Goal: Information Seeking & Learning: Find specific fact

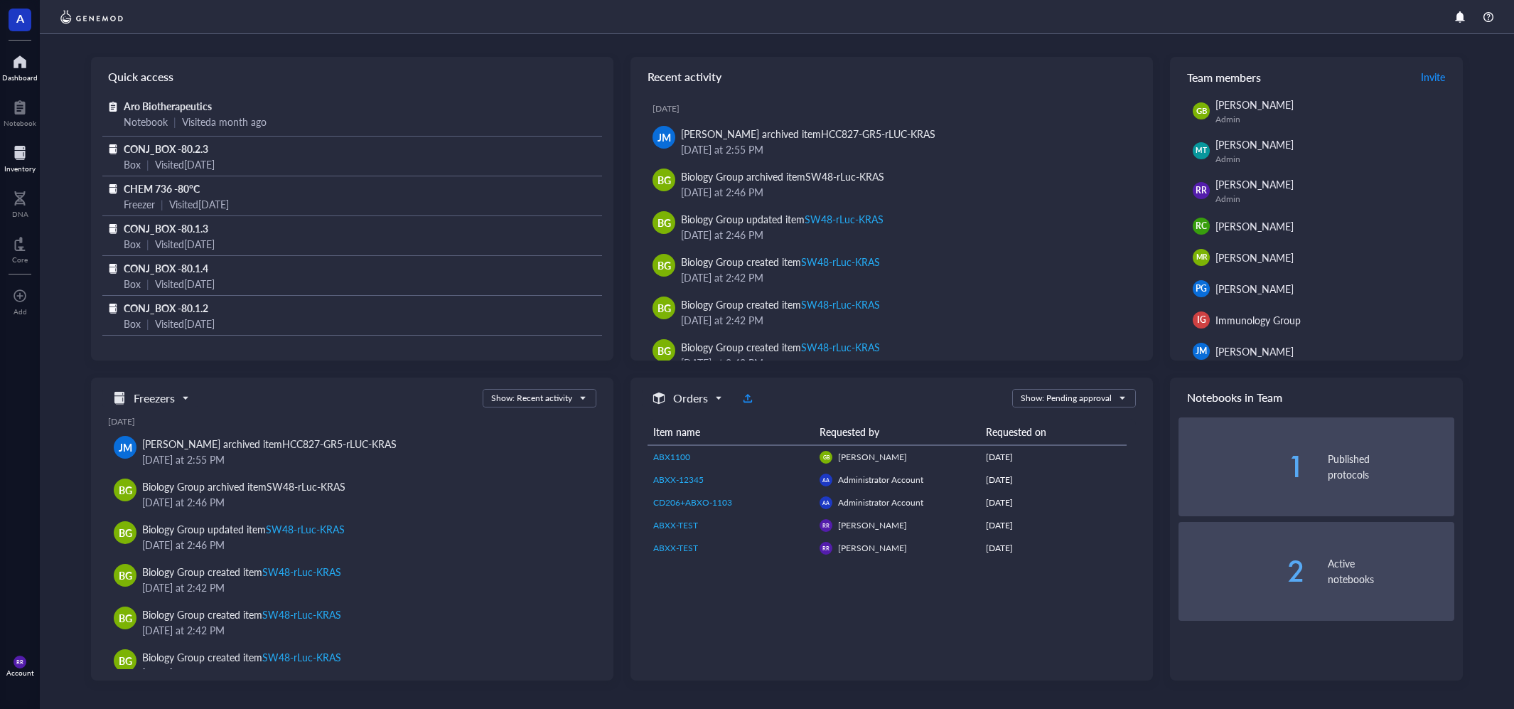
click at [11, 161] on div at bounding box center [19, 152] width 31 height 23
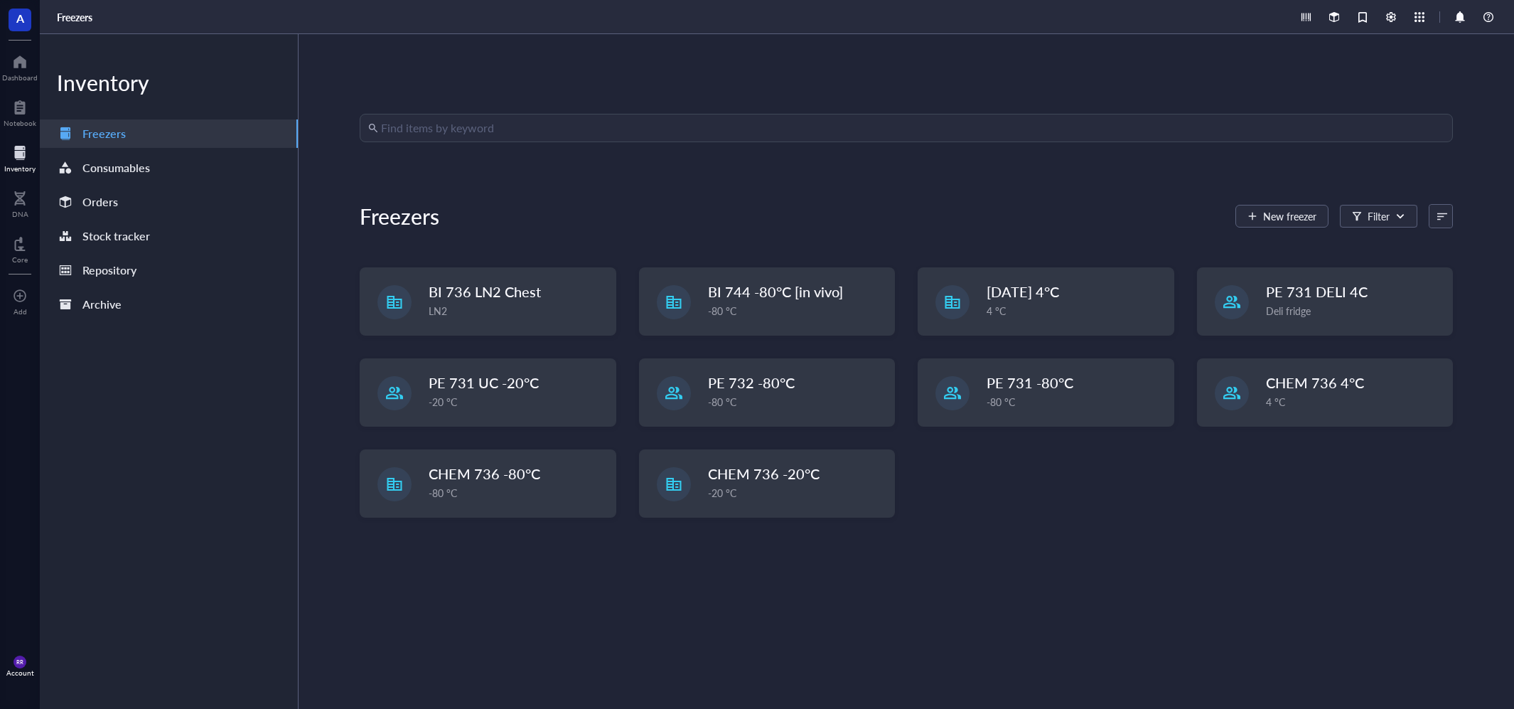
click at [536, 127] on input "search" at bounding box center [912, 127] width 1063 height 27
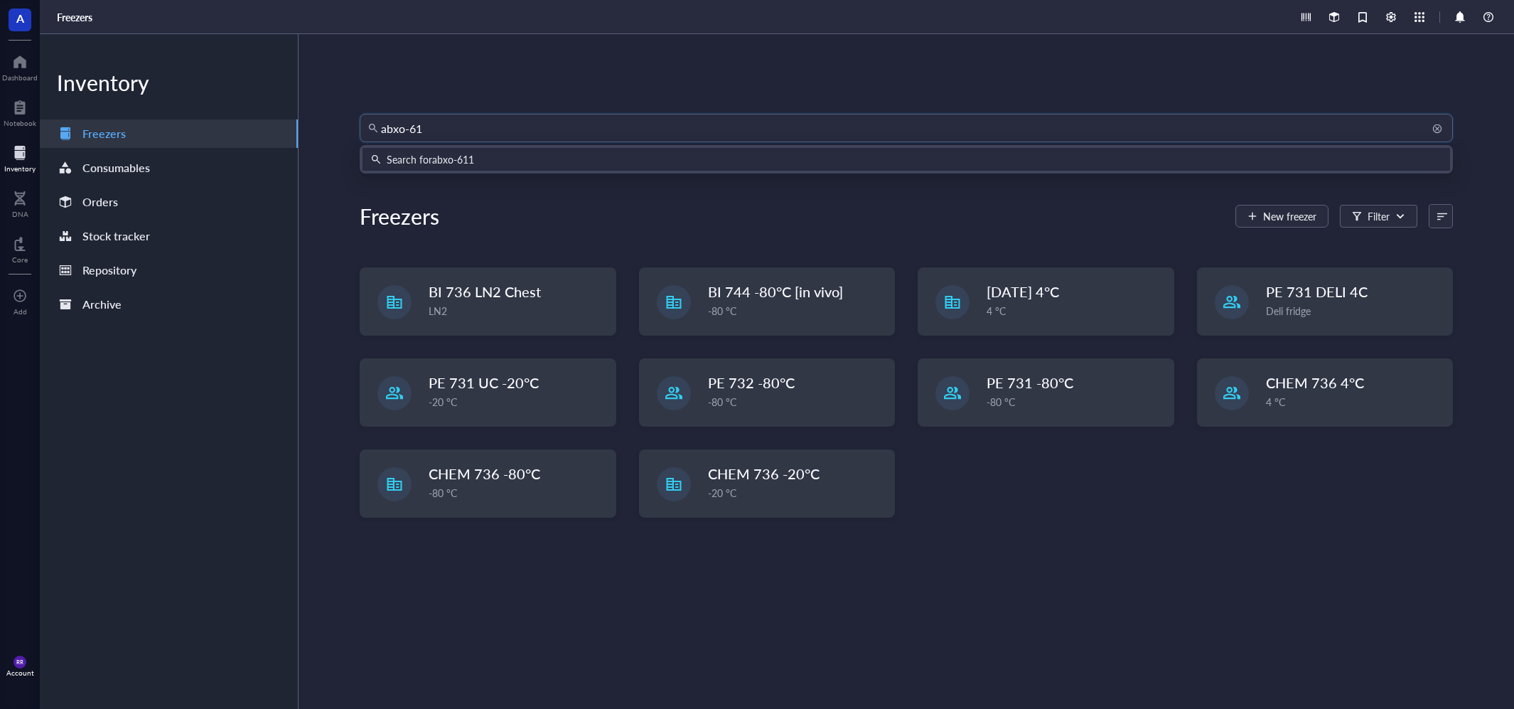
type input "abxo-611"
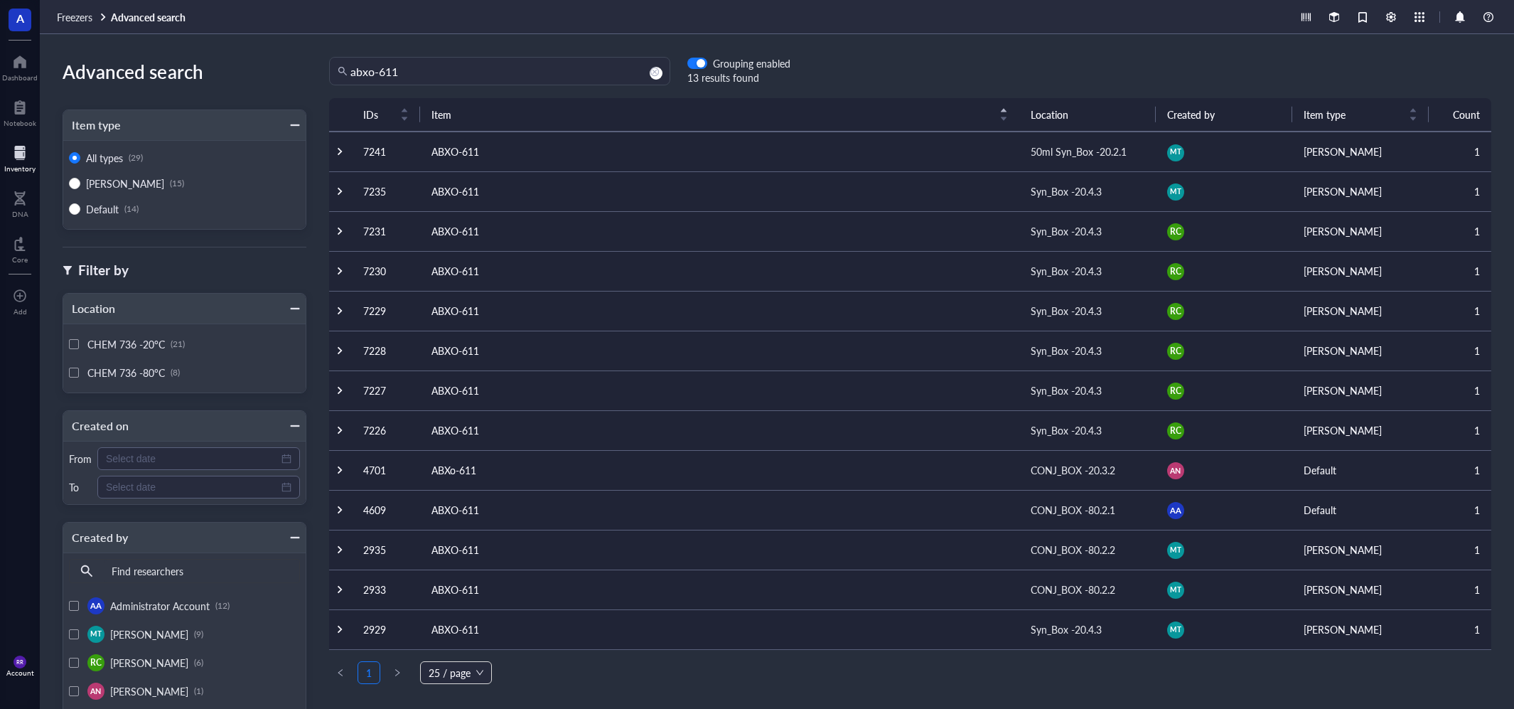
click at [530, 146] on td "ABXO-611" at bounding box center [719, 151] width 599 height 40
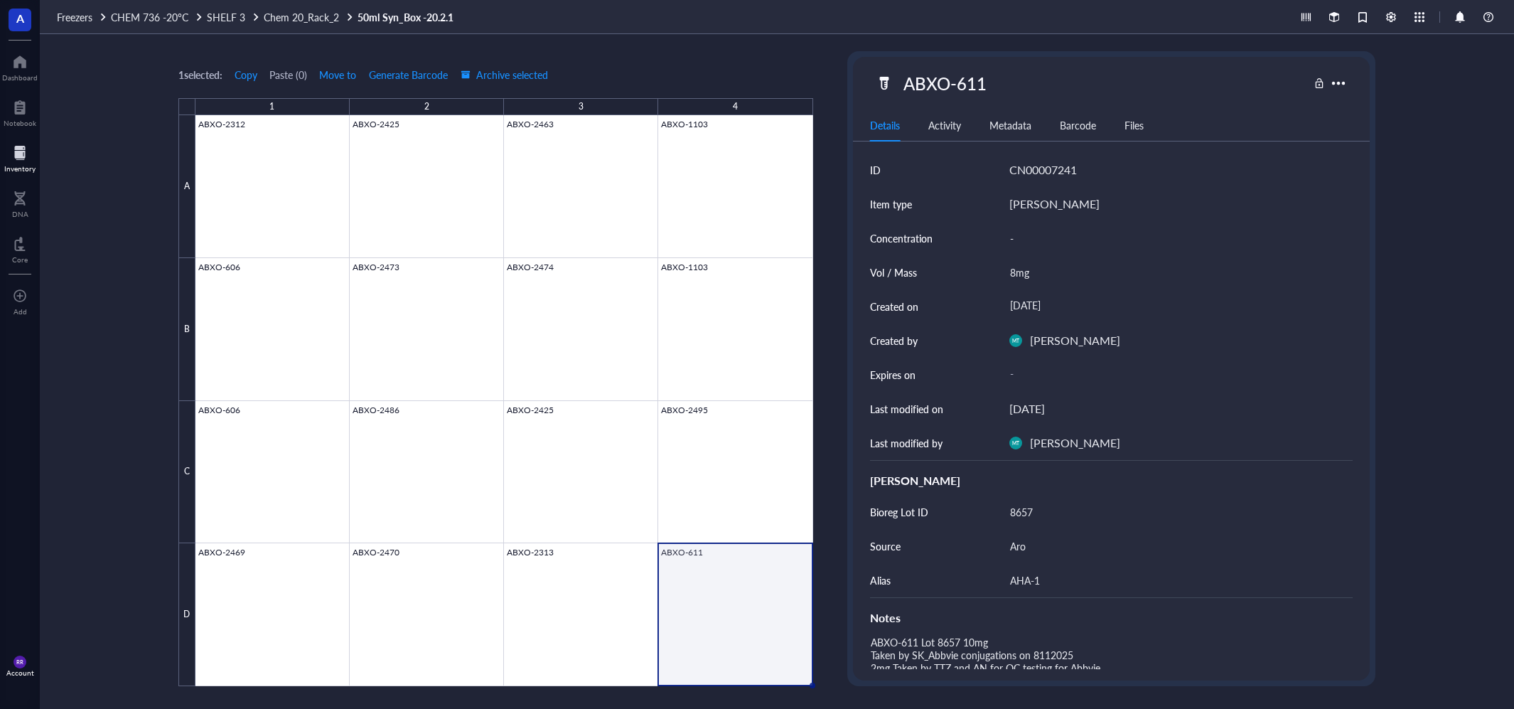
scroll to position [247, 0]
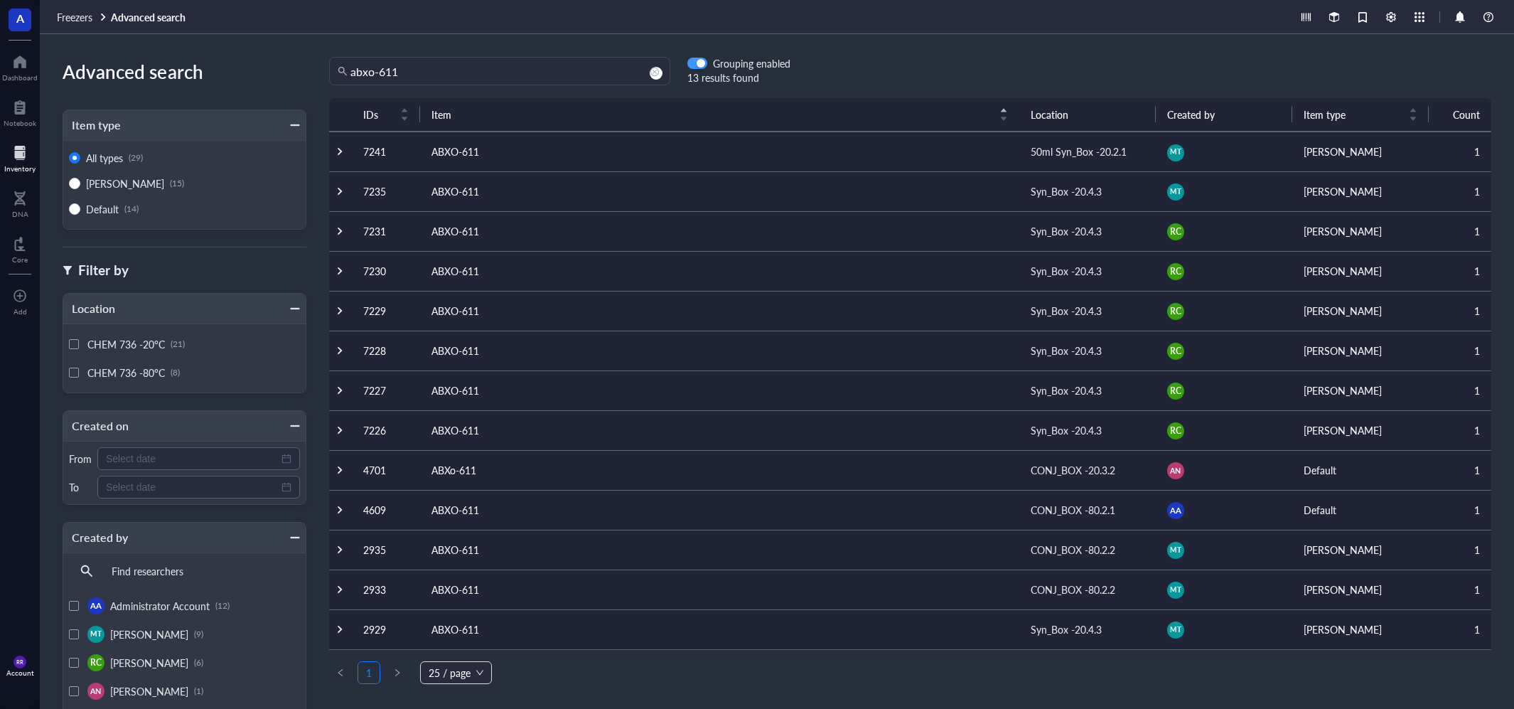
click at [699, 62] on div "button" at bounding box center [701, 64] width 9 height 9
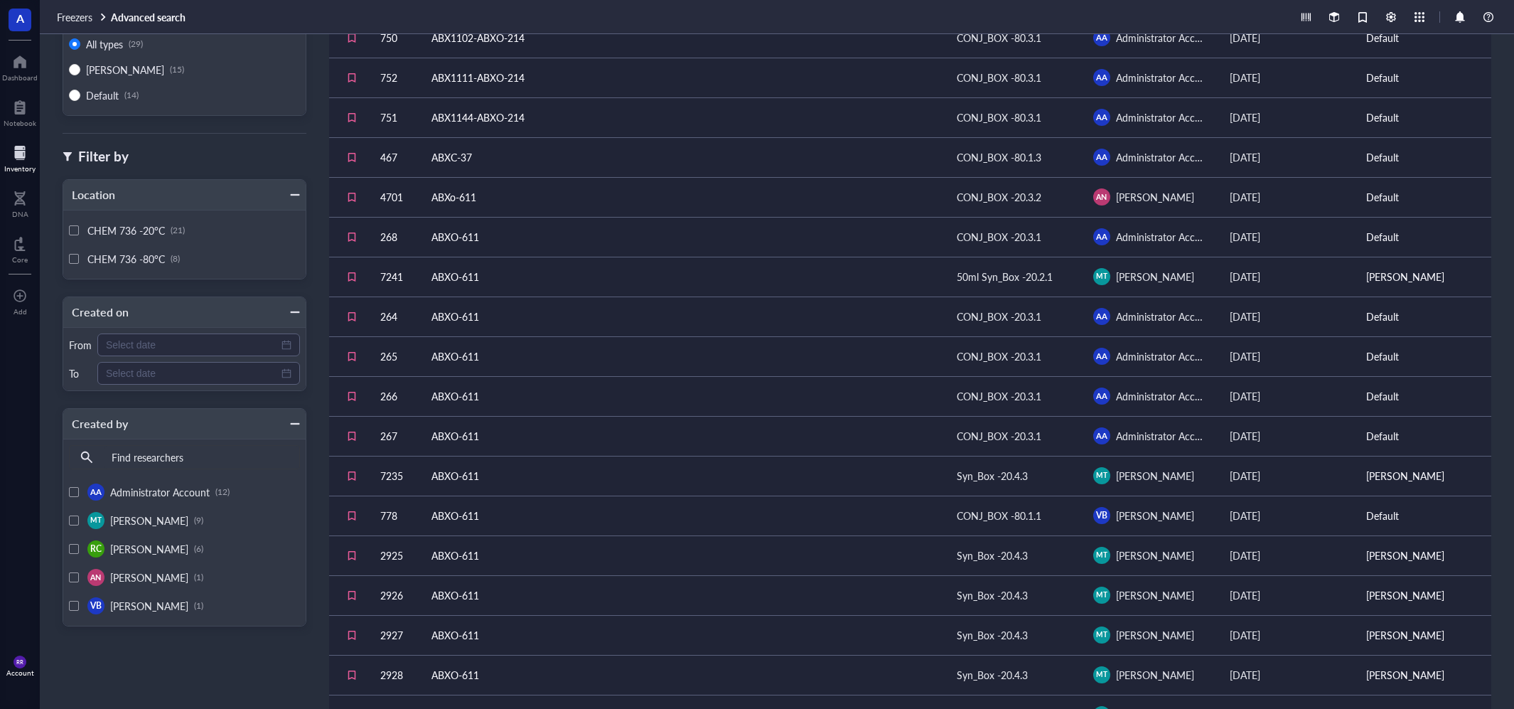
scroll to position [185, 0]
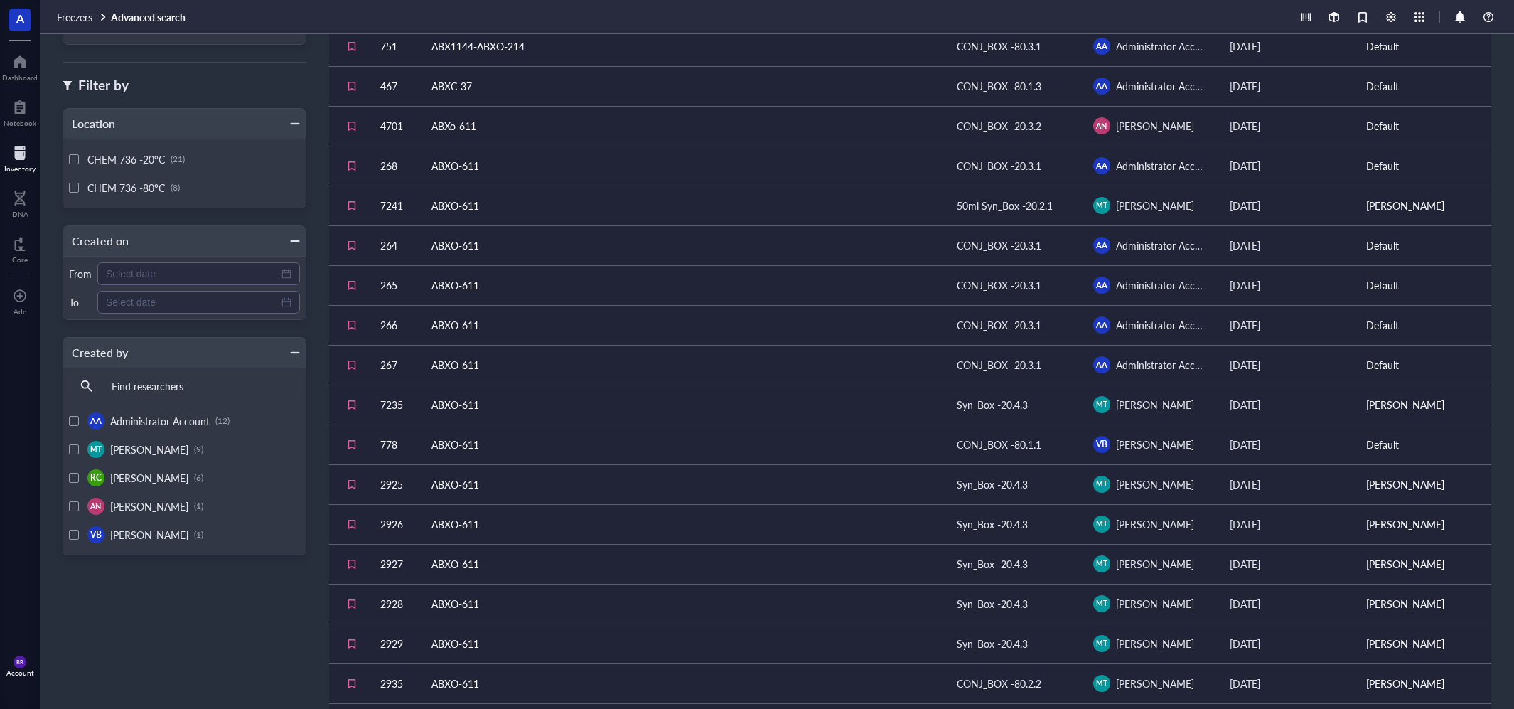
click at [684, 399] on td "ABXO-611" at bounding box center [682, 404] width 525 height 40
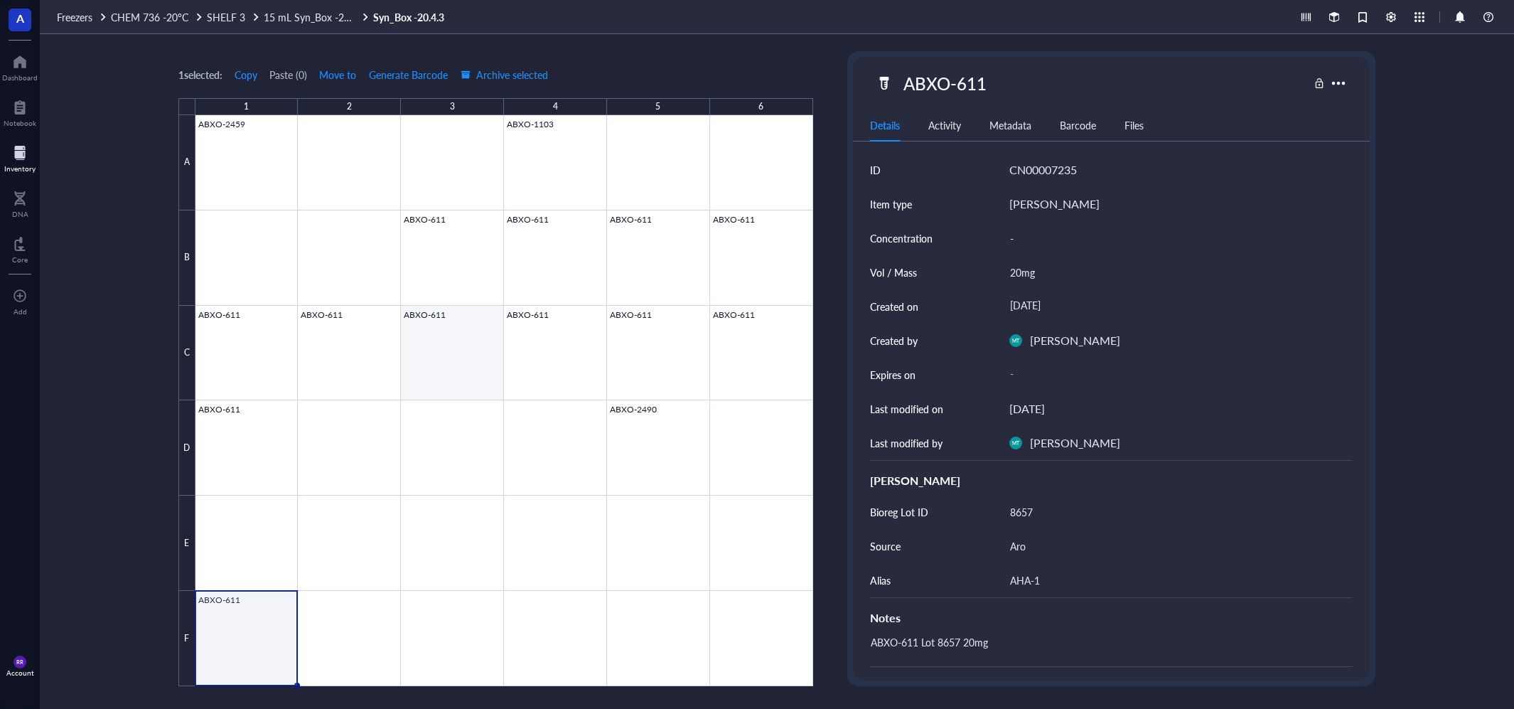
click at [371, 326] on div at bounding box center [504, 400] width 618 height 571
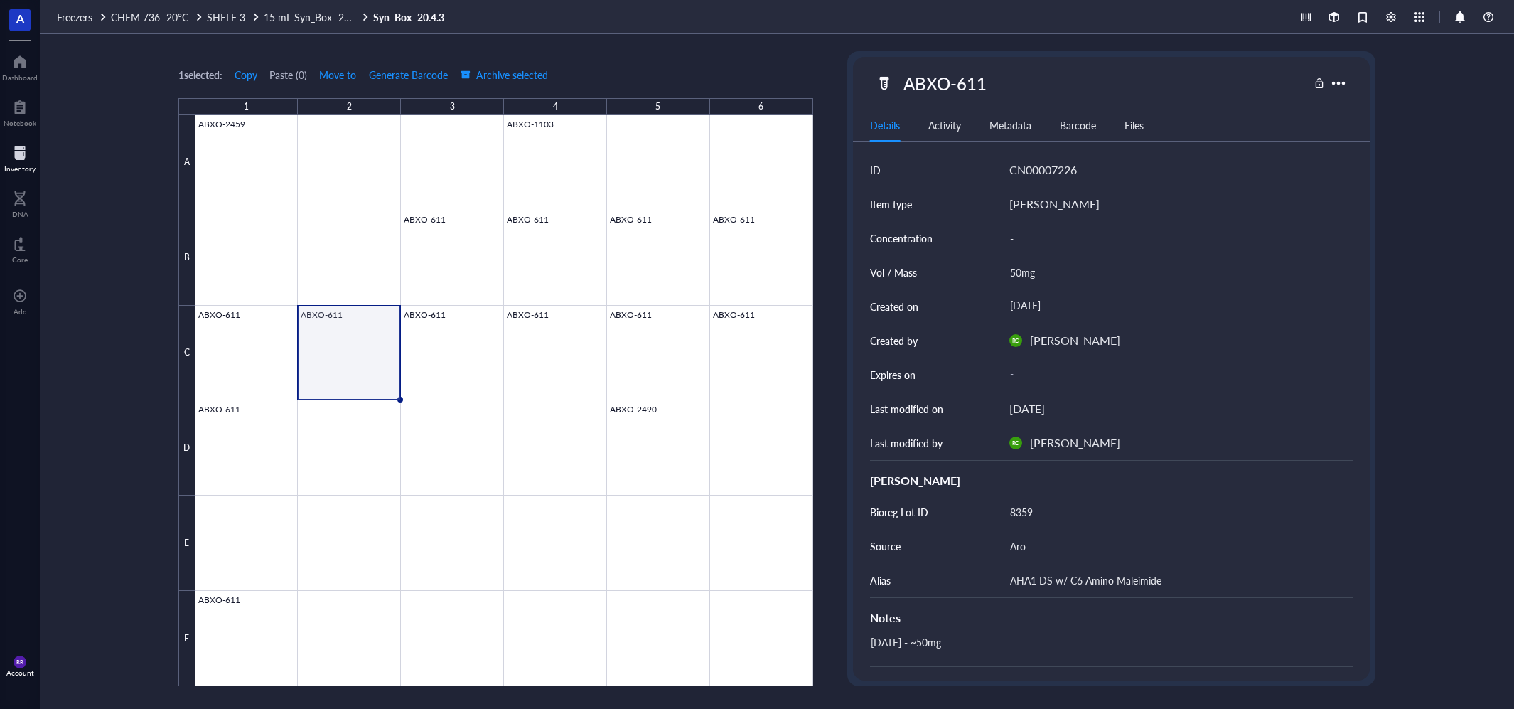
click at [195, 652] on div "F" at bounding box center [186, 638] width 17 height 95
click at [234, 642] on div at bounding box center [504, 400] width 618 height 571
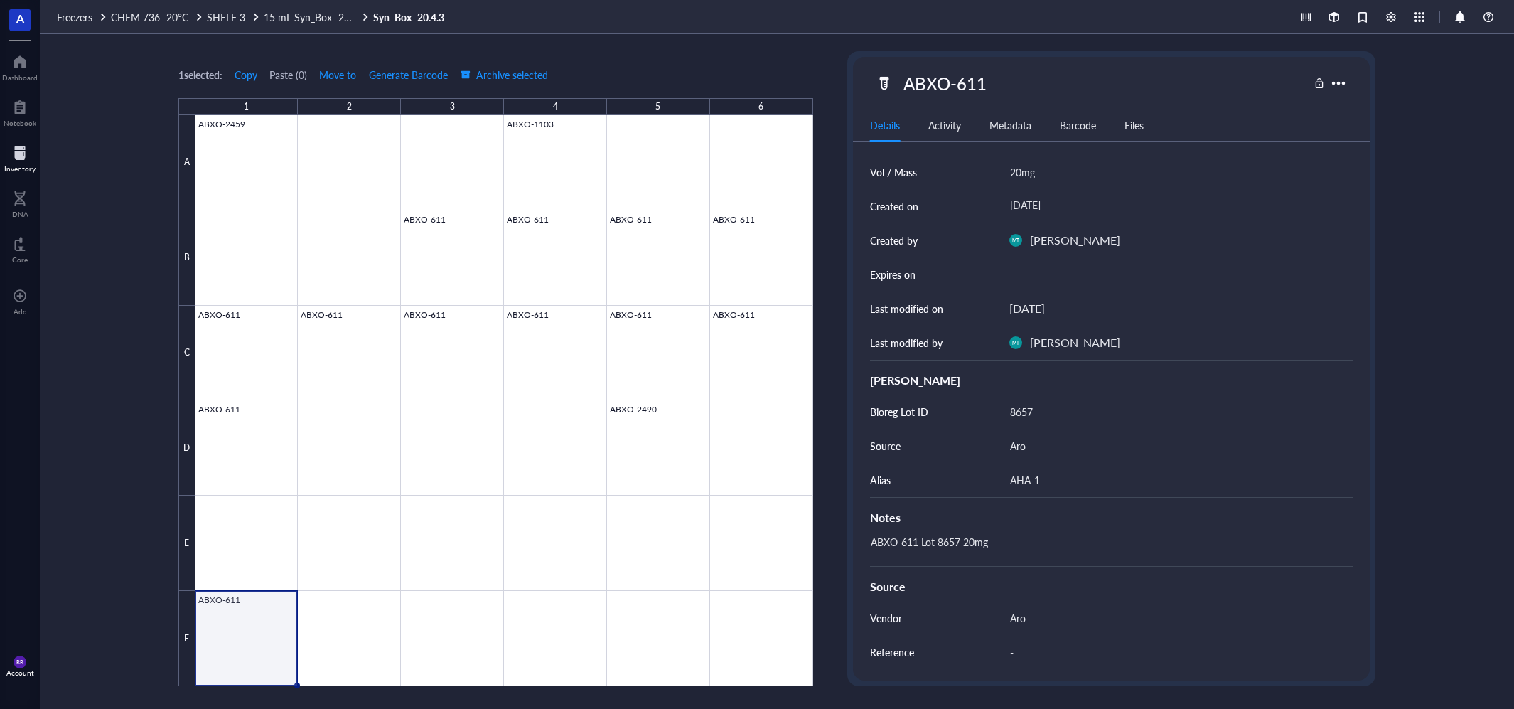
scroll to position [171, 0]
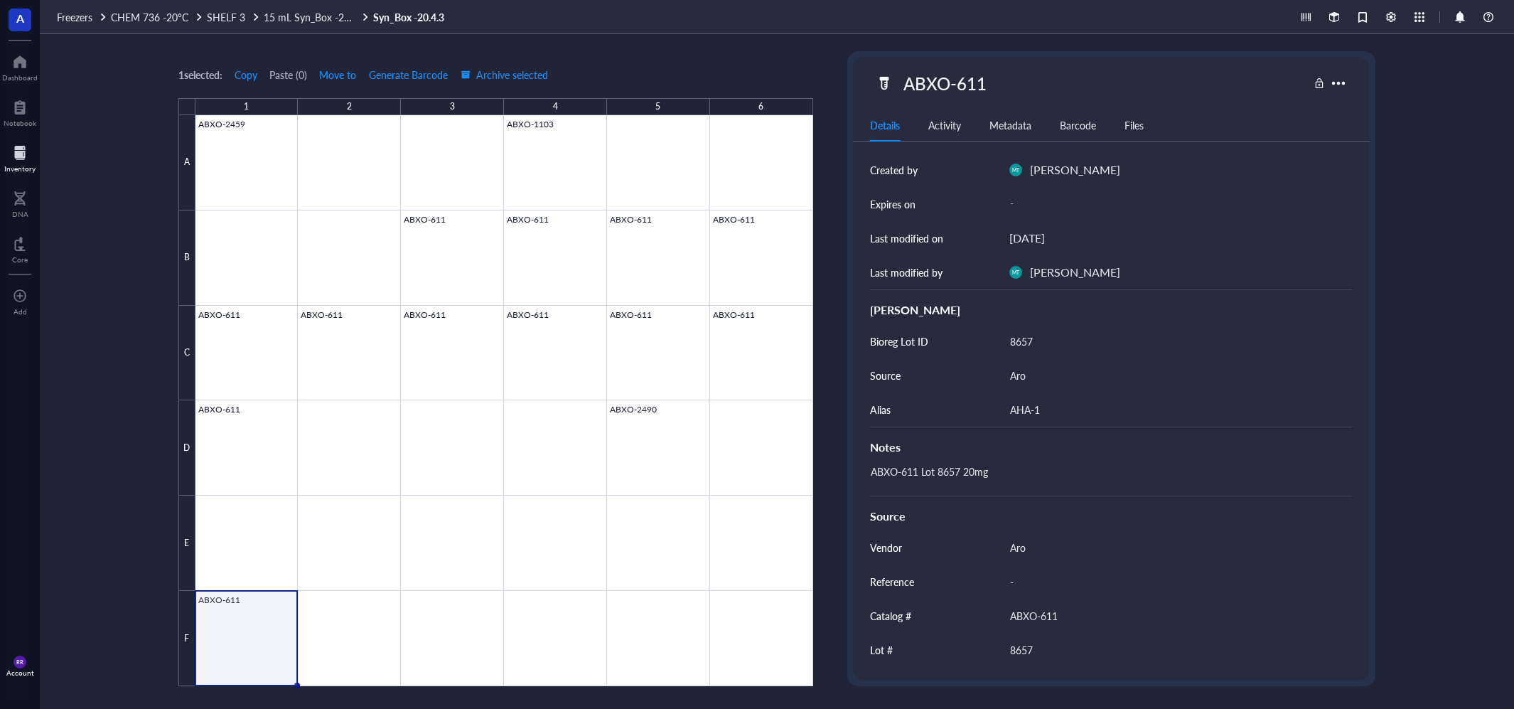
click at [62, 335] on div "1 selected: Copy Paste ( 0 ) Move to Generate Barcode Archive selected 1 2 3 4 …" at bounding box center [777, 371] width 1474 height 674
click at [22, 166] on div "Inventory" at bounding box center [19, 168] width 31 height 9
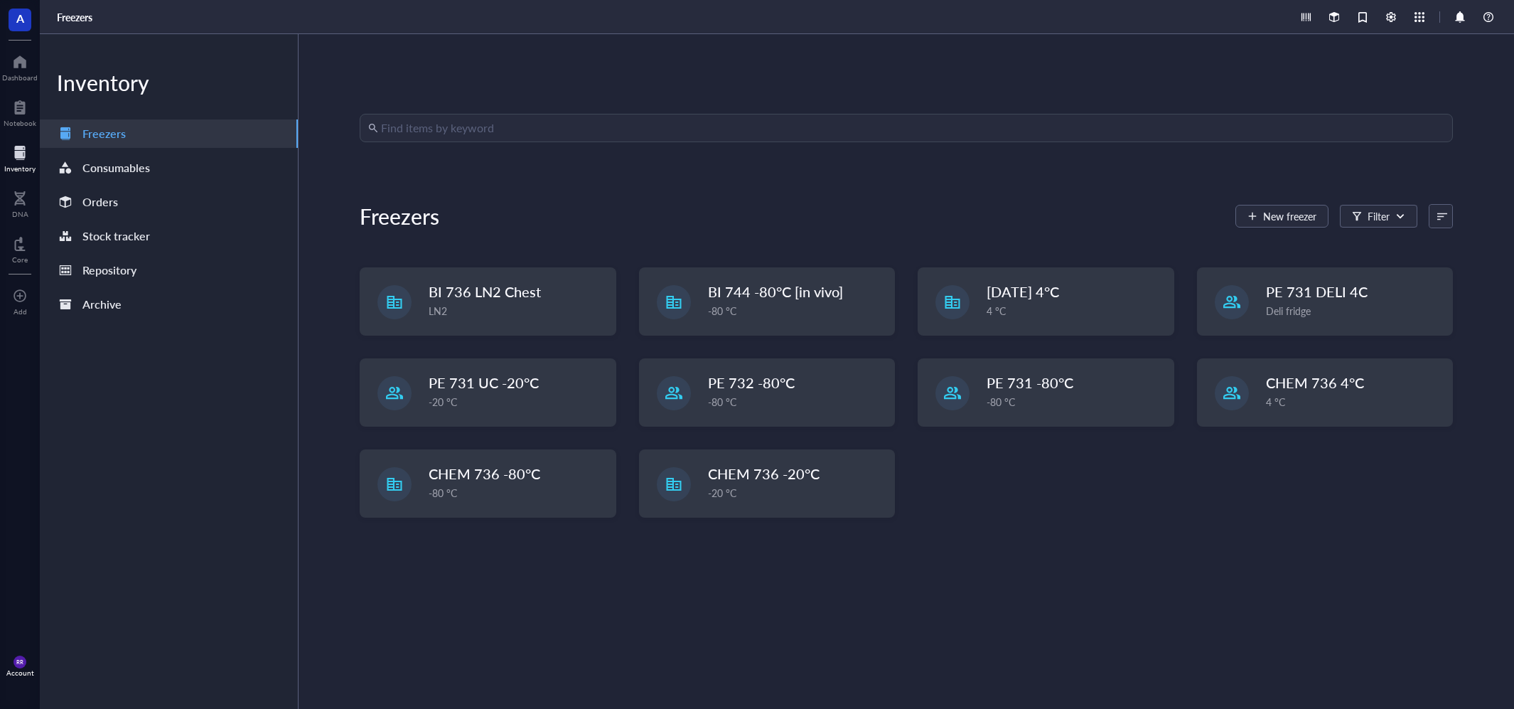
click at [571, 116] on input "search" at bounding box center [912, 127] width 1063 height 27
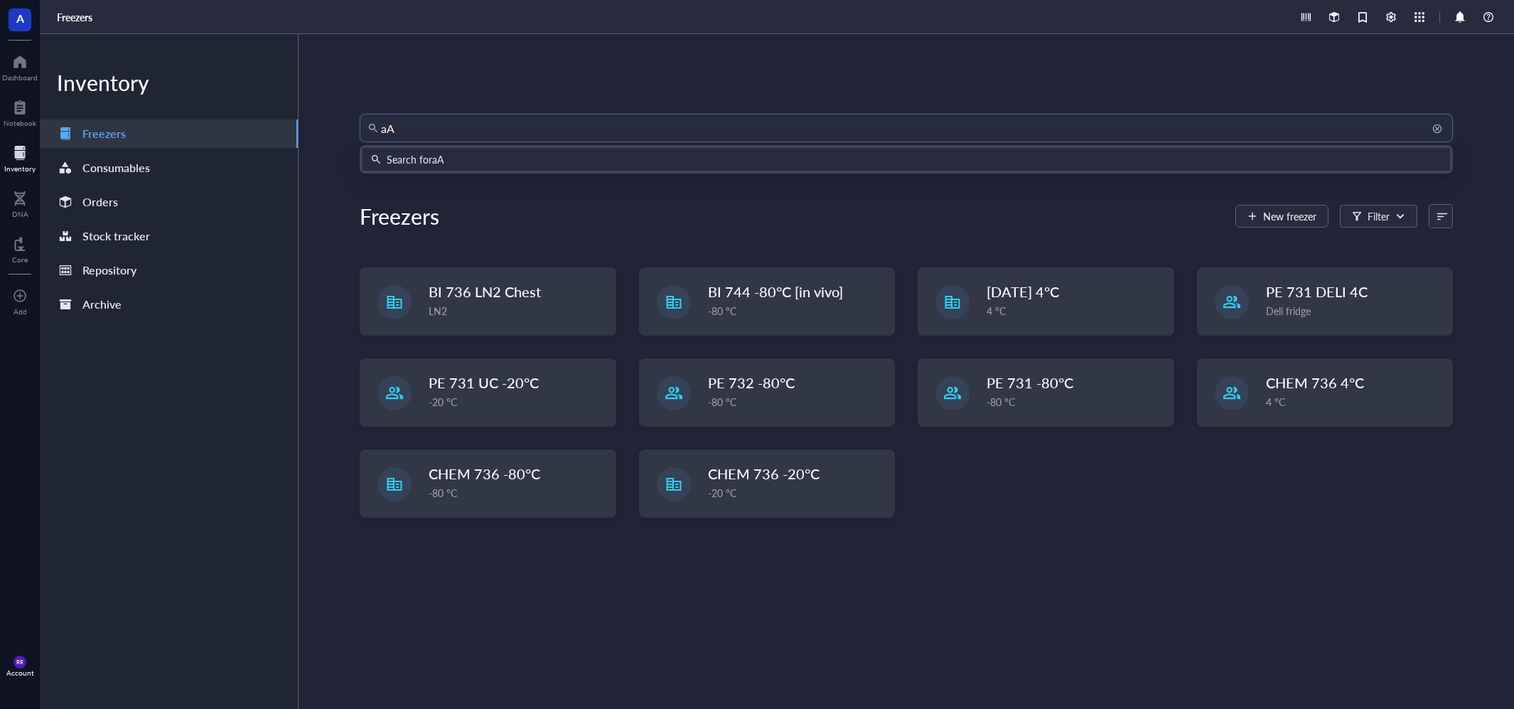
type input "a"
type input "ABXO-2486"
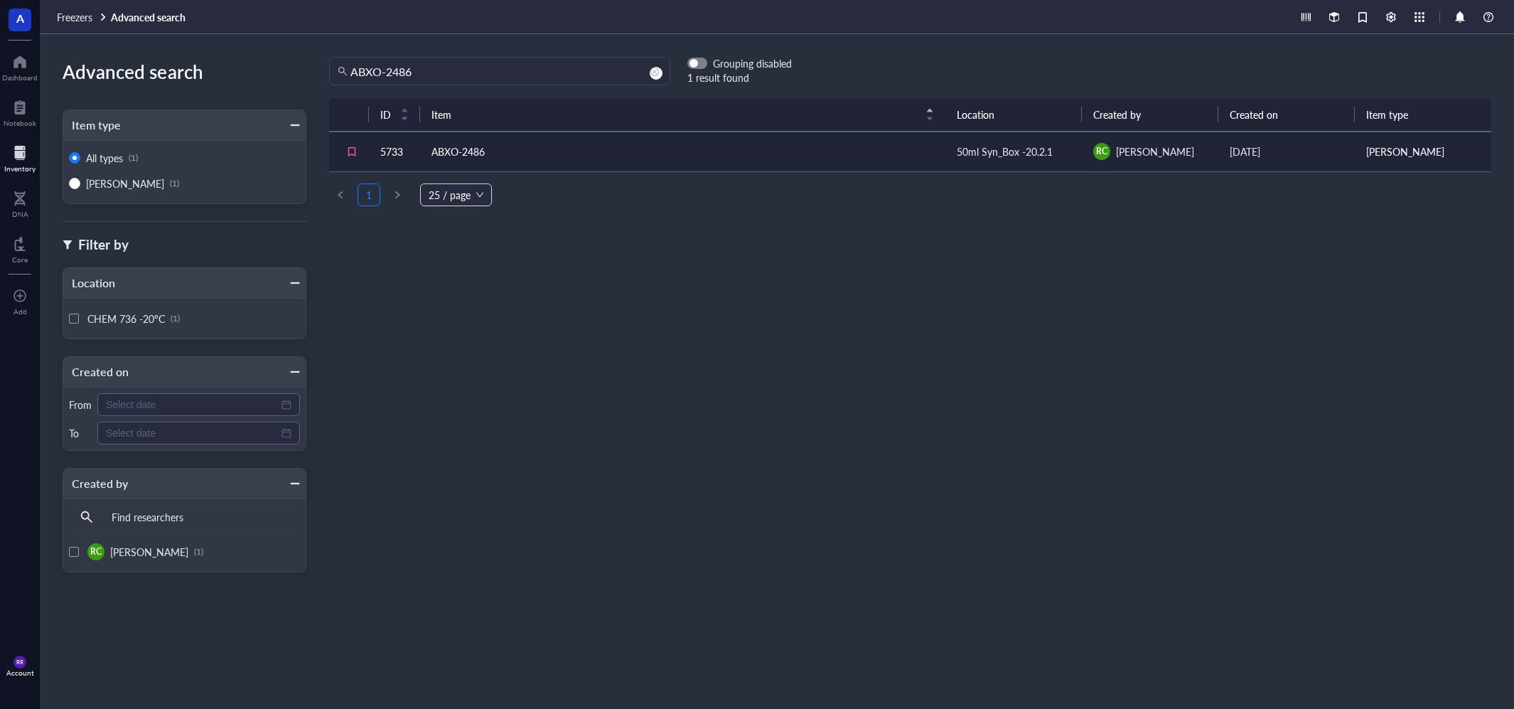
click at [606, 143] on td "ABXO-2486" at bounding box center [682, 151] width 525 height 40
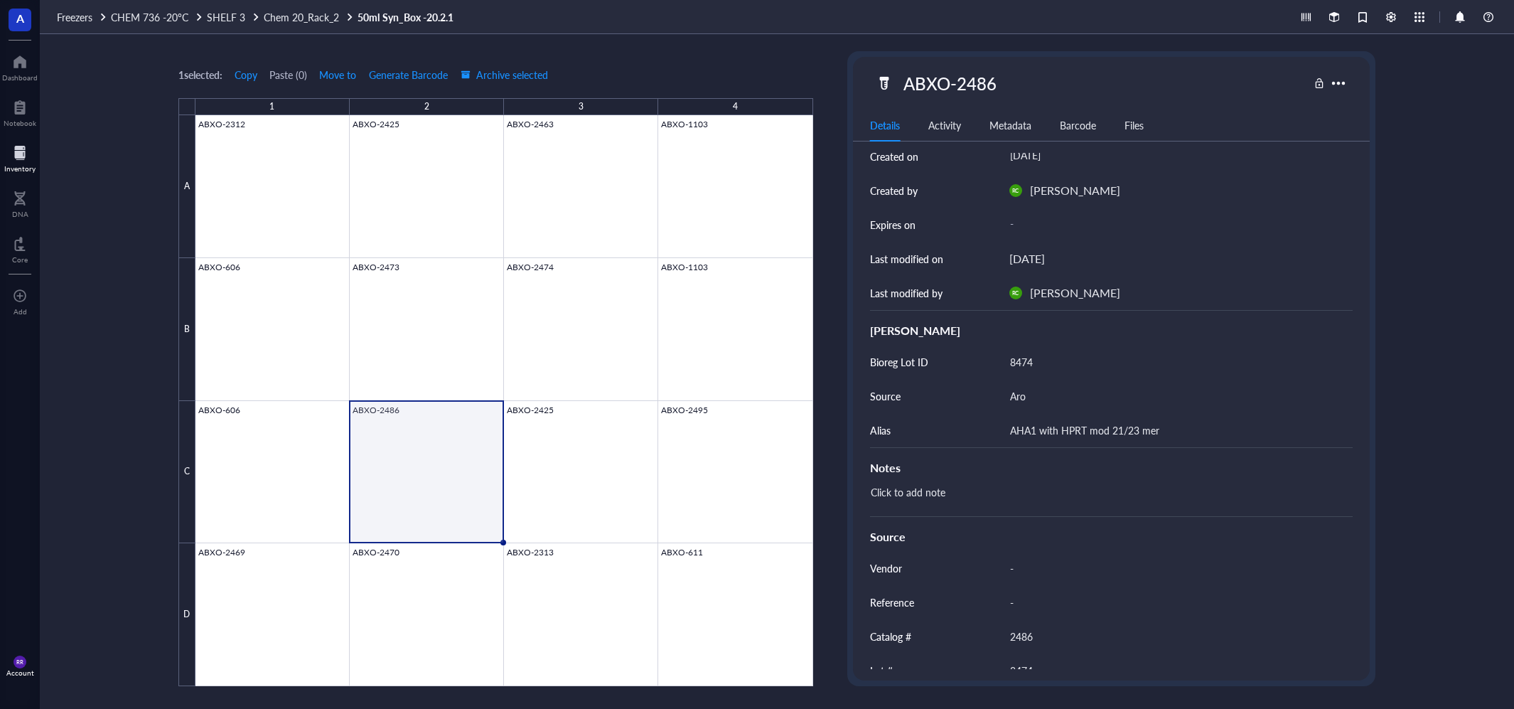
scroll to position [65, 0]
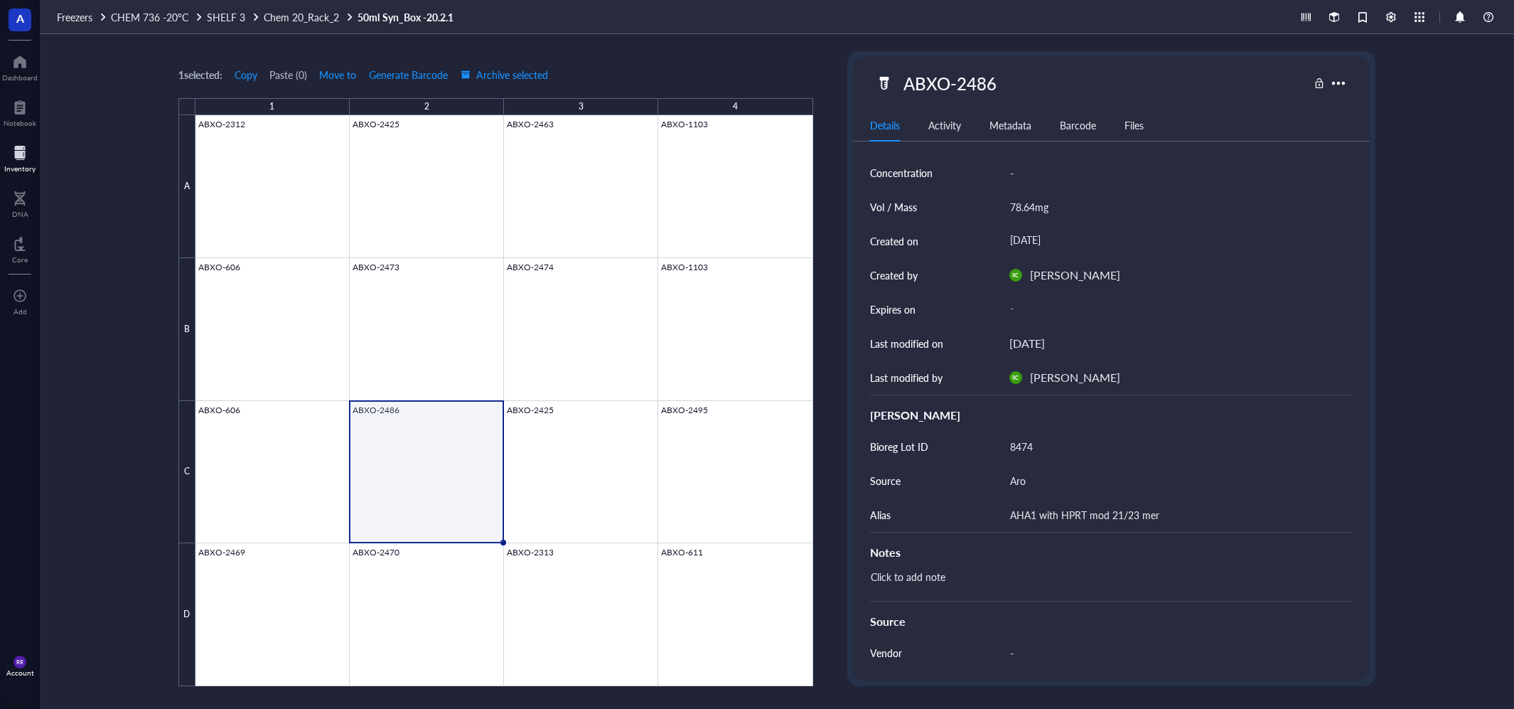
click at [22, 166] on div "Inventory" at bounding box center [19, 168] width 31 height 9
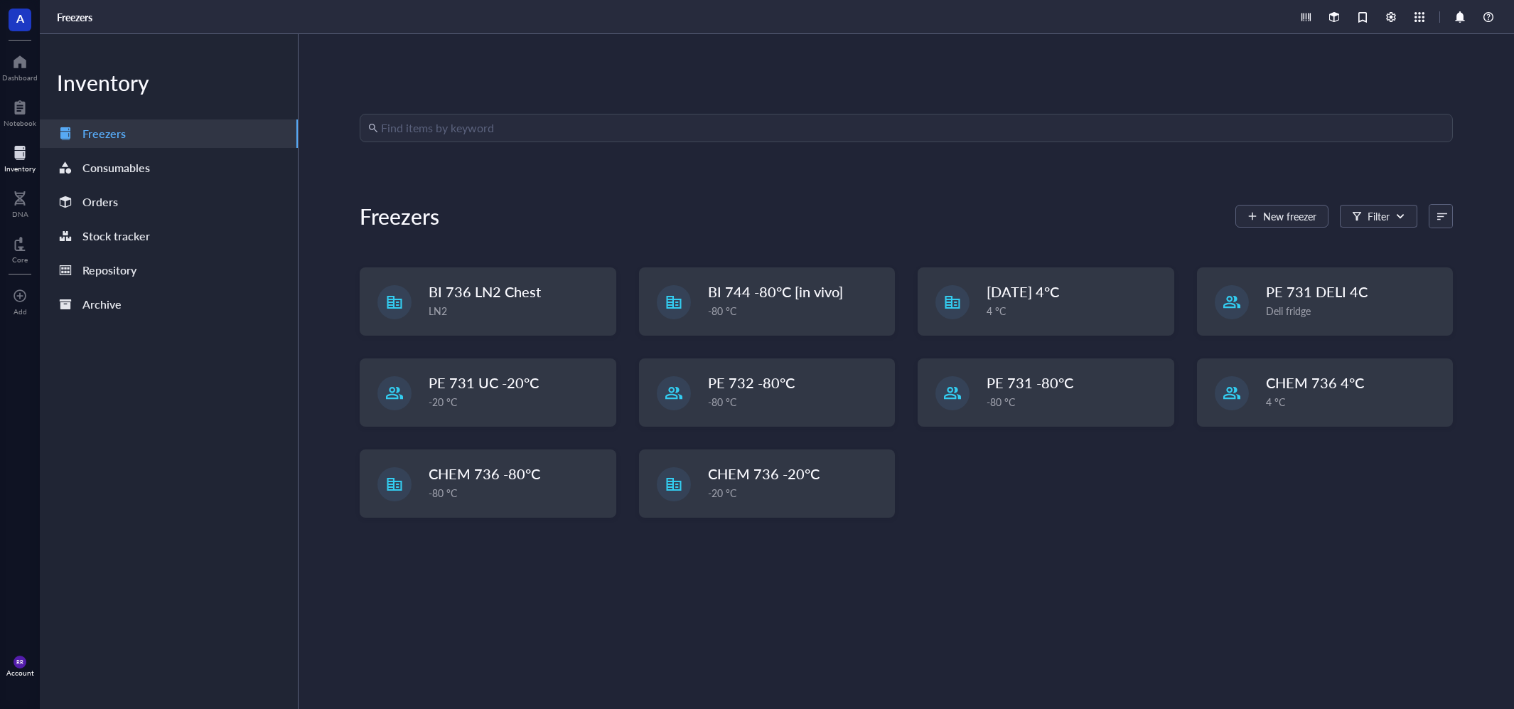
click at [586, 129] on input "search" at bounding box center [912, 127] width 1063 height 27
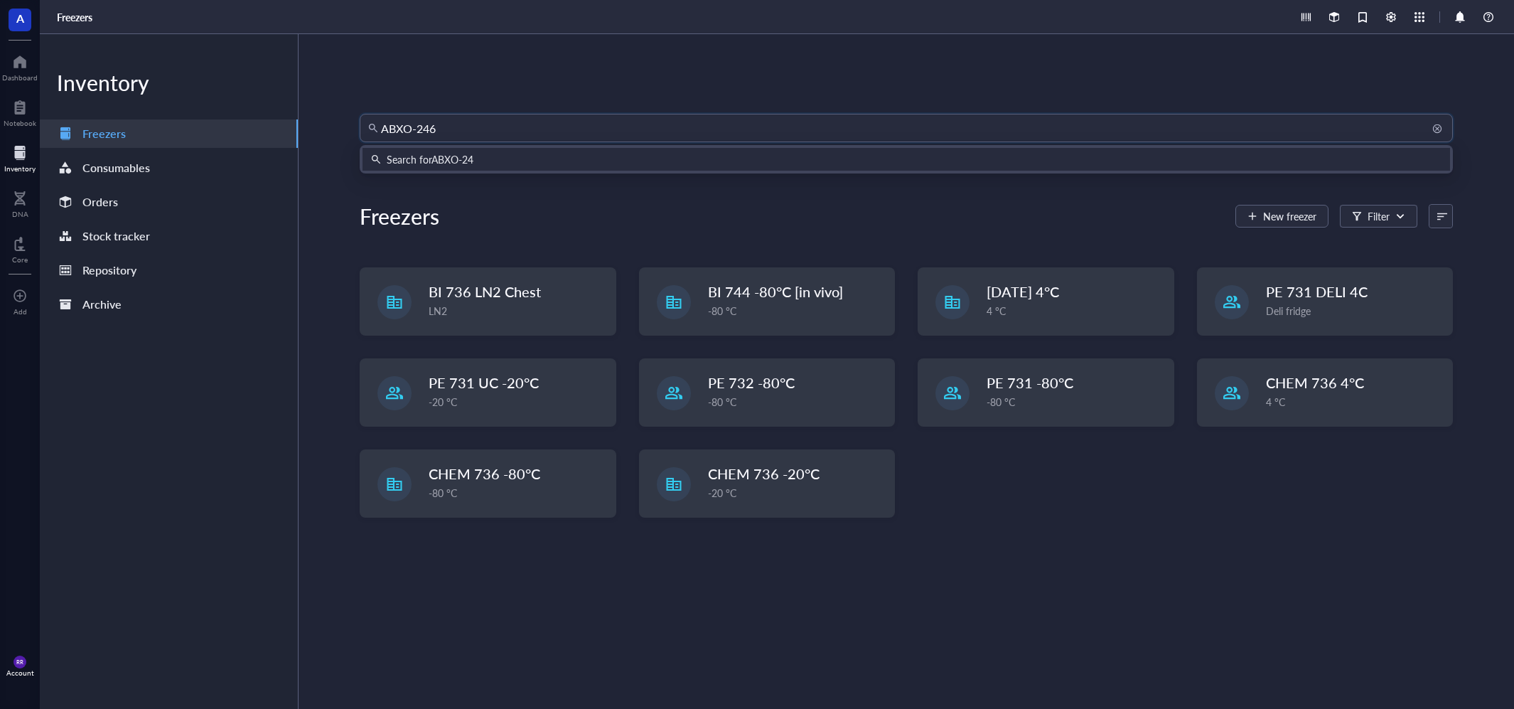
type input "ABXO-2465"
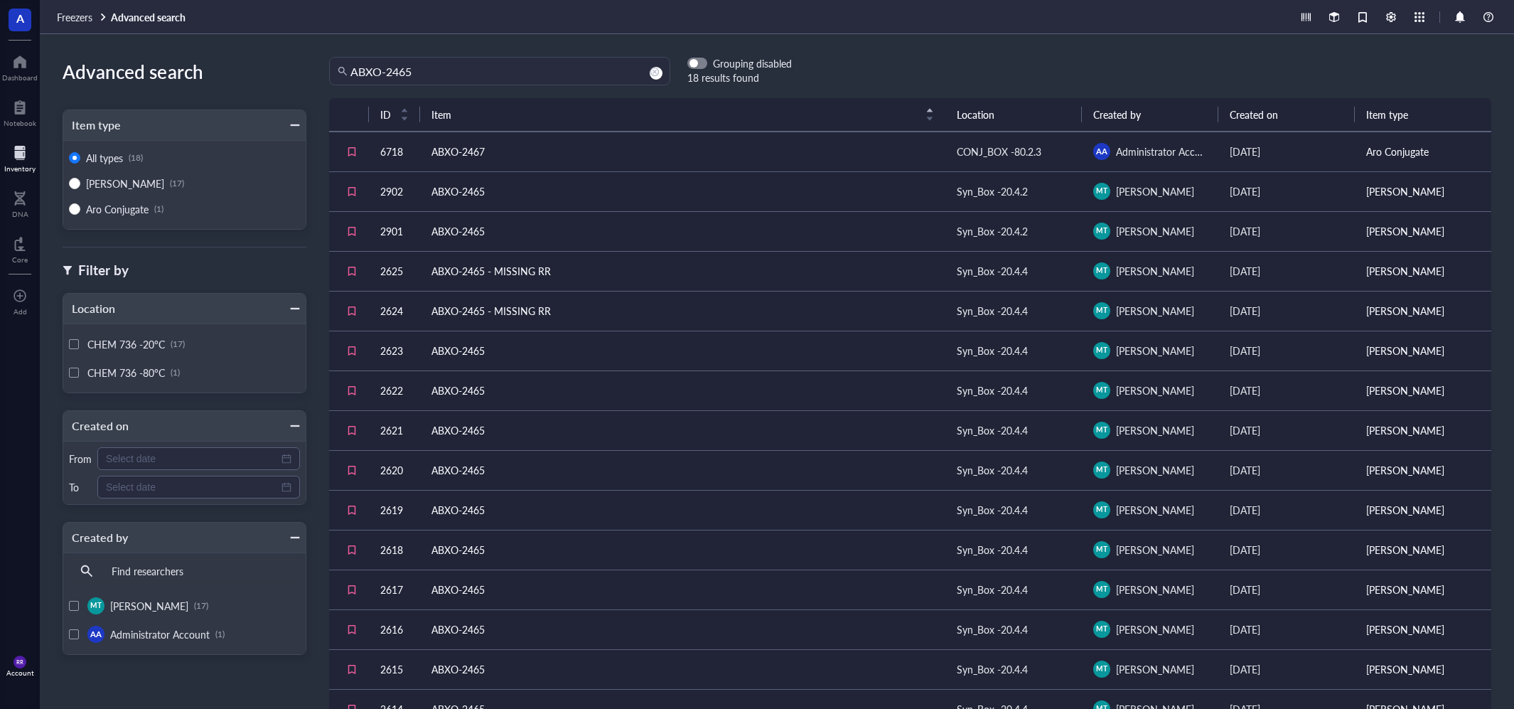
click at [631, 200] on td "ABXO-2465" at bounding box center [682, 191] width 525 height 40
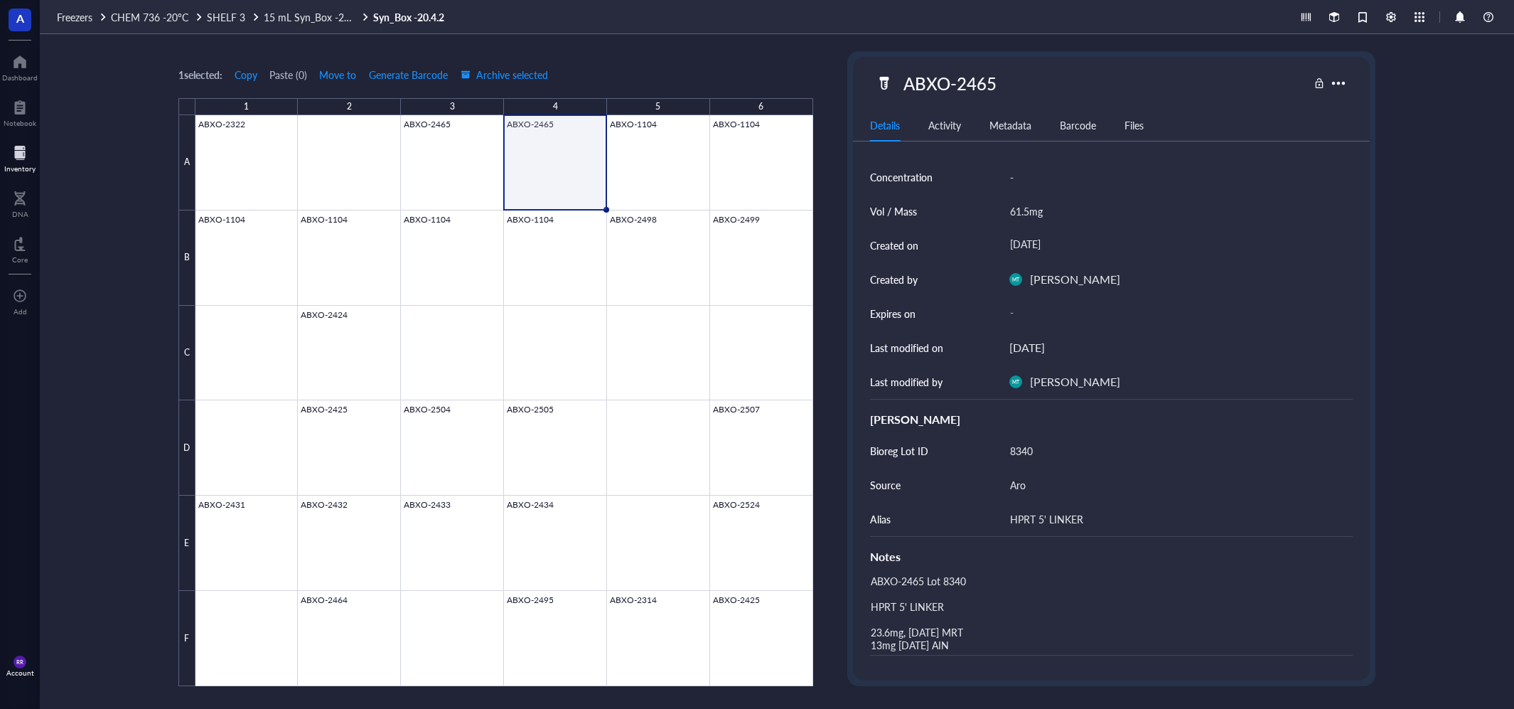
scroll to position [85, 0]
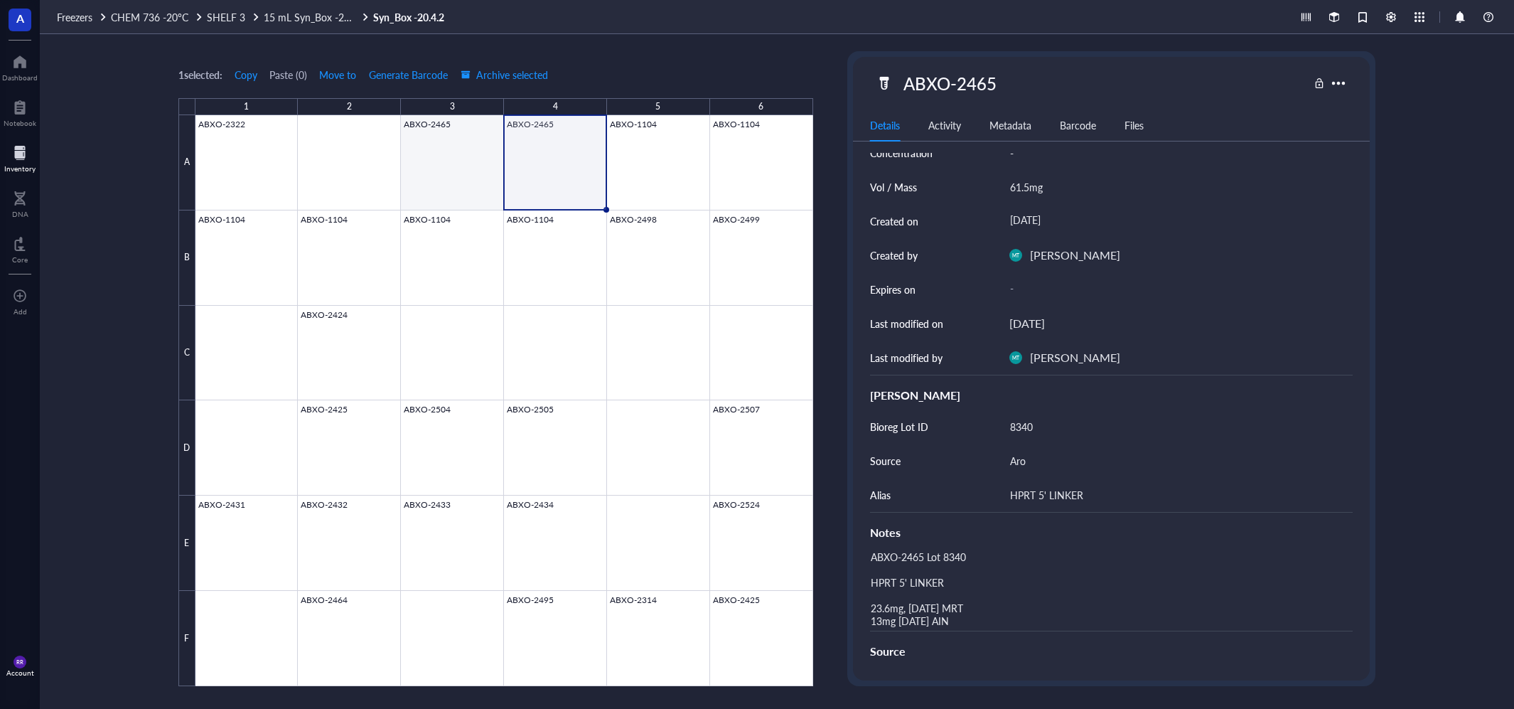
drag, startPoint x: 473, startPoint y: 144, endPoint x: 926, endPoint y: 280, distance: 472.6
click at [473, 144] on div at bounding box center [504, 400] width 618 height 571
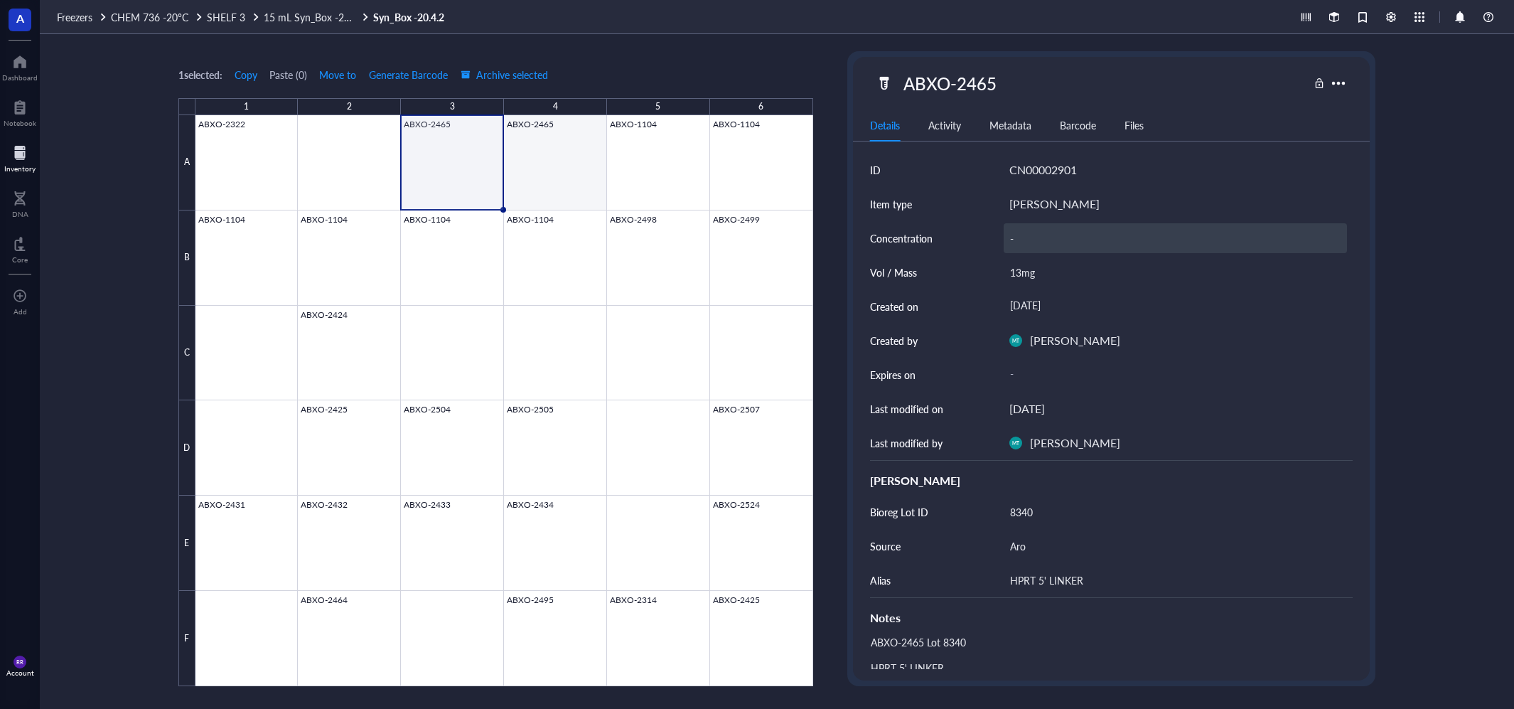
drag, startPoint x: 521, startPoint y: 183, endPoint x: 1090, endPoint y: 233, distance: 570.8
click at [521, 182] on div at bounding box center [504, 400] width 618 height 571
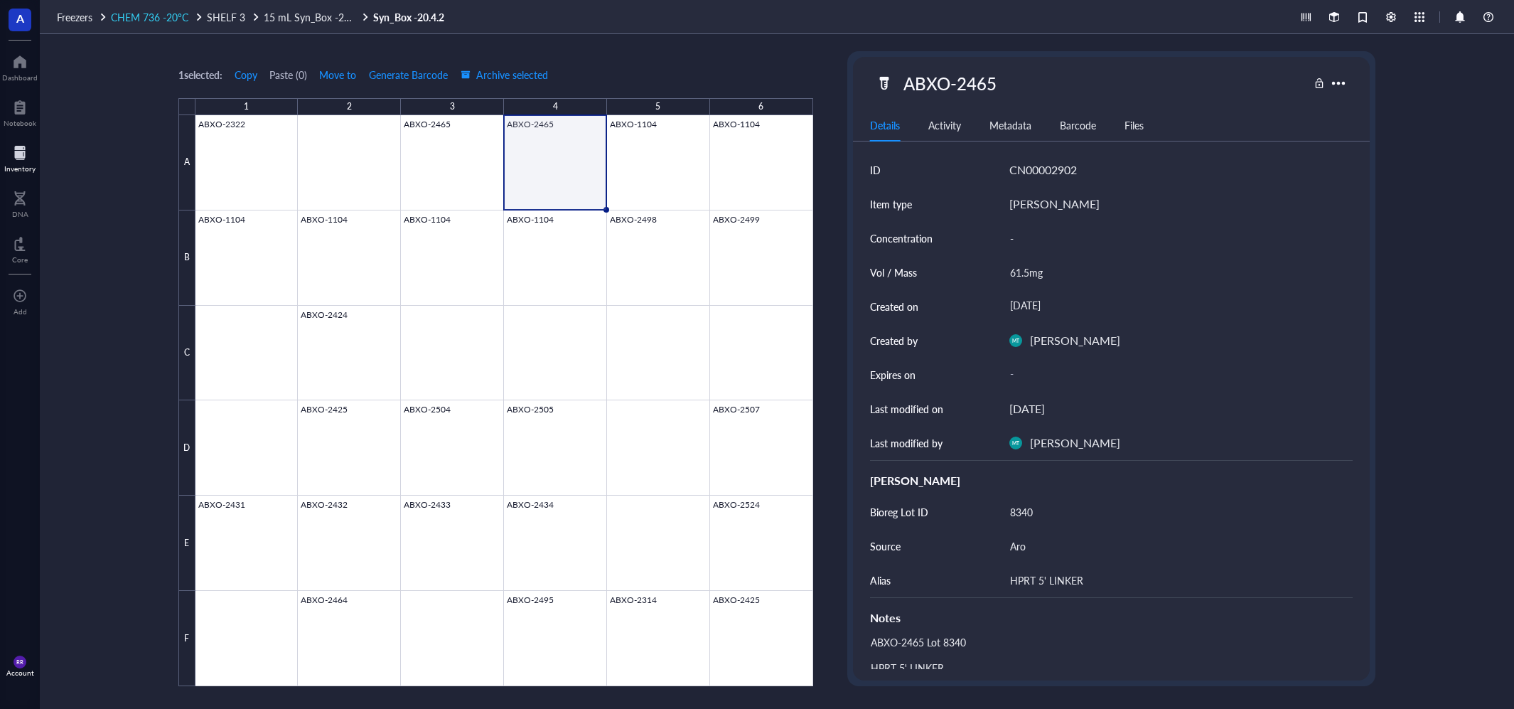
click at [132, 16] on span "CHEM 736 -20°C" at bounding box center [149, 17] width 77 height 14
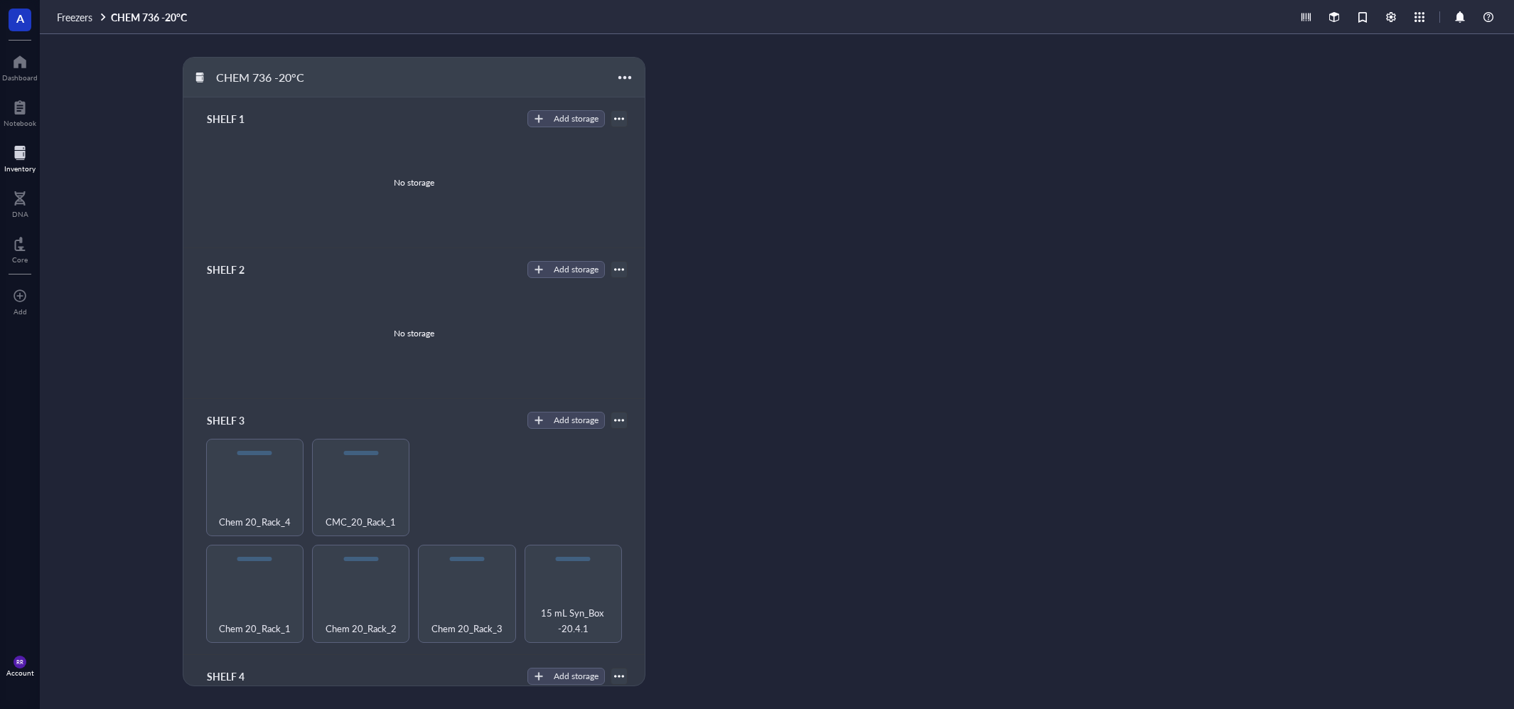
click at [12, 146] on div at bounding box center [19, 152] width 31 height 23
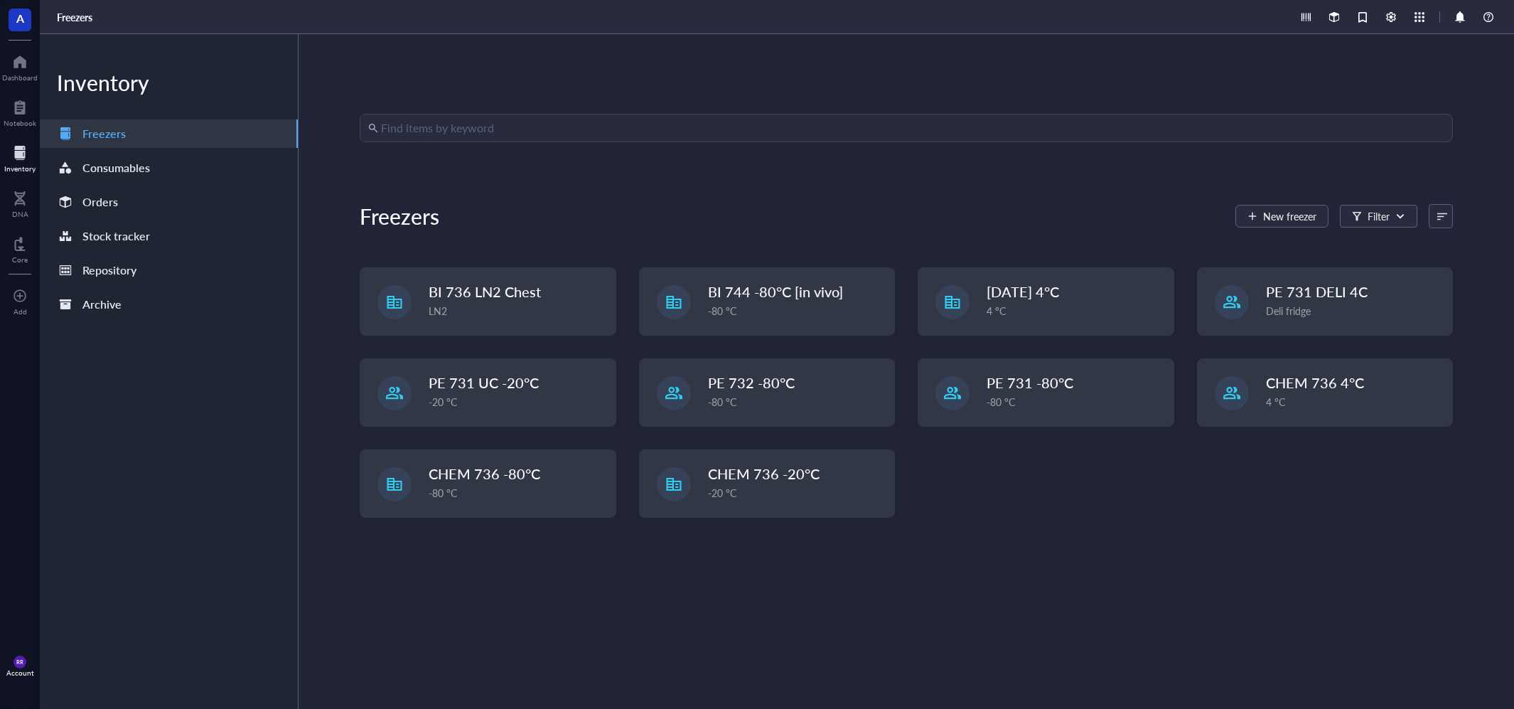
click at [520, 124] on input "search" at bounding box center [912, 127] width 1063 height 27
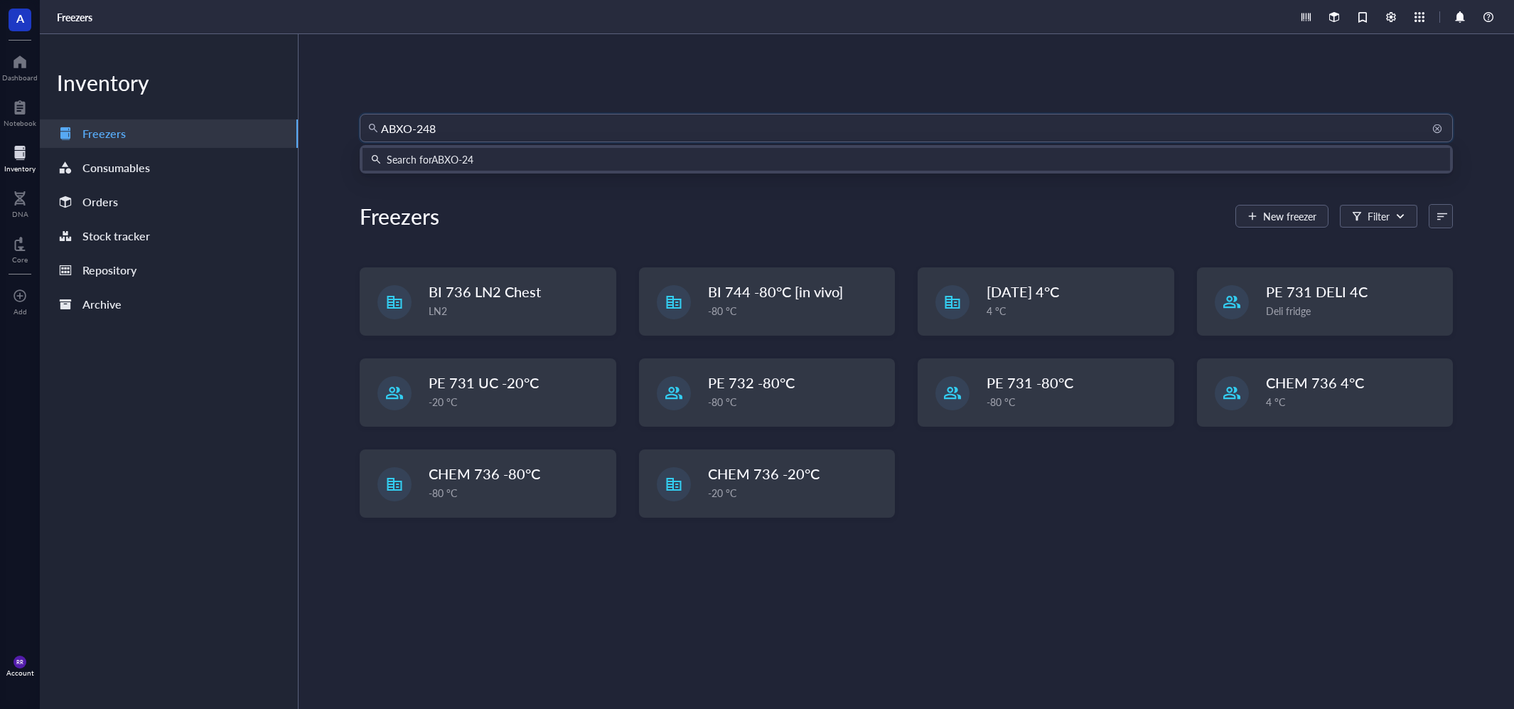
type input "ABXO-2488"
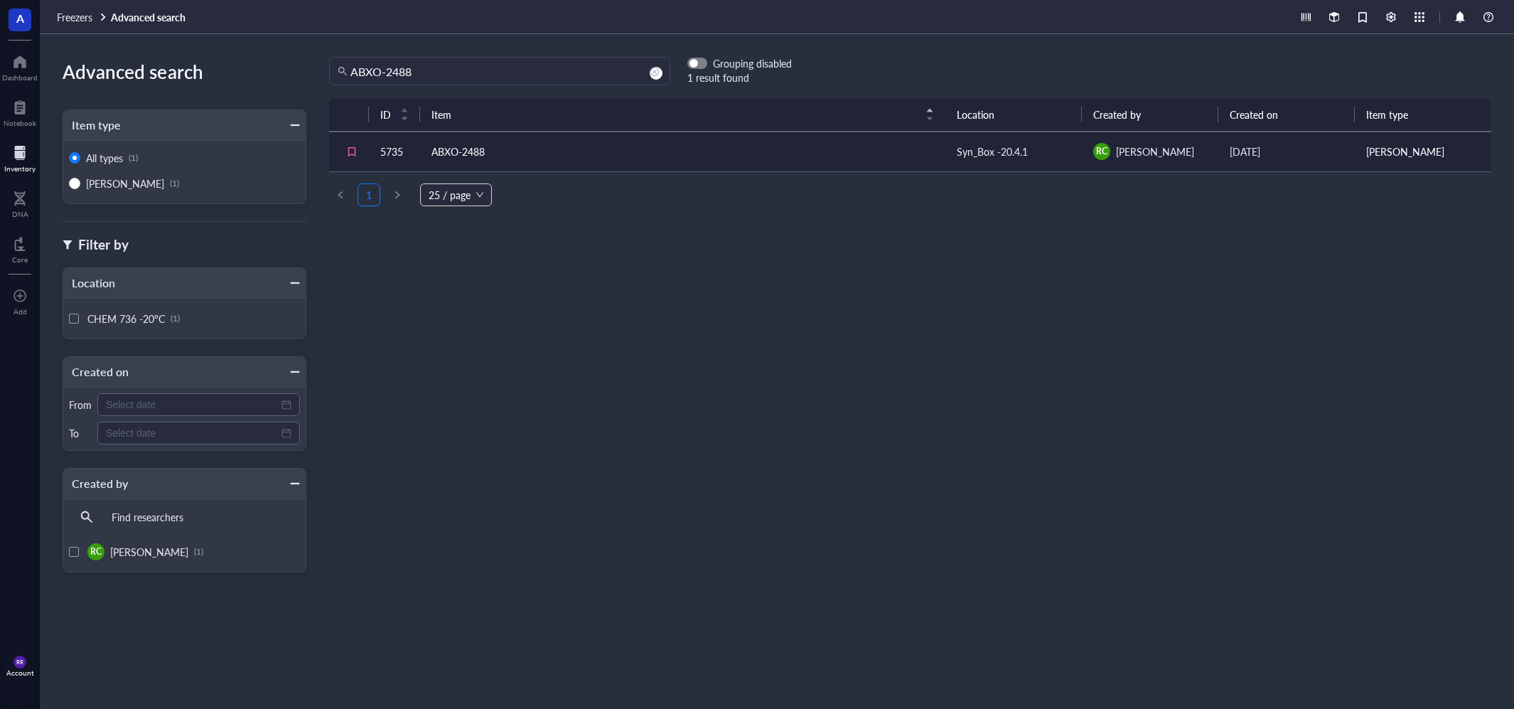
click at [694, 151] on td "ABXO-2488" at bounding box center [682, 151] width 525 height 40
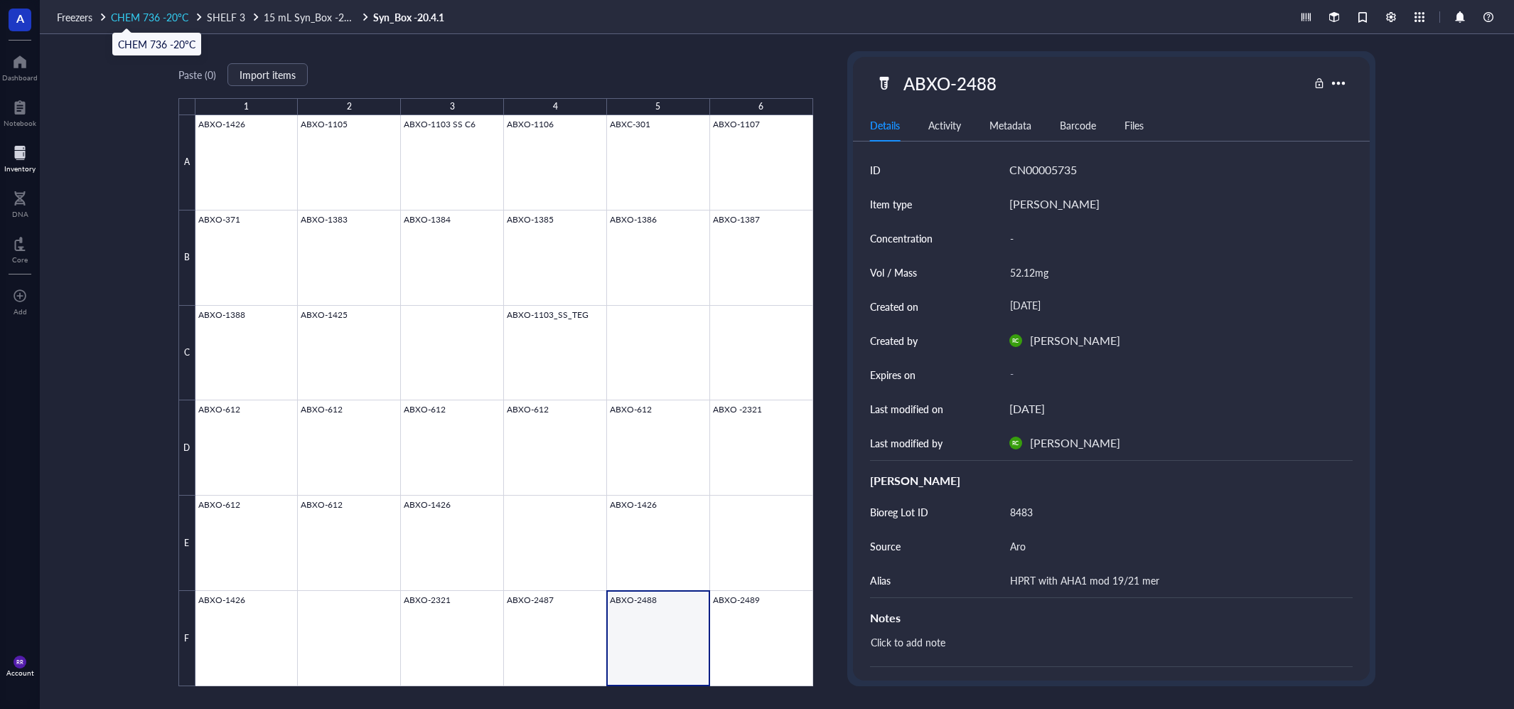
click at [137, 14] on span "CHEM 736 -20°C" at bounding box center [149, 17] width 77 height 14
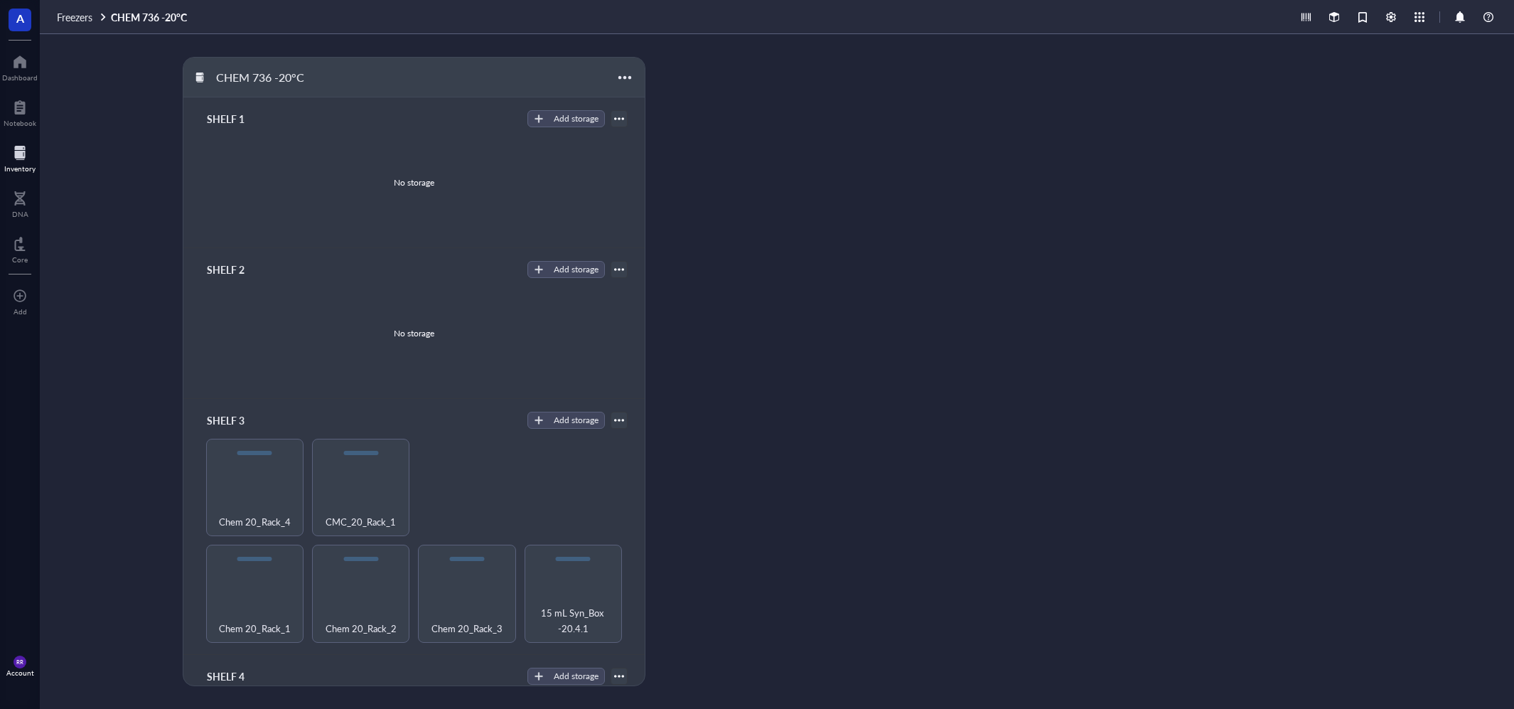
click at [1, 151] on div "Inventory" at bounding box center [20, 157] width 40 height 40
click at [12, 157] on div at bounding box center [19, 152] width 31 height 23
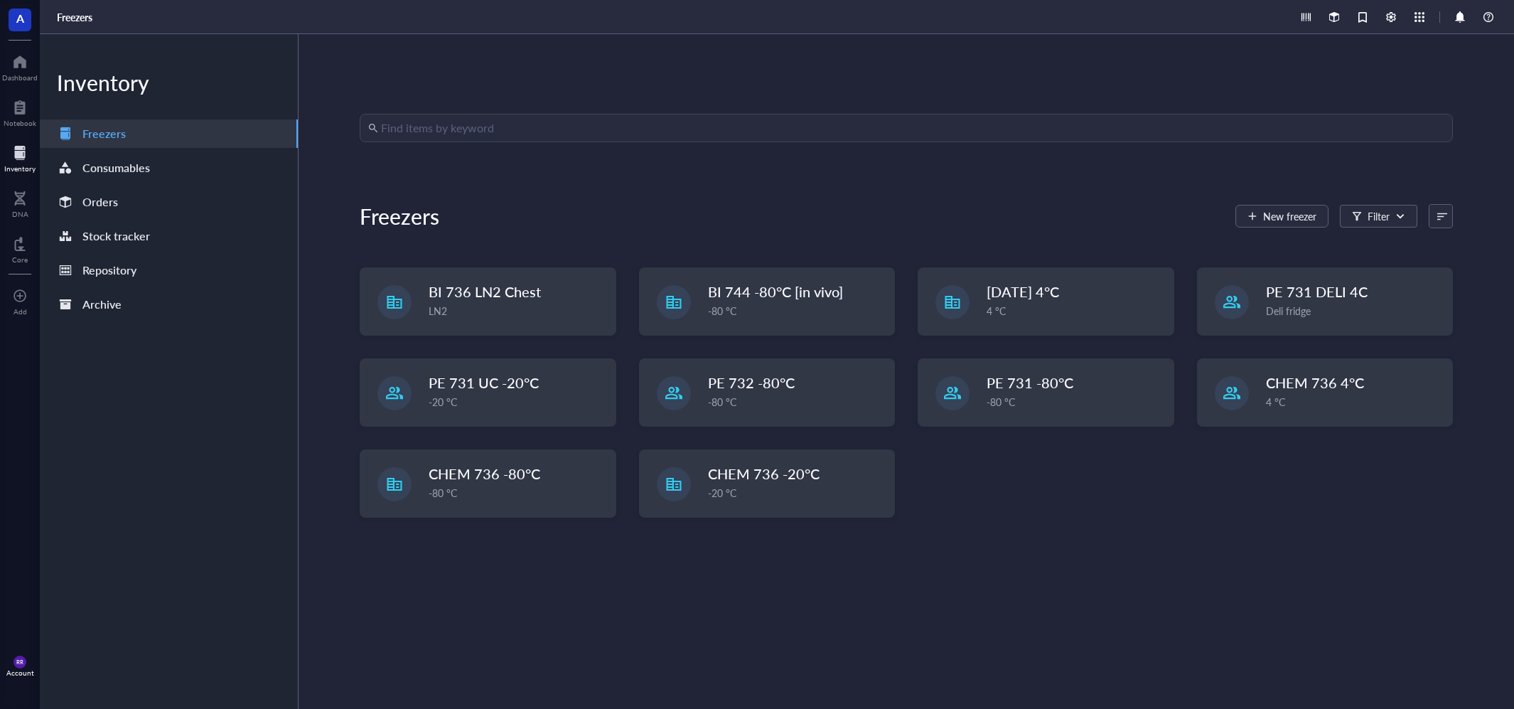
drag, startPoint x: 534, startPoint y: 148, endPoint x: 542, endPoint y: 124, distance: 25.0
click at [533, 147] on div "Find items by keyword Freezers New freezer Filter BI 736 LN2 Chest LN2 BI 744 -…" at bounding box center [906, 371] width 1093 height 515
click at [542, 122] on input "search" at bounding box center [912, 127] width 1063 height 27
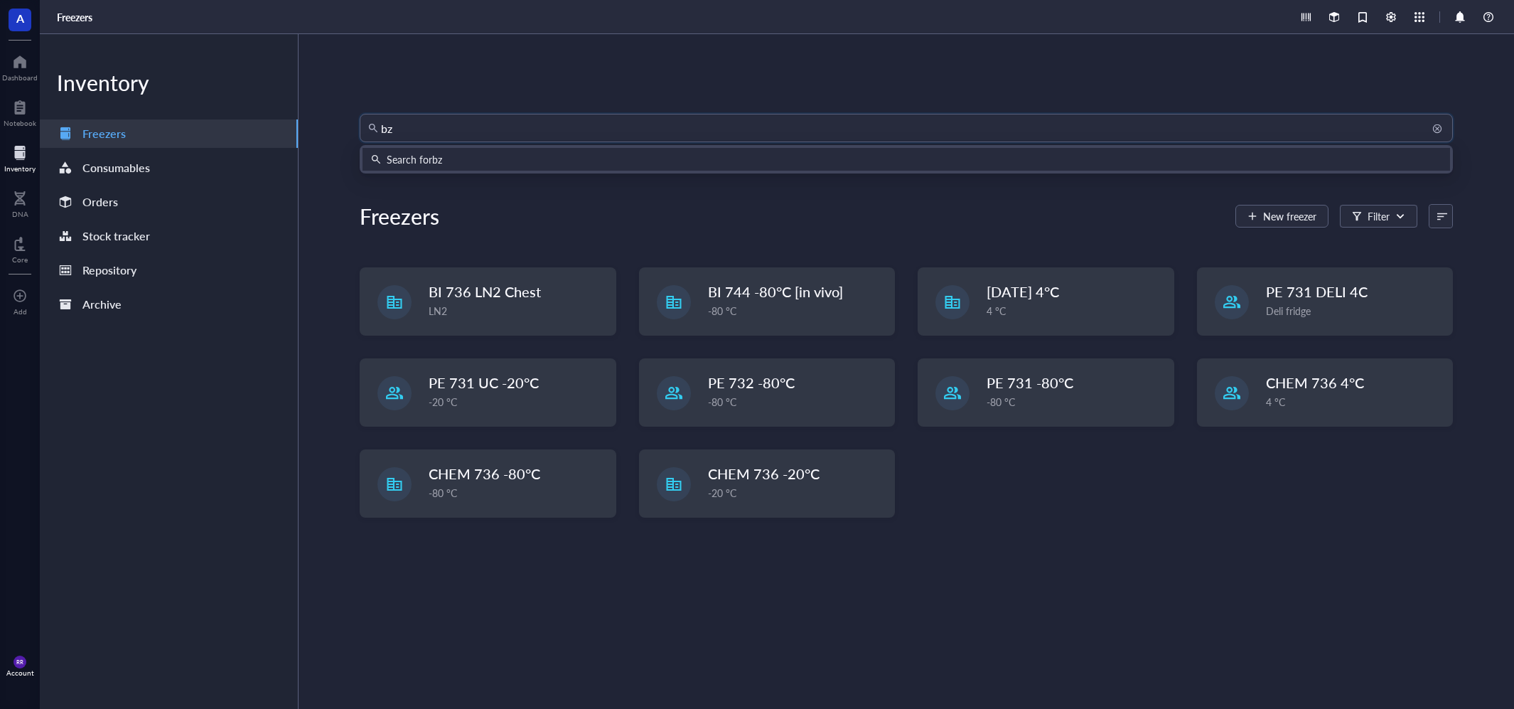
type input "b"
type input "ABXO-2525"
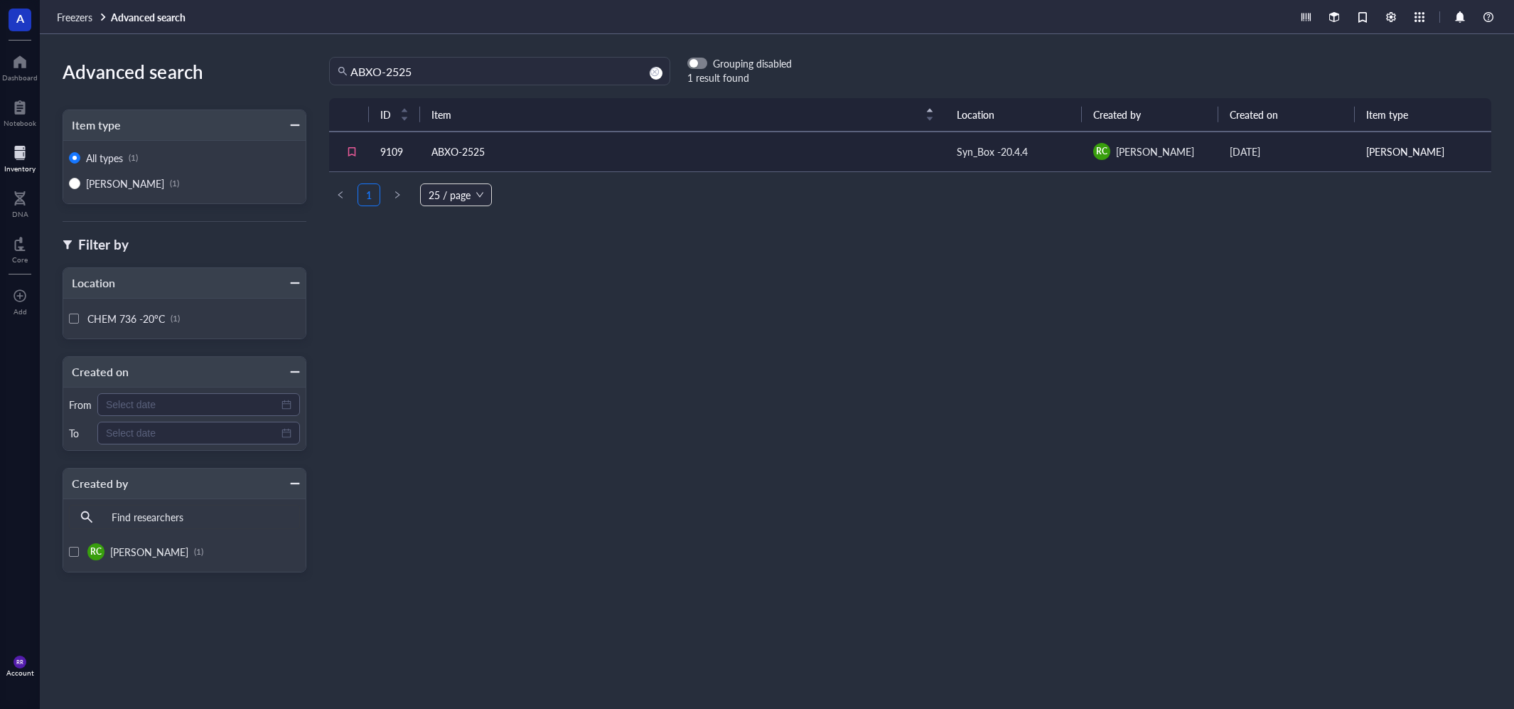
click at [595, 149] on td "ABXO-2525" at bounding box center [682, 151] width 525 height 40
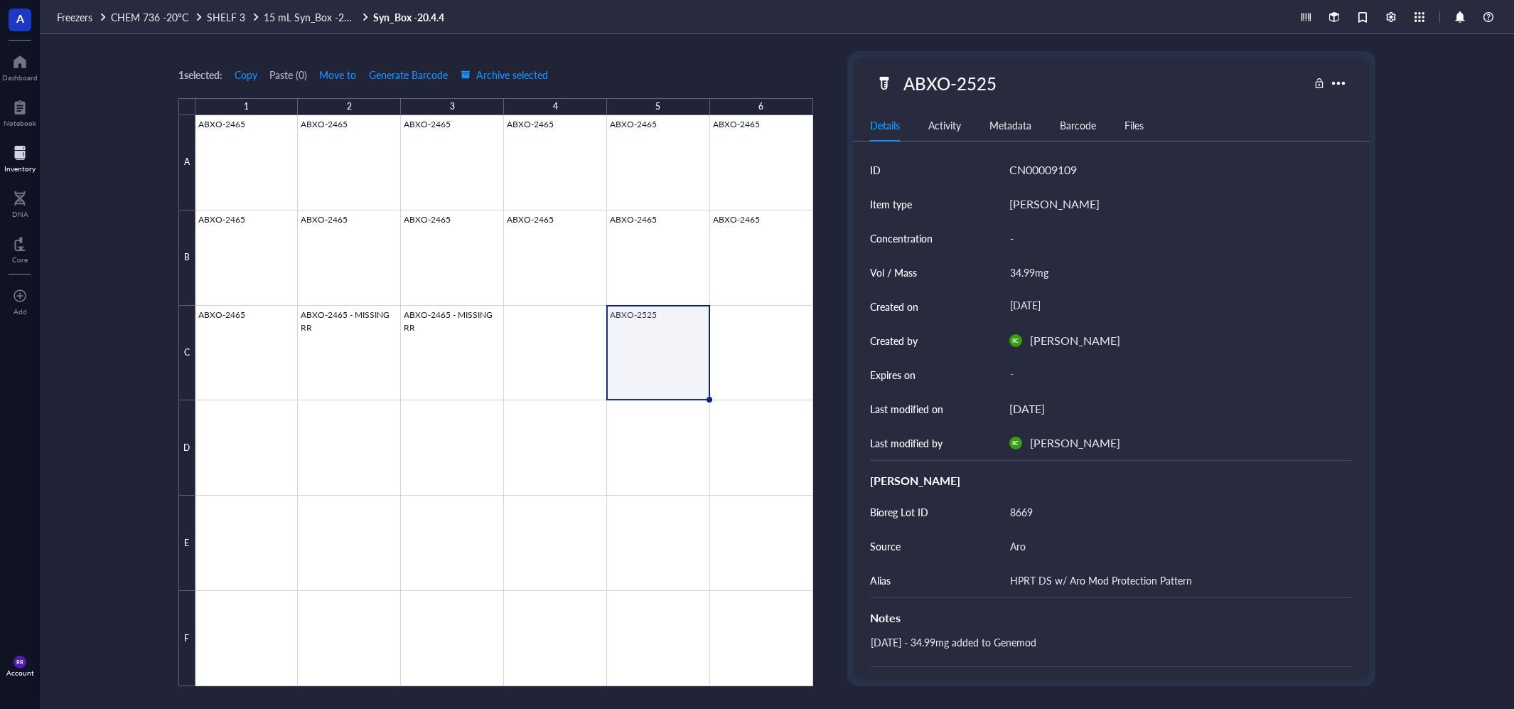
click at [760, 50] on div "1 selected: Copy Paste ( 0 ) Move to Generate Barcode Archive selected 1 2 3 4 …" at bounding box center [777, 371] width 1474 height 674
click at [22, 158] on div at bounding box center [19, 152] width 31 height 23
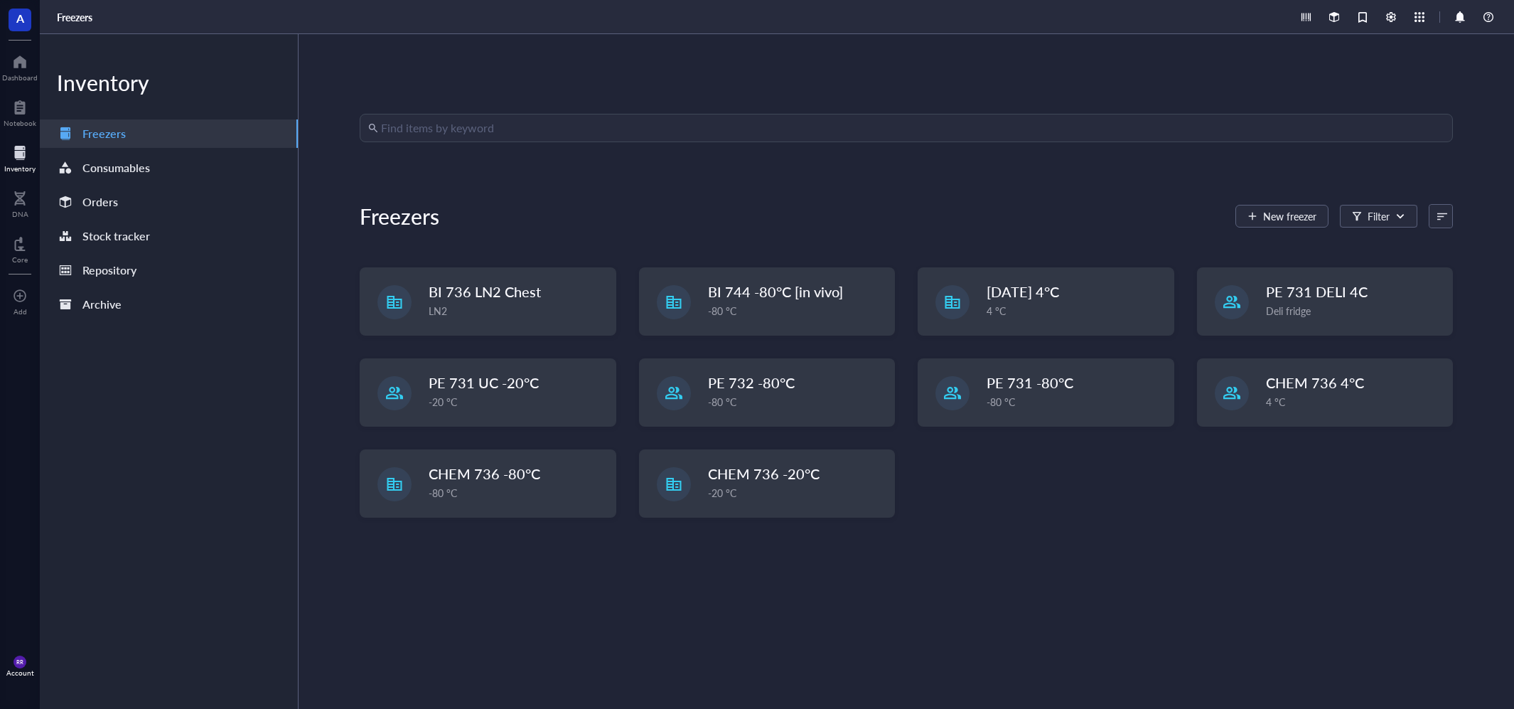
click at [525, 148] on div "Find items by keyword Freezers New freezer Filter BI 736 LN2 Chest LN2 BI 744 -…" at bounding box center [906, 371] width 1093 height 515
click at [517, 127] on input "search" at bounding box center [912, 127] width 1063 height 27
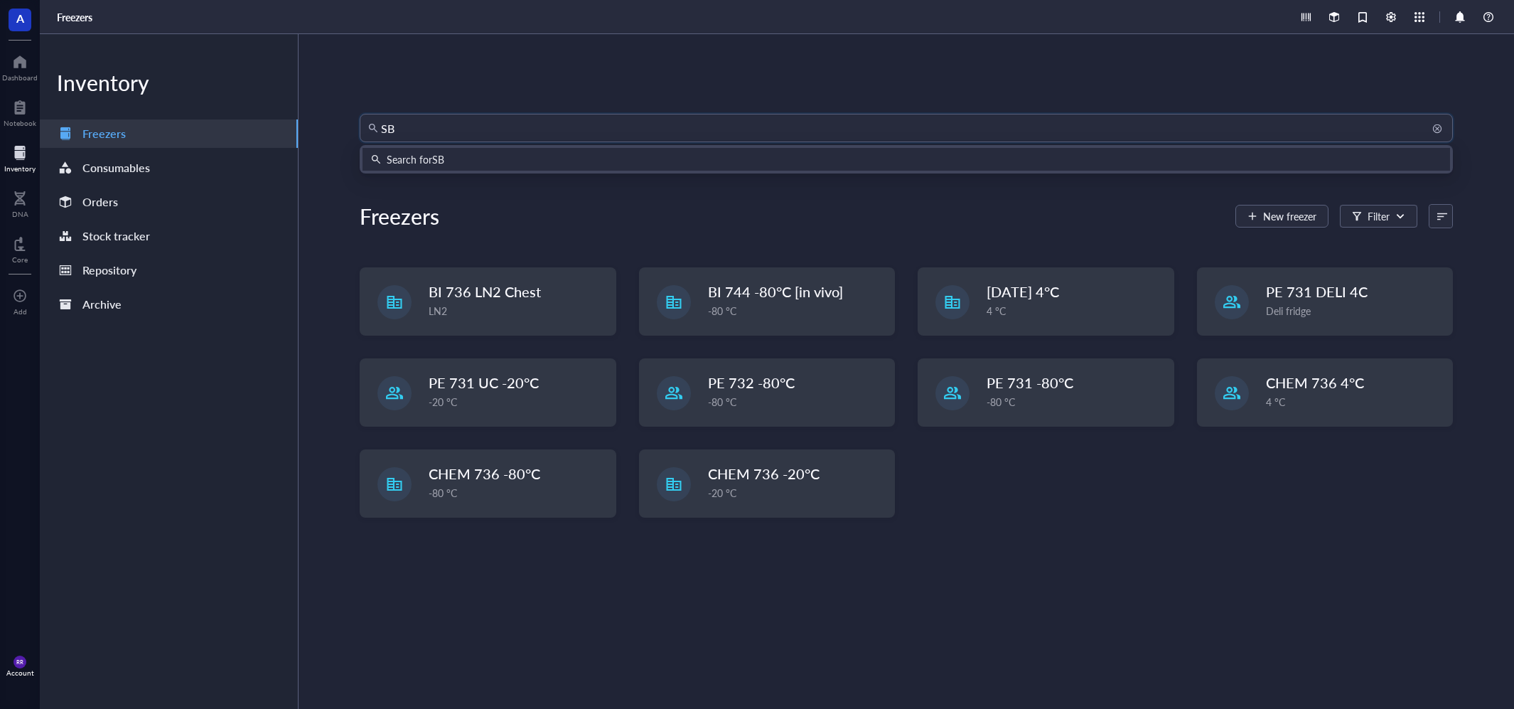
type input "S"
type input "ABXO-2488"
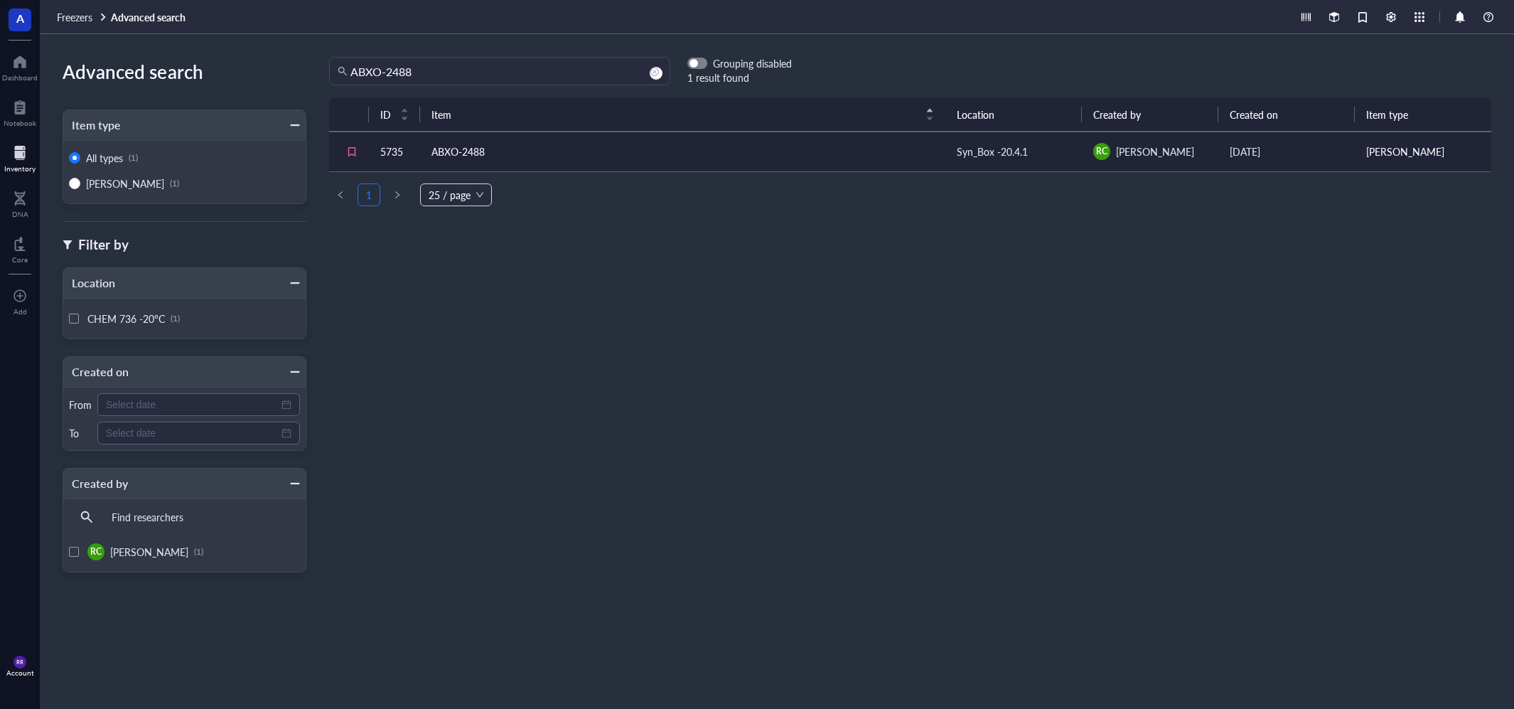
click at [547, 157] on td "ABXO-2488" at bounding box center [682, 151] width 525 height 40
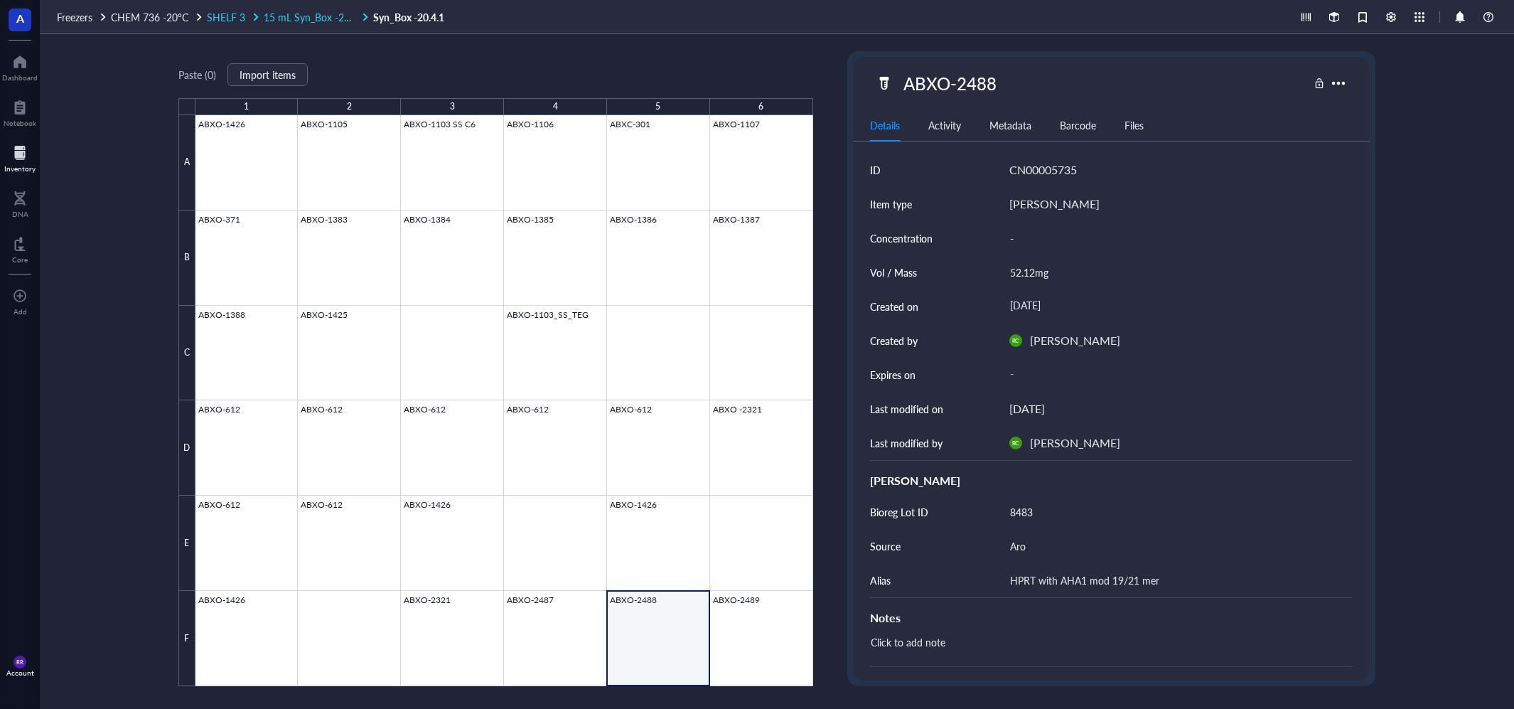
click at [215, 21] on span "SHELF 3" at bounding box center [226, 17] width 38 height 14
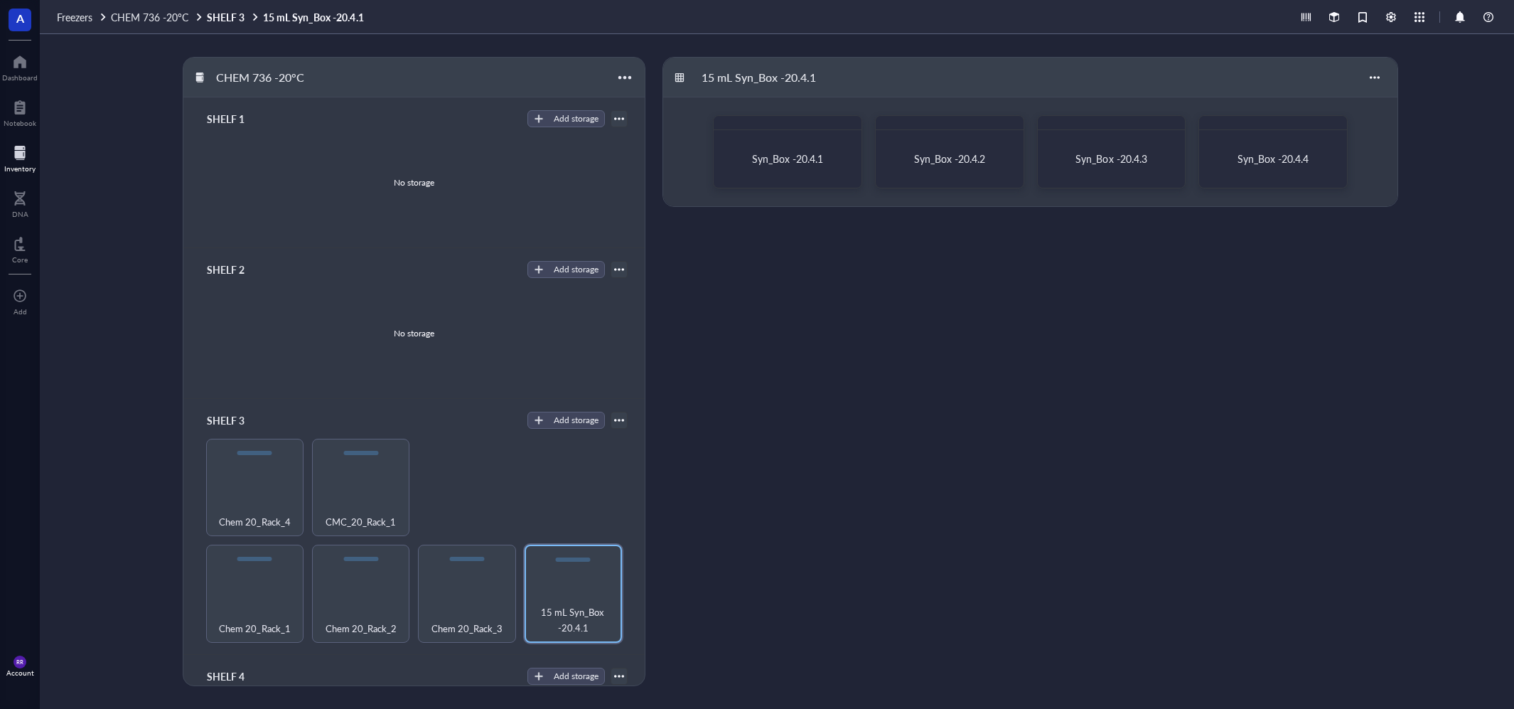
click at [16, 148] on div at bounding box center [19, 152] width 31 height 23
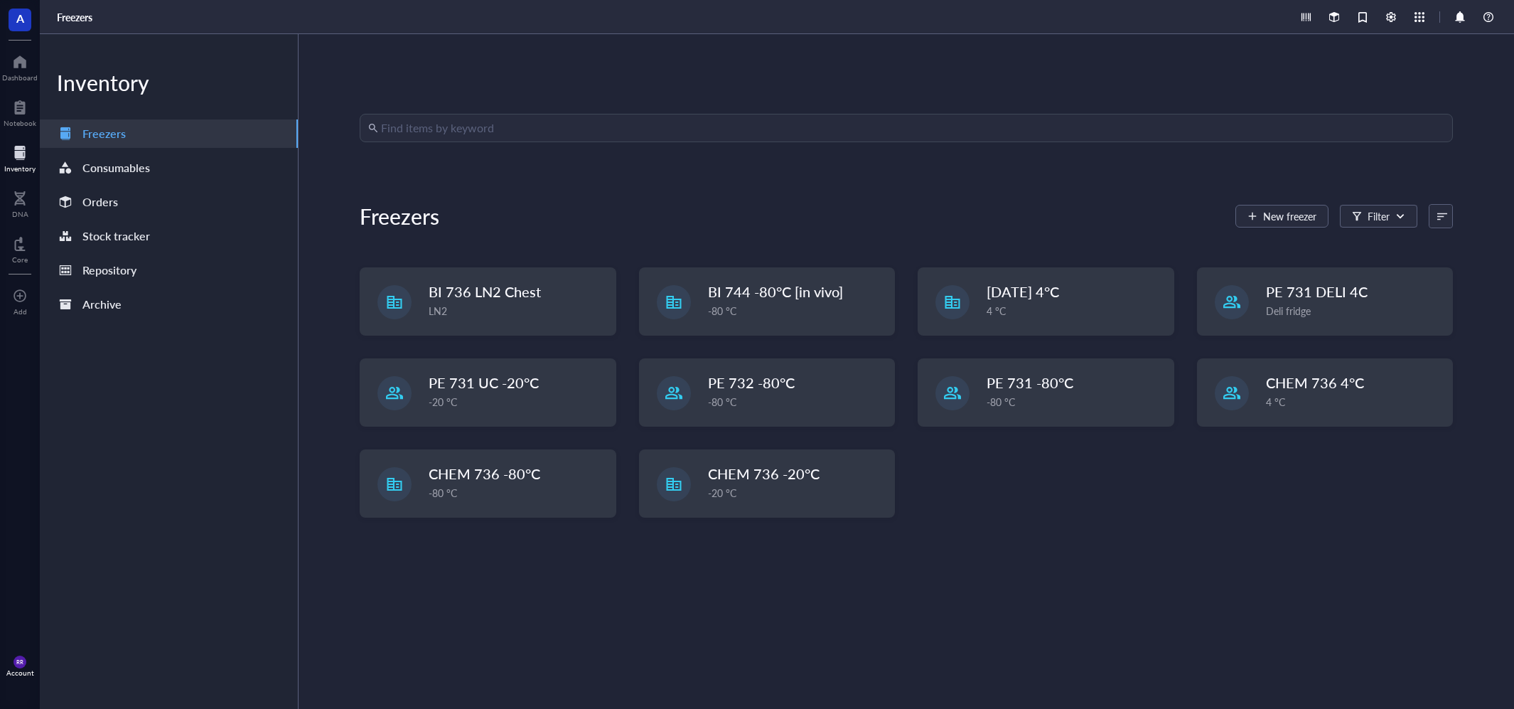
click at [731, 124] on input "search" at bounding box center [912, 127] width 1063 height 27
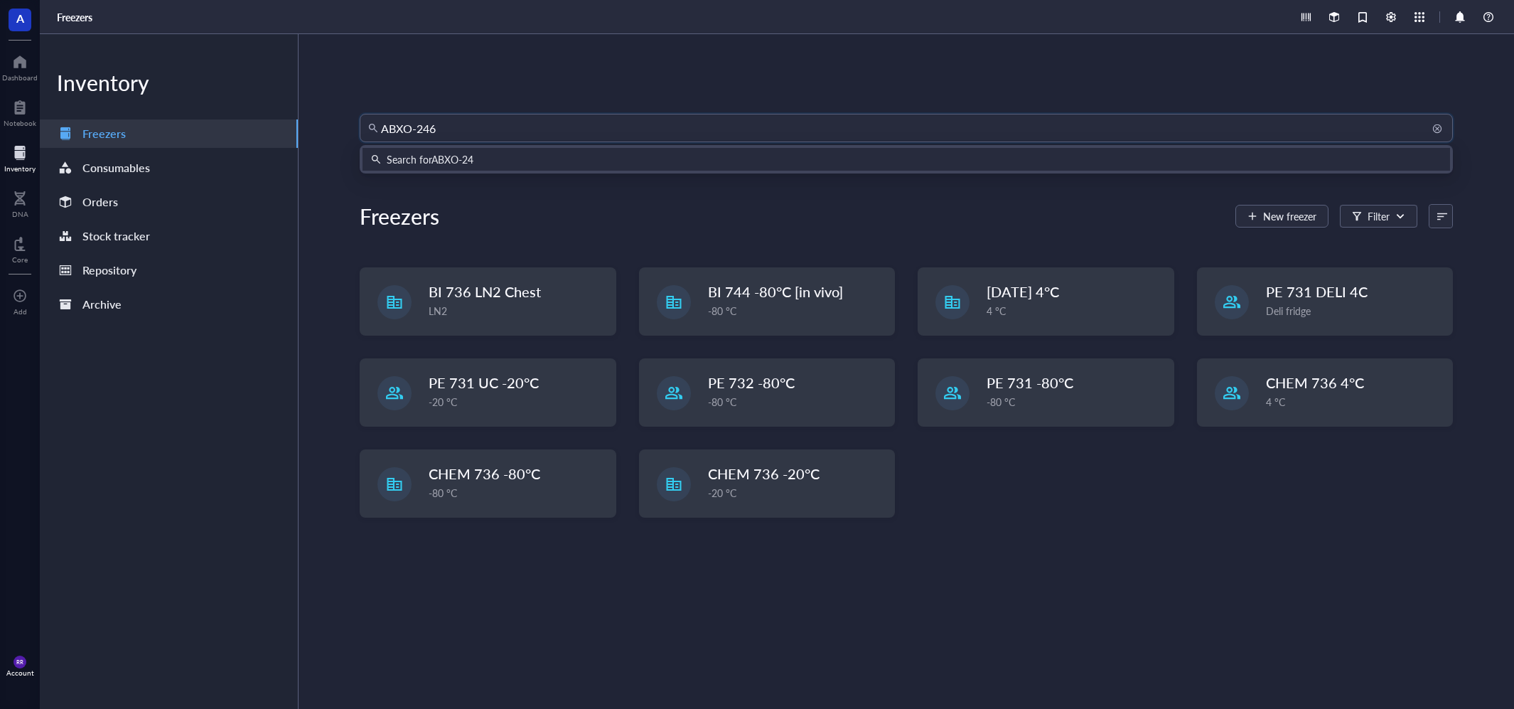
type input "ABXO-2465"
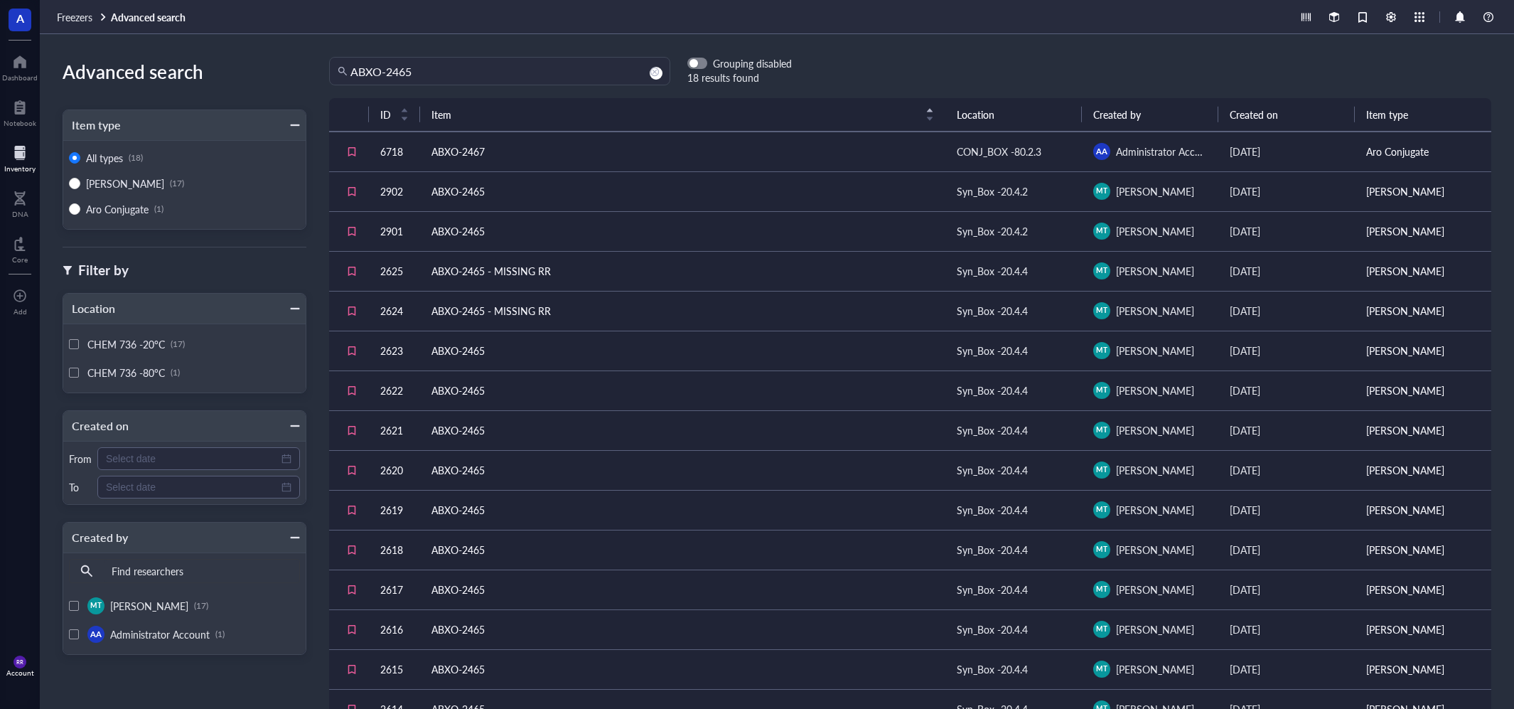
click at [652, 187] on td "ABXO-2465" at bounding box center [682, 191] width 525 height 40
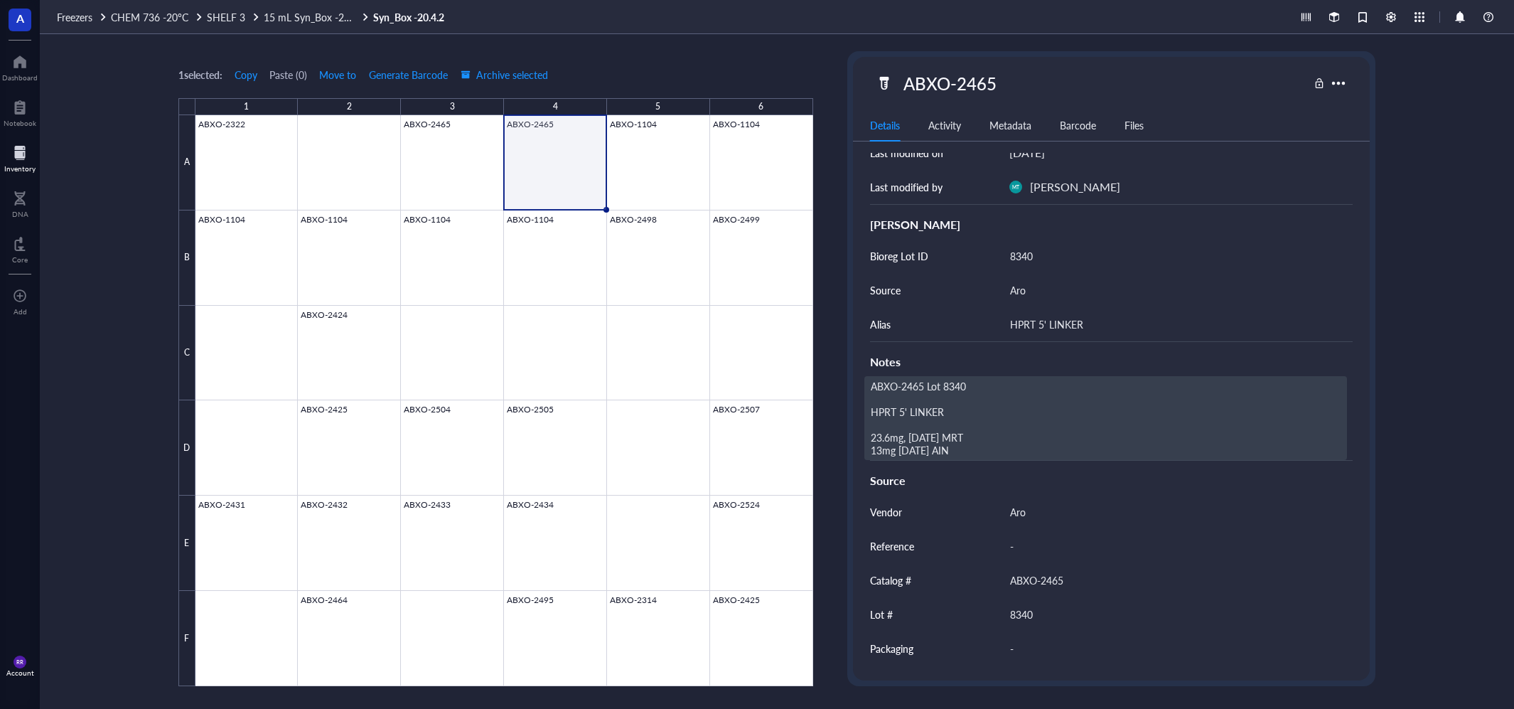
click at [1050, 416] on div "ABXO-2465 Lot 8340 HPRT 5' LINKER 23.6mg, [DATE] MRT 13mg [DATE] AIN" at bounding box center [1105, 418] width 483 height 84
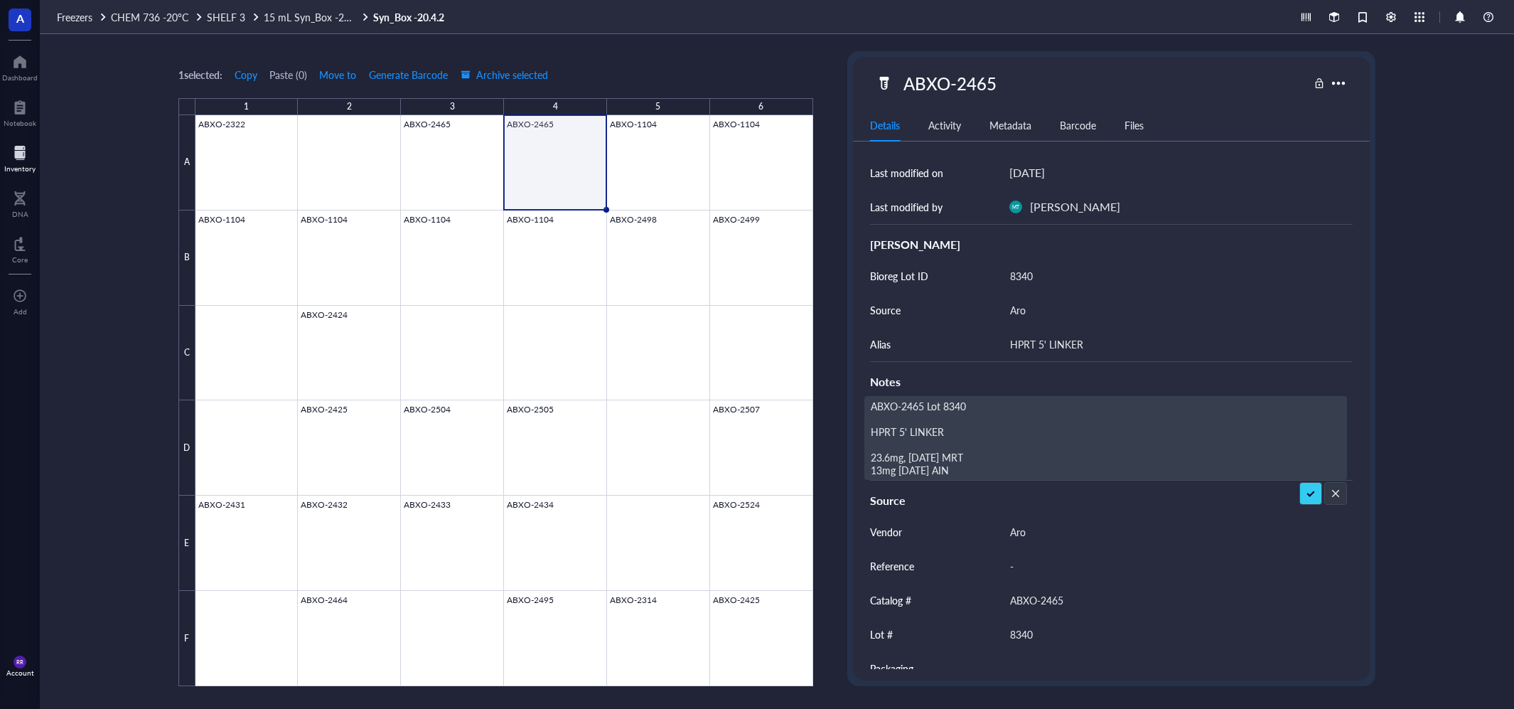
click at [1050, 457] on textarea "ABXO-2465 Lot 8340 HPRT 5' LINKER 23.6mg, [DATE] MRT 13mg [DATE] AIN" at bounding box center [1106, 438] width 482 height 82
drag, startPoint x: 1055, startPoint y: 468, endPoint x: 851, endPoint y: 400, distance: 215.5
click at [865, 400] on textarea "ABXO-2465 Lot 8340 HPRT 5' LINKER 23.6mg, [DATE] MRT 13mg [DATE] AIN" at bounding box center [1106, 438] width 482 height 82
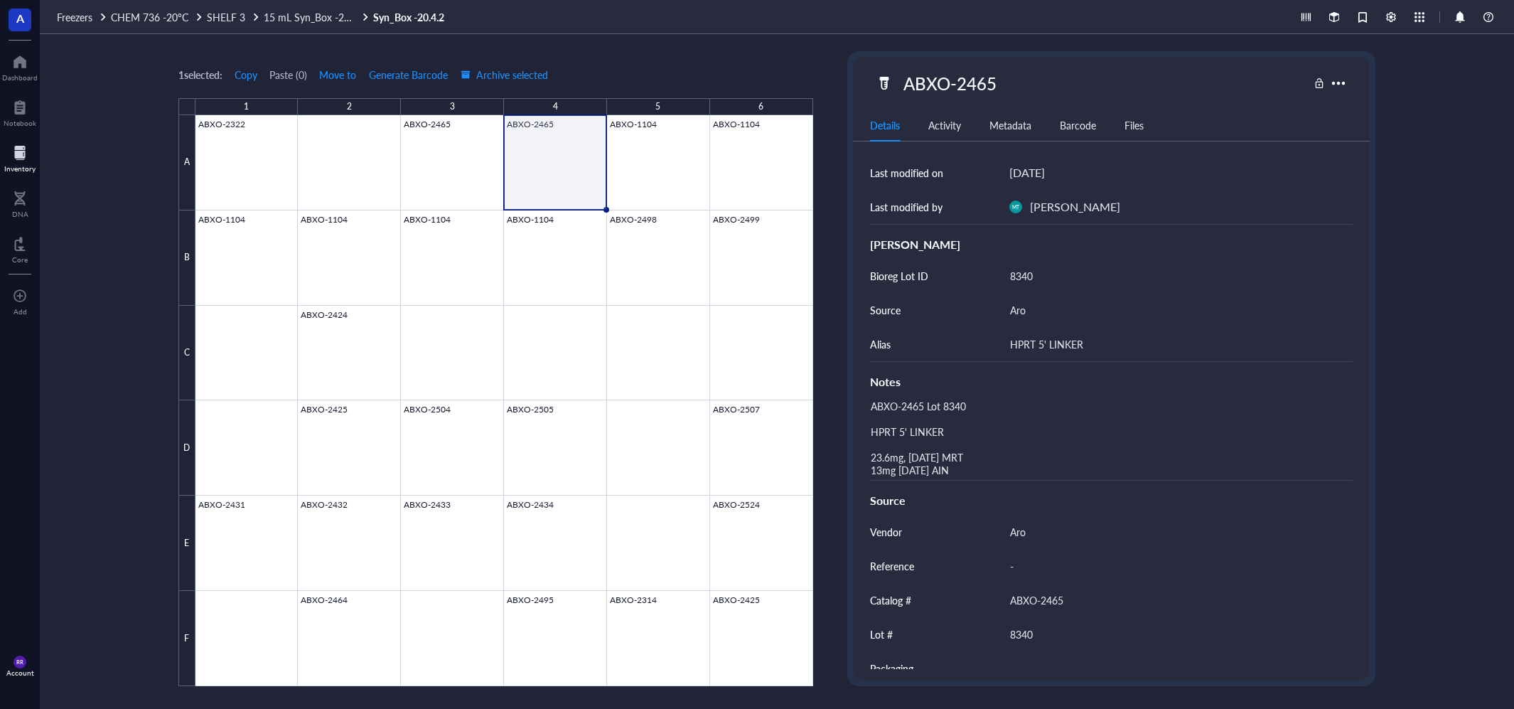
click at [817, 189] on div "1 selected: Copy Paste ( 0 ) Move to Generate Barcode Archive selected 1 2 3 4 …" at bounding box center [777, 371] width 1474 height 674
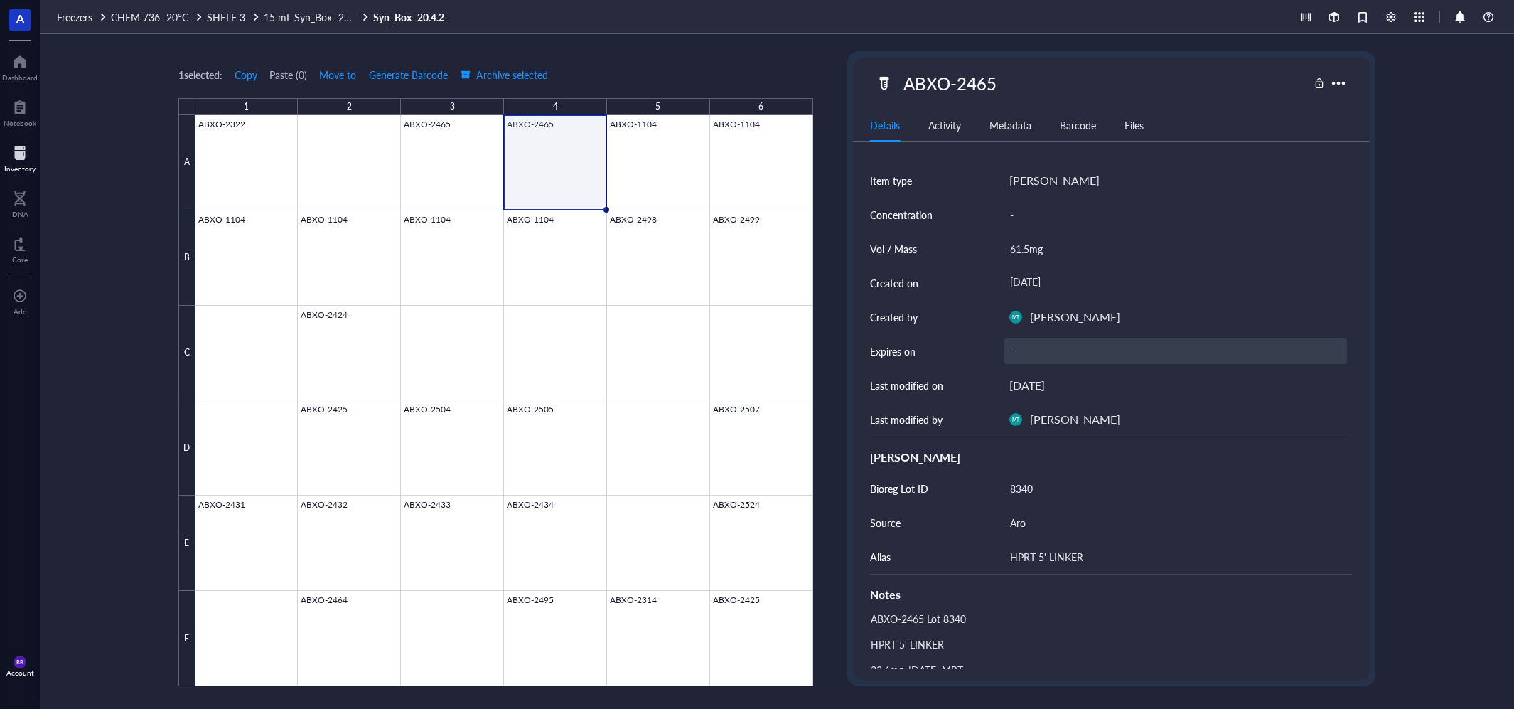
scroll to position [0, 0]
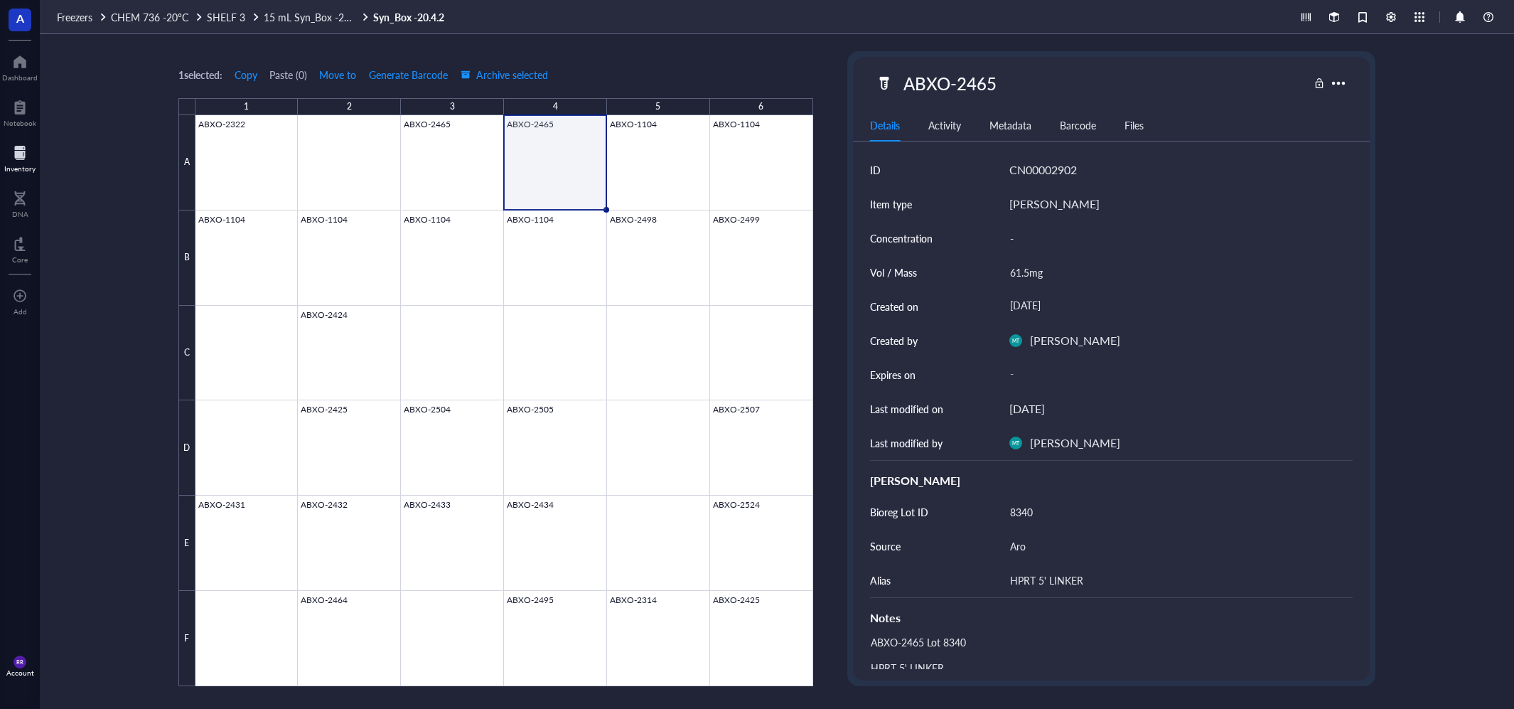
click at [959, 123] on div "Activity" at bounding box center [944, 125] width 33 height 16
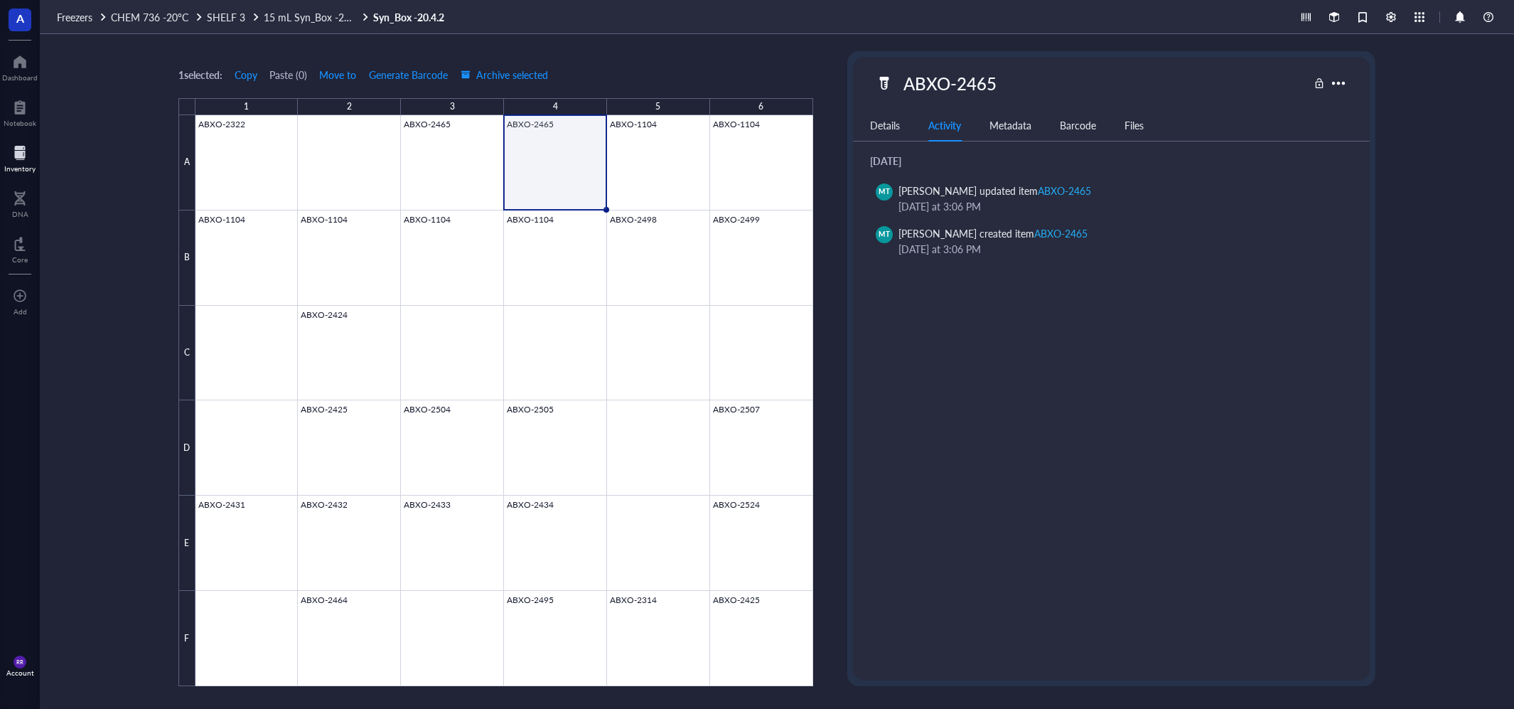
click at [891, 112] on div "Details Activity Metadata Barcode Files" at bounding box center [1111, 125] width 517 height 32
click at [882, 123] on div "Details" at bounding box center [885, 125] width 30 height 16
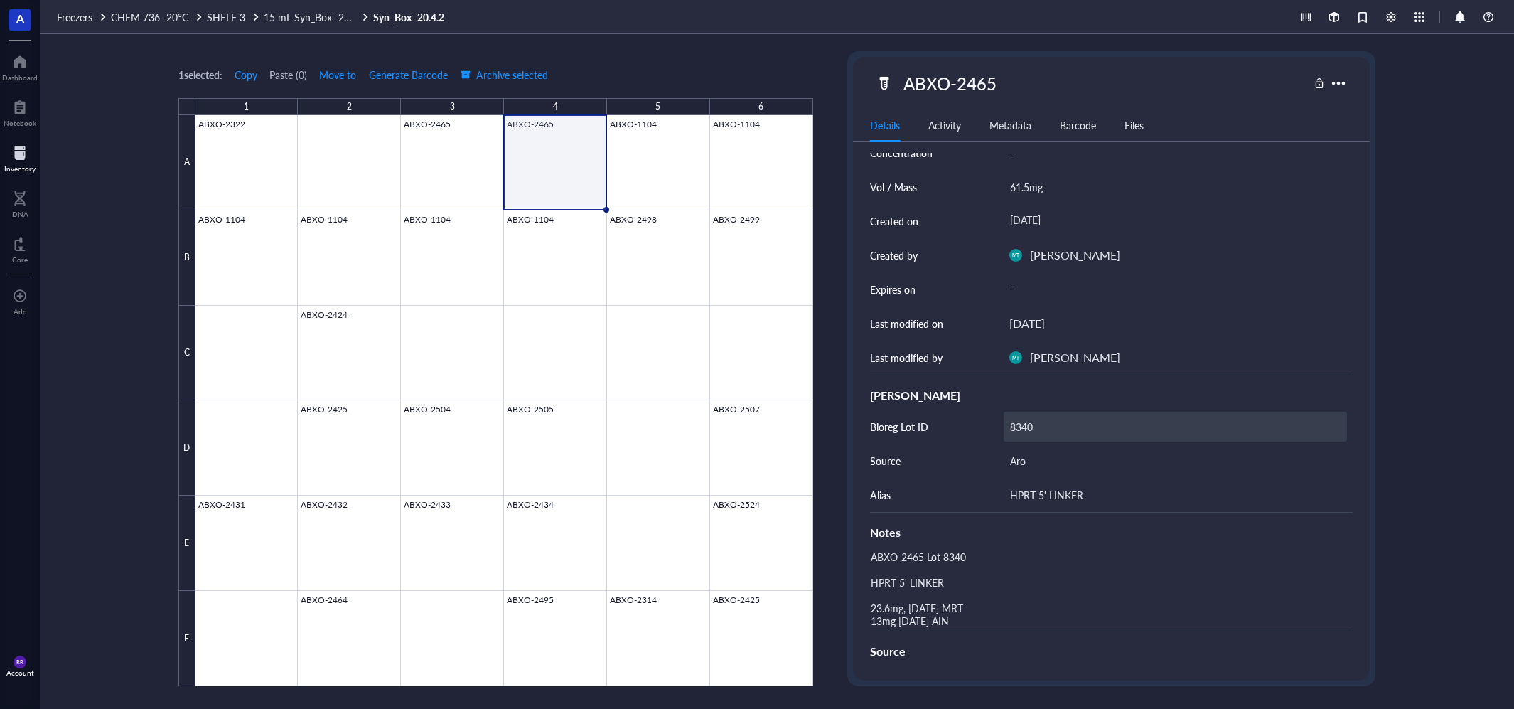
scroll to position [256, 0]
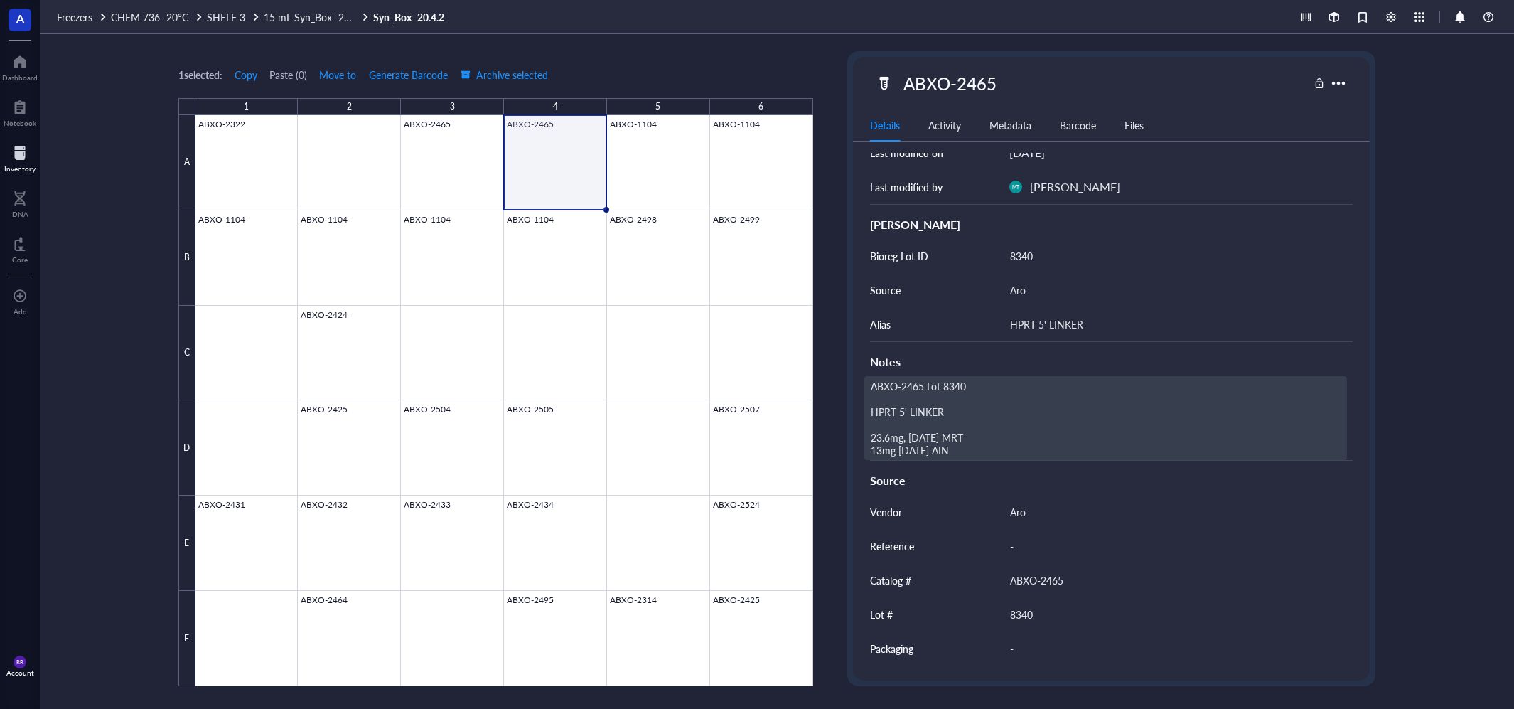
click at [1048, 437] on div "ABXO-2465 Lot 8340 HPRT 5' LINKER 23.6mg, [DATE] MRT 13mg [DATE] AIN" at bounding box center [1105, 418] width 483 height 84
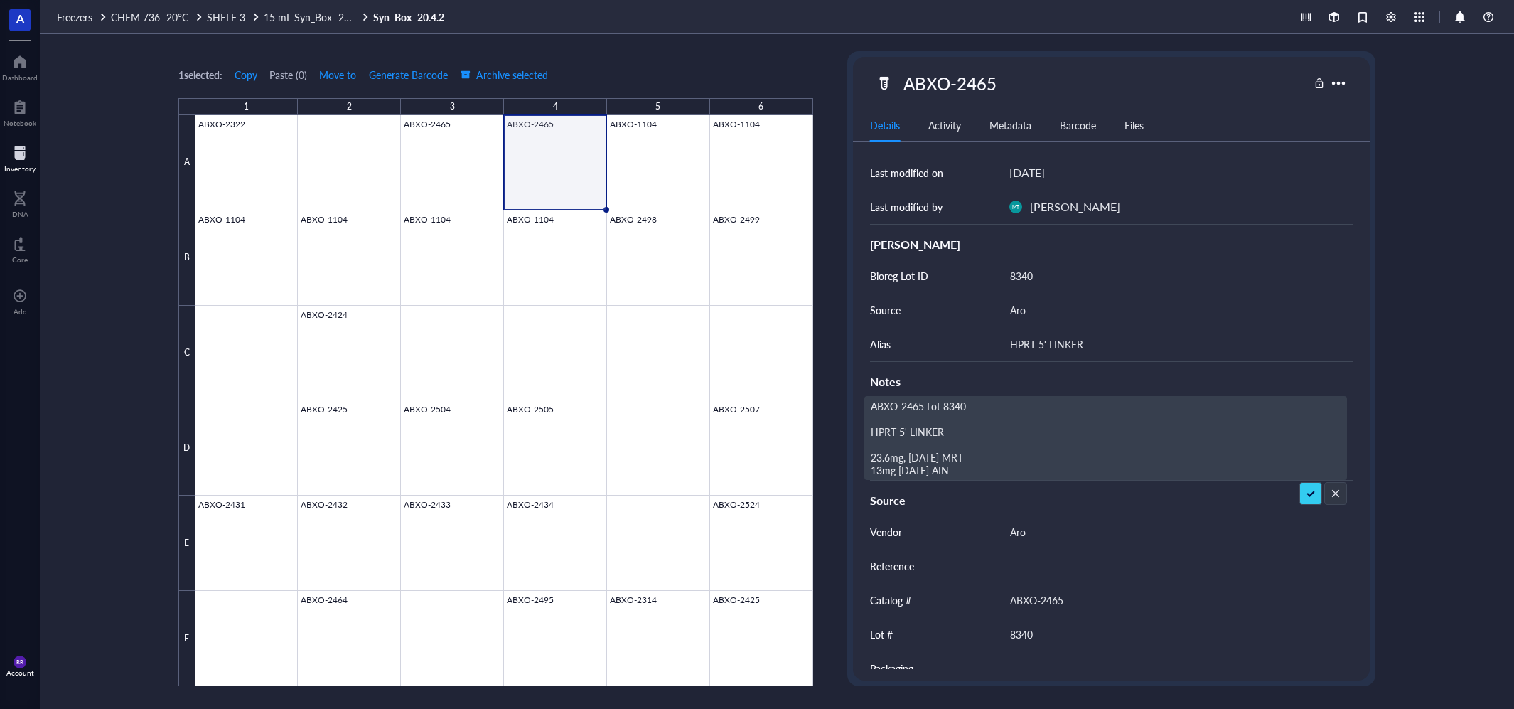
click at [1043, 468] on textarea "ABXO-2465 Lot 8340 HPRT 5' LINKER 23.6mg, [DATE] MRT 13mg [DATE] AIN" at bounding box center [1106, 438] width 482 height 82
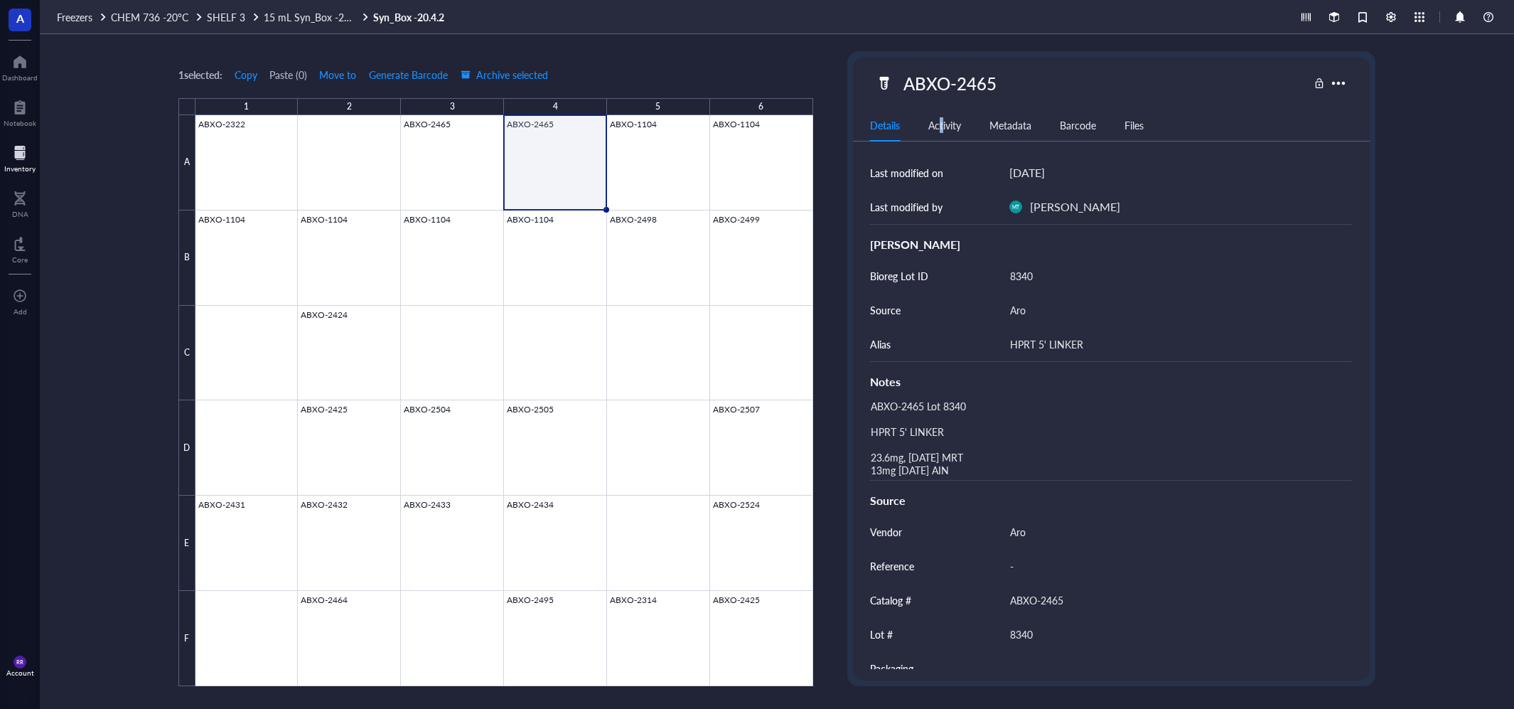
click at [942, 123] on div "Activity" at bounding box center [944, 125] width 33 height 16
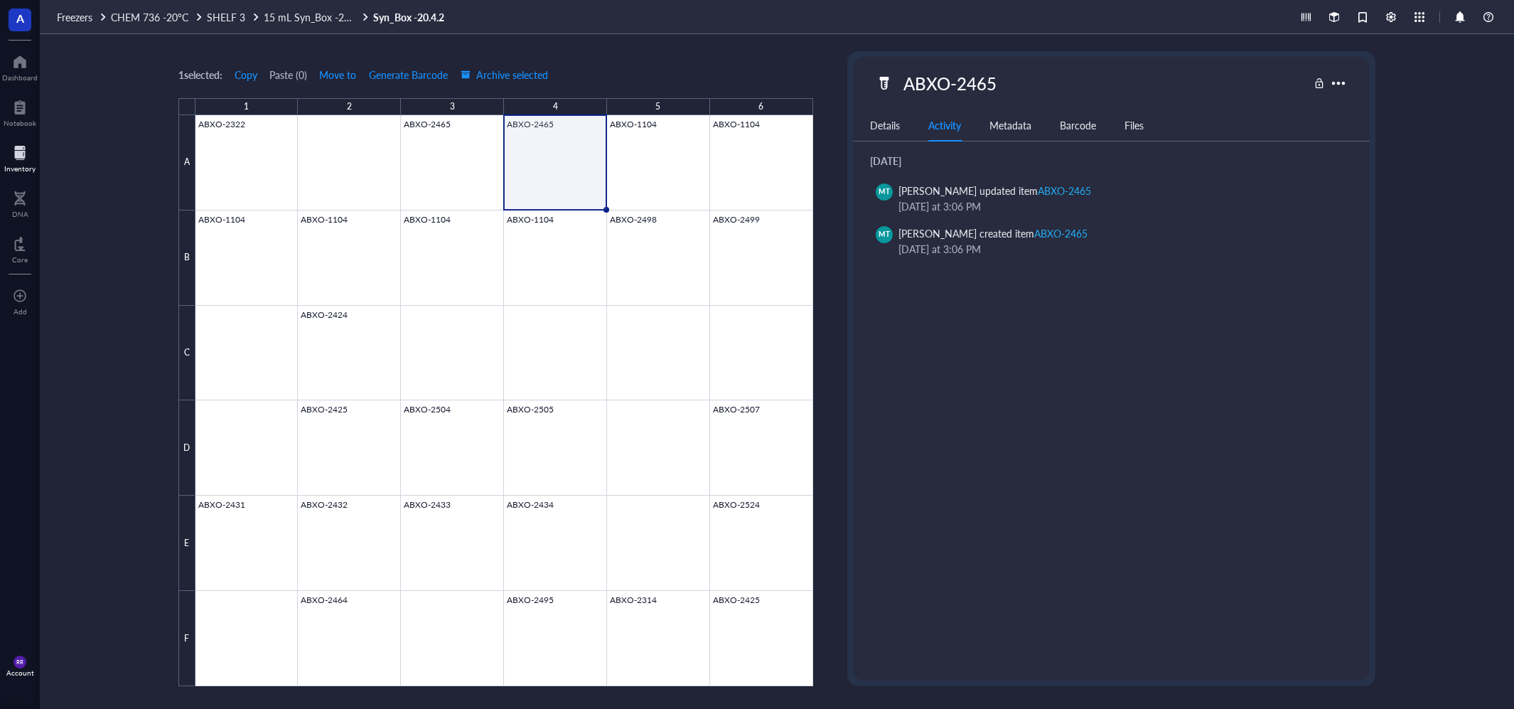
click at [891, 119] on div "Details" at bounding box center [885, 125] width 30 height 16
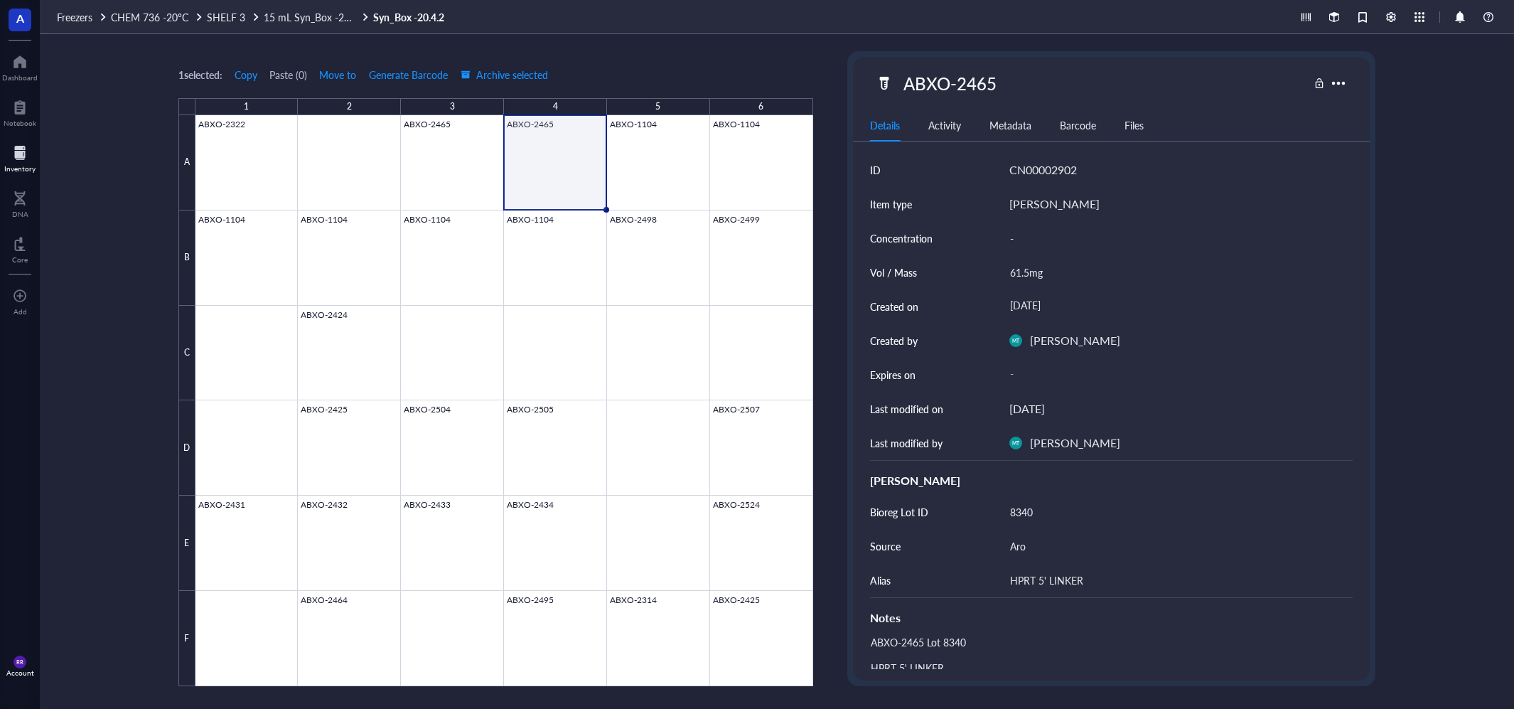
click at [919, 123] on div "Details Activity Metadata Barcode Files" at bounding box center [1111, 125] width 517 height 32
click at [947, 125] on div "Activity" at bounding box center [944, 125] width 33 height 16
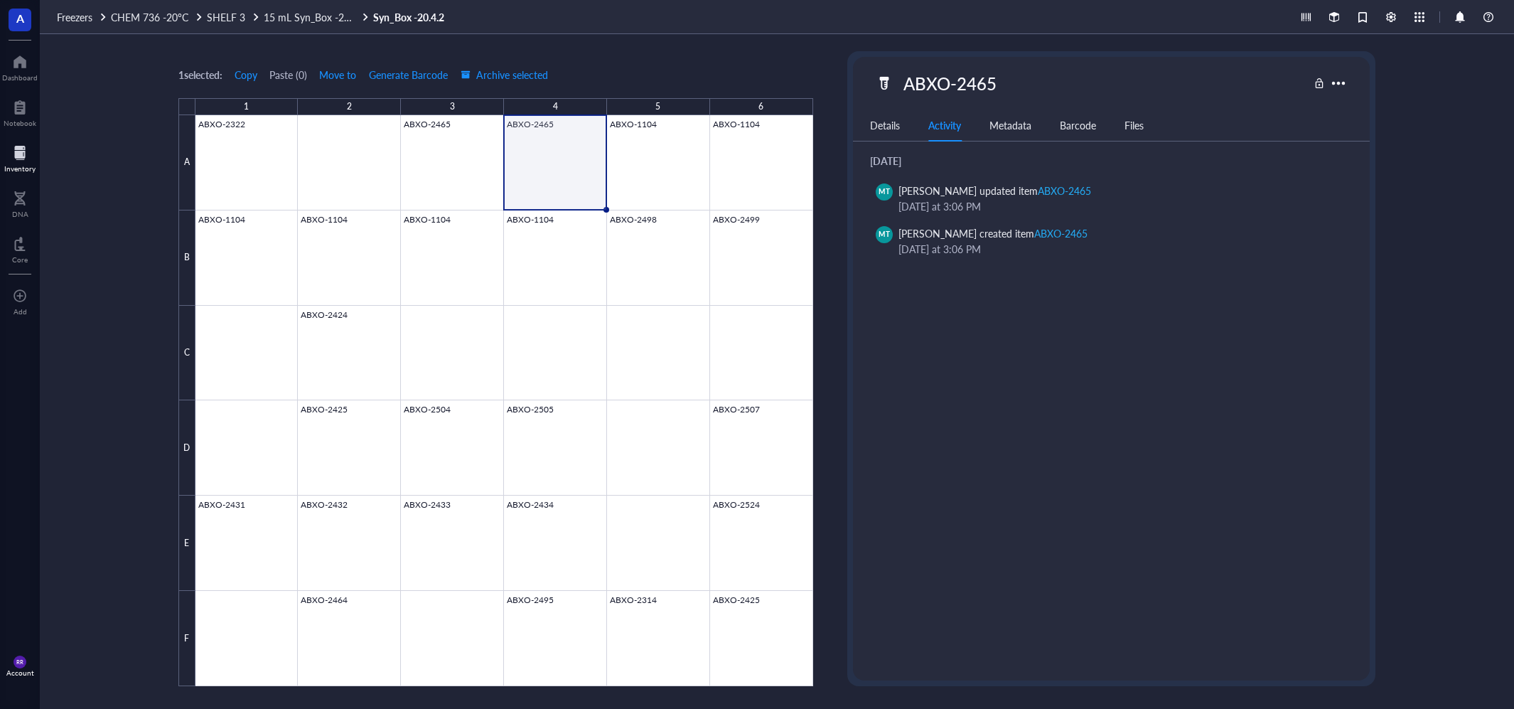
click at [872, 133] on div "Details Activity Metadata Barcode Files" at bounding box center [1111, 125] width 517 height 32
click at [874, 124] on div "Details" at bounding box center [885, 125] width 30 height 16
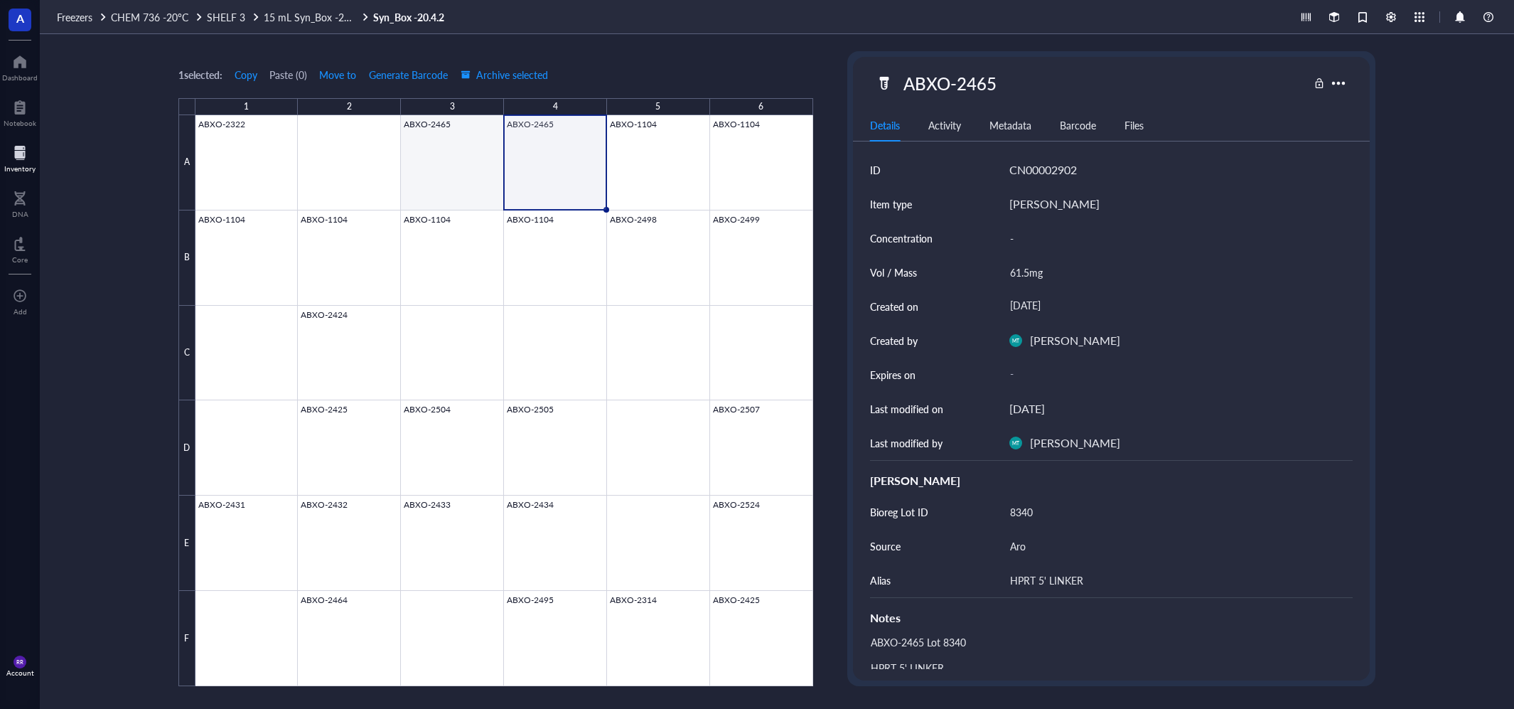
click at [428, 188] on div at bounding box center [504, 400] width 618 height 571
click at [538, 169] on div at bounding box center [504, 400] width 618 height 571
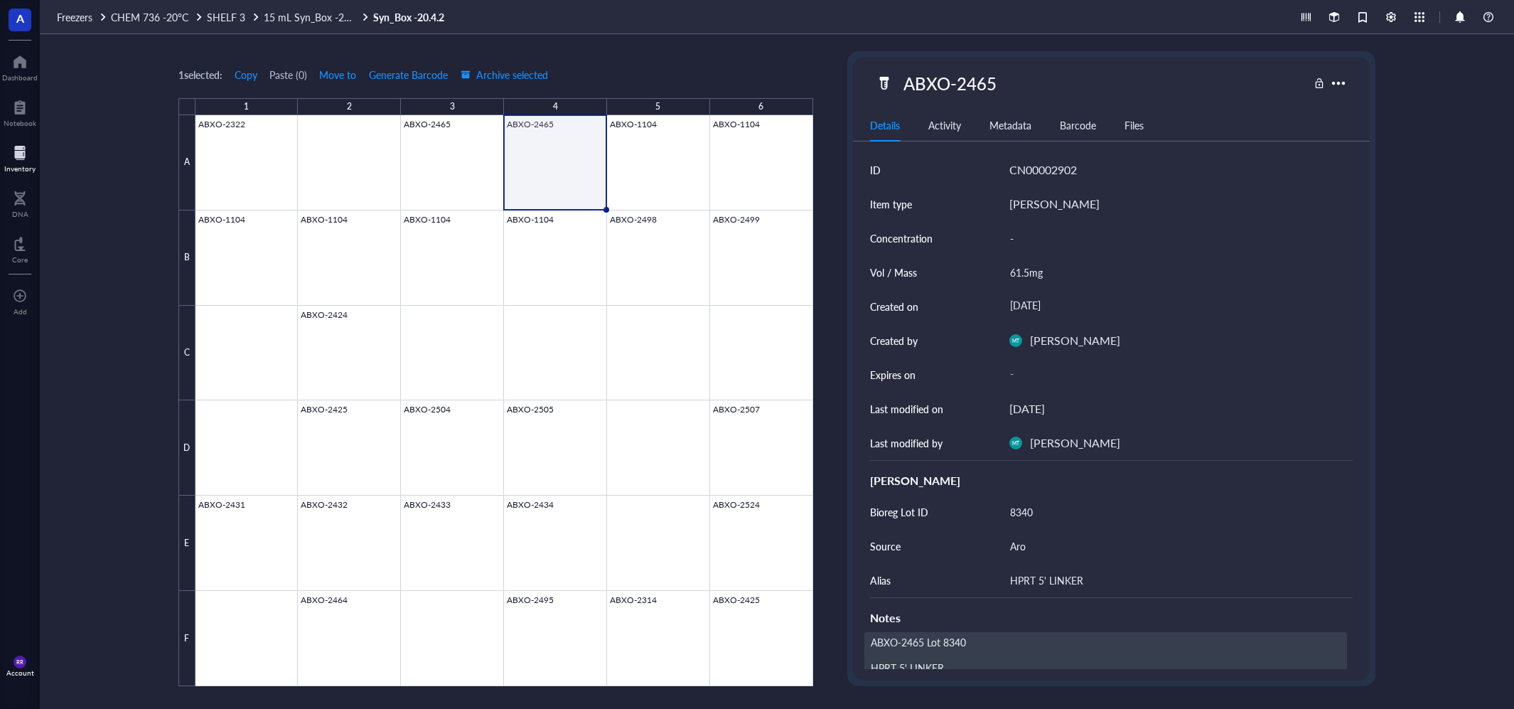
scroll to position [285, 0]
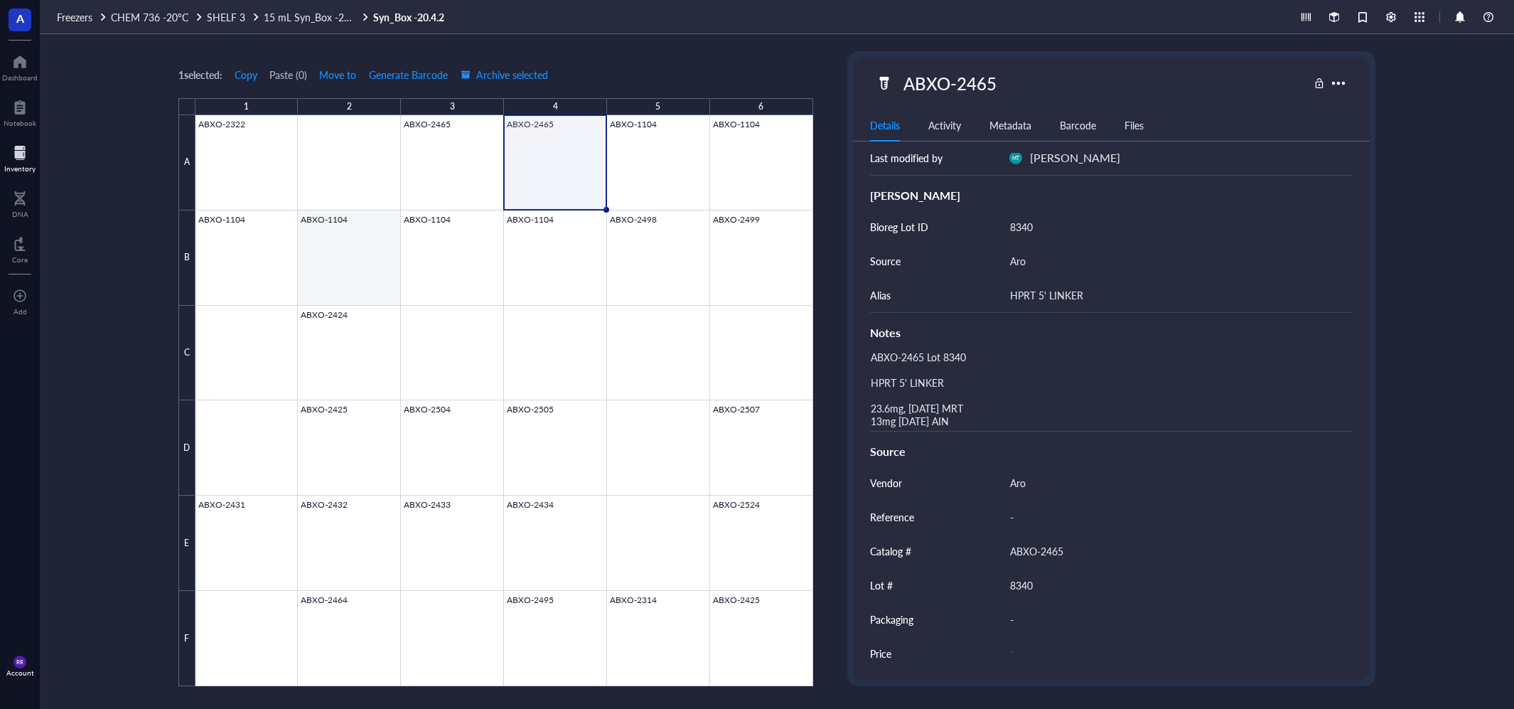
click at [313, 269] on div at bounding box center [504, 400] width 618 height 571
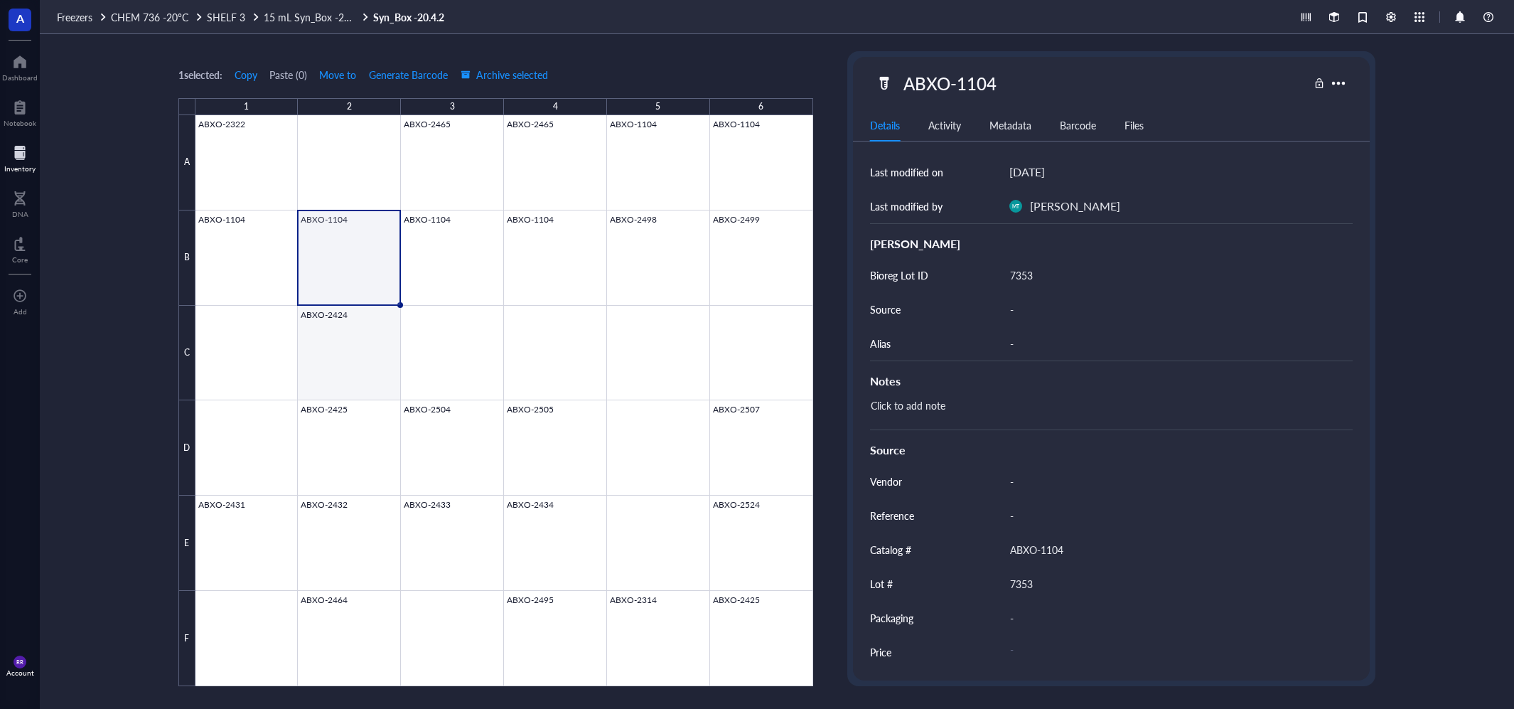
scroll to position [236, 0]
click at [13, 156] on div at bounding box center [19, 152] width 31 height 23
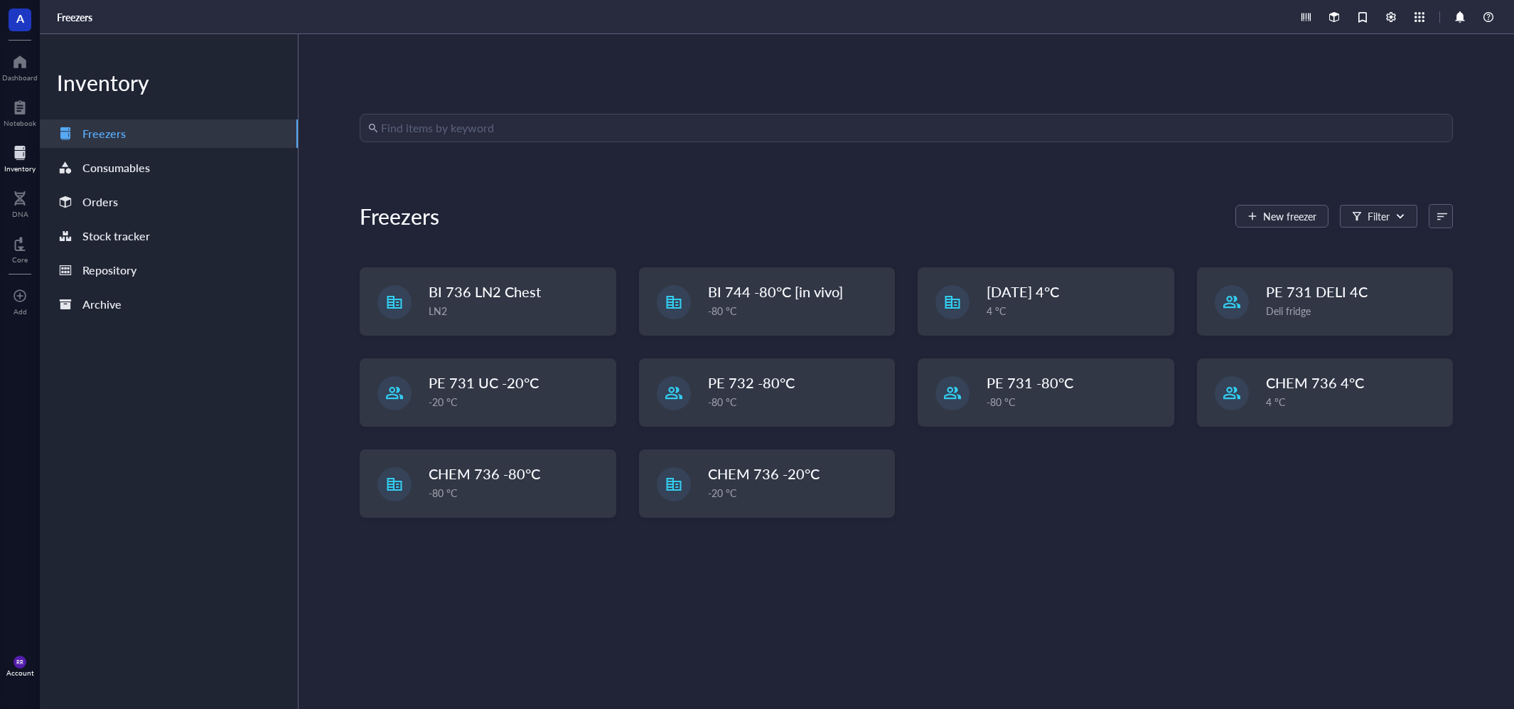
click at [463, 141] on div "Find items by keyword" at bounding box center [906, 128] width 1093 height 28
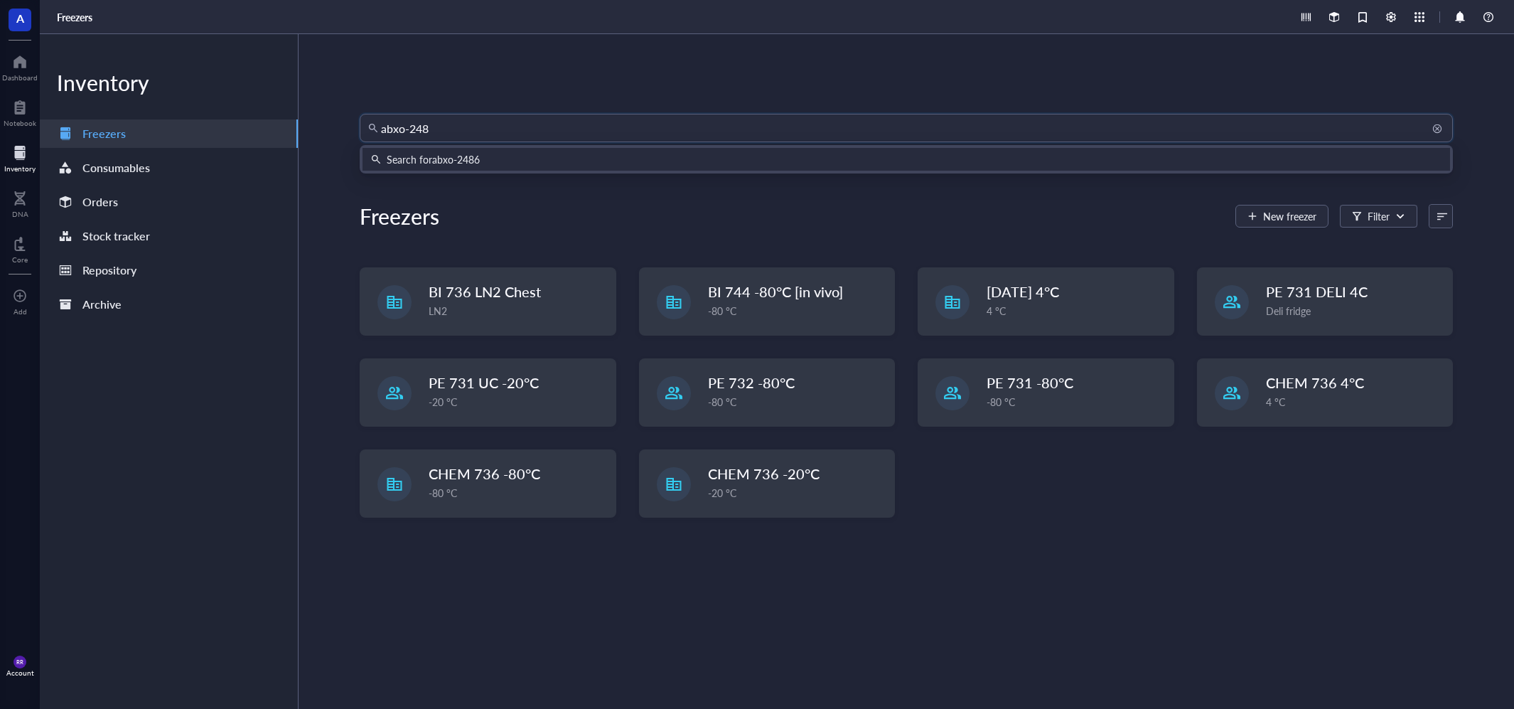
type input "abxo-2486"
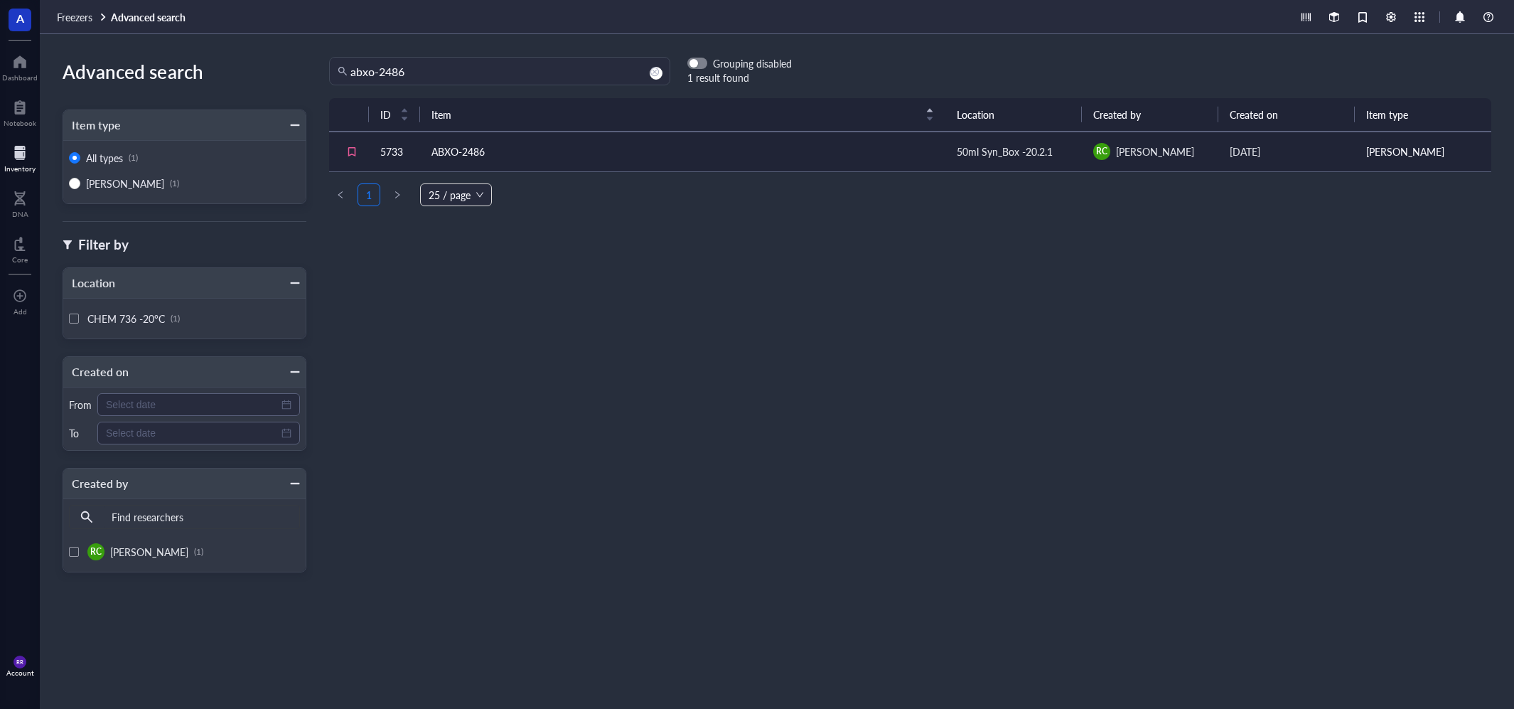
click at [581, 148] on td "ABXO-2486" at bounding box center [682, 151] width 525 height 40
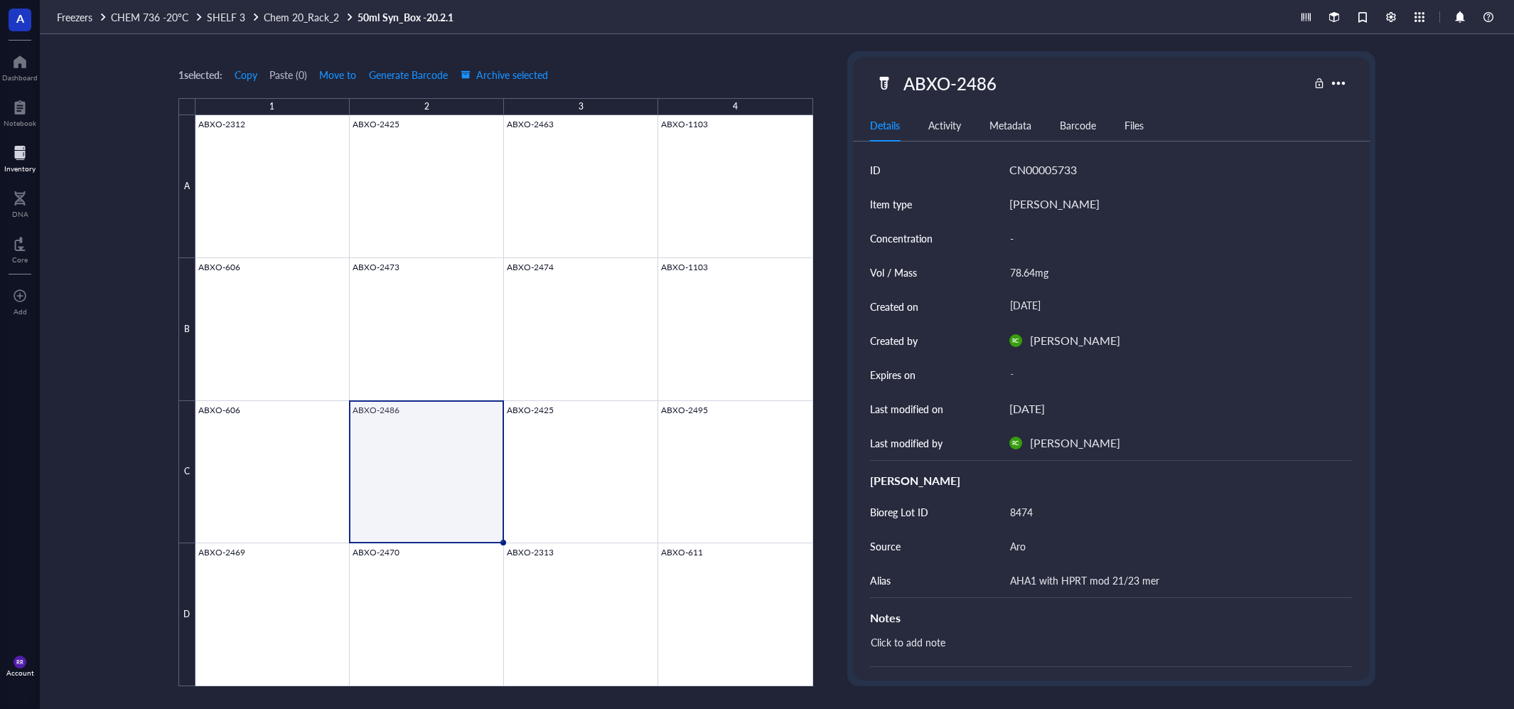
click at [20, 161] on div at bounding box center [19, 152] width 31 height 23
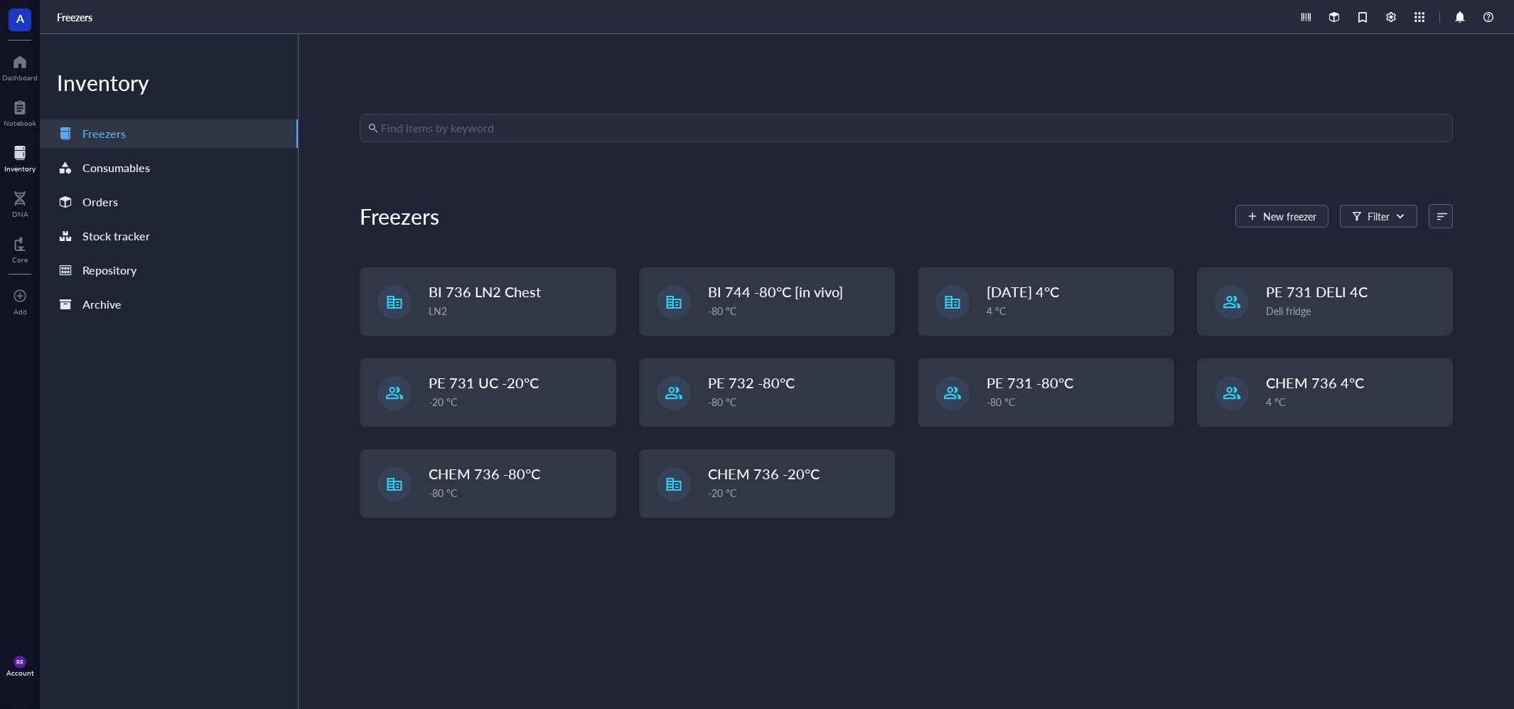
click at [513, 121] on input "search" at bounding box center [912, 127] width 1063 height 27
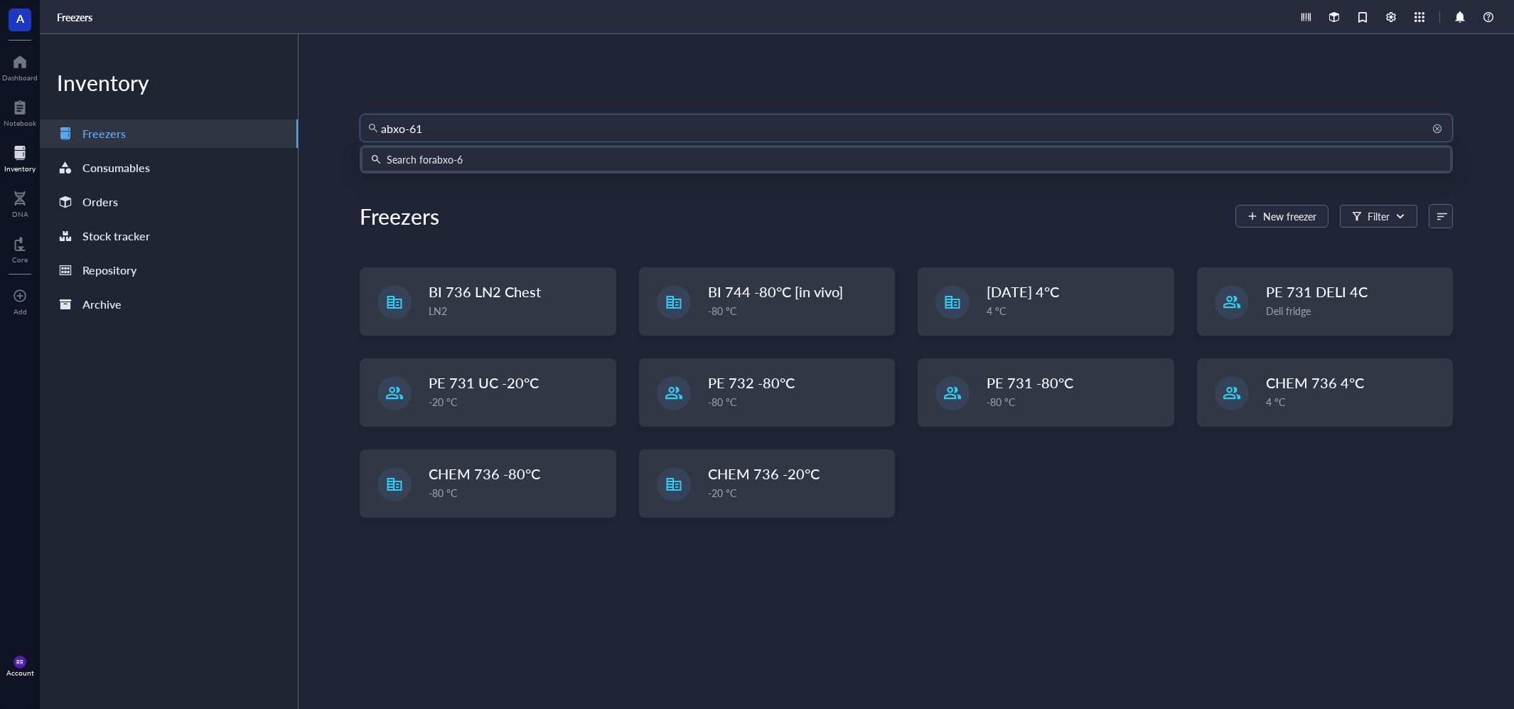
type input "abxo-611"
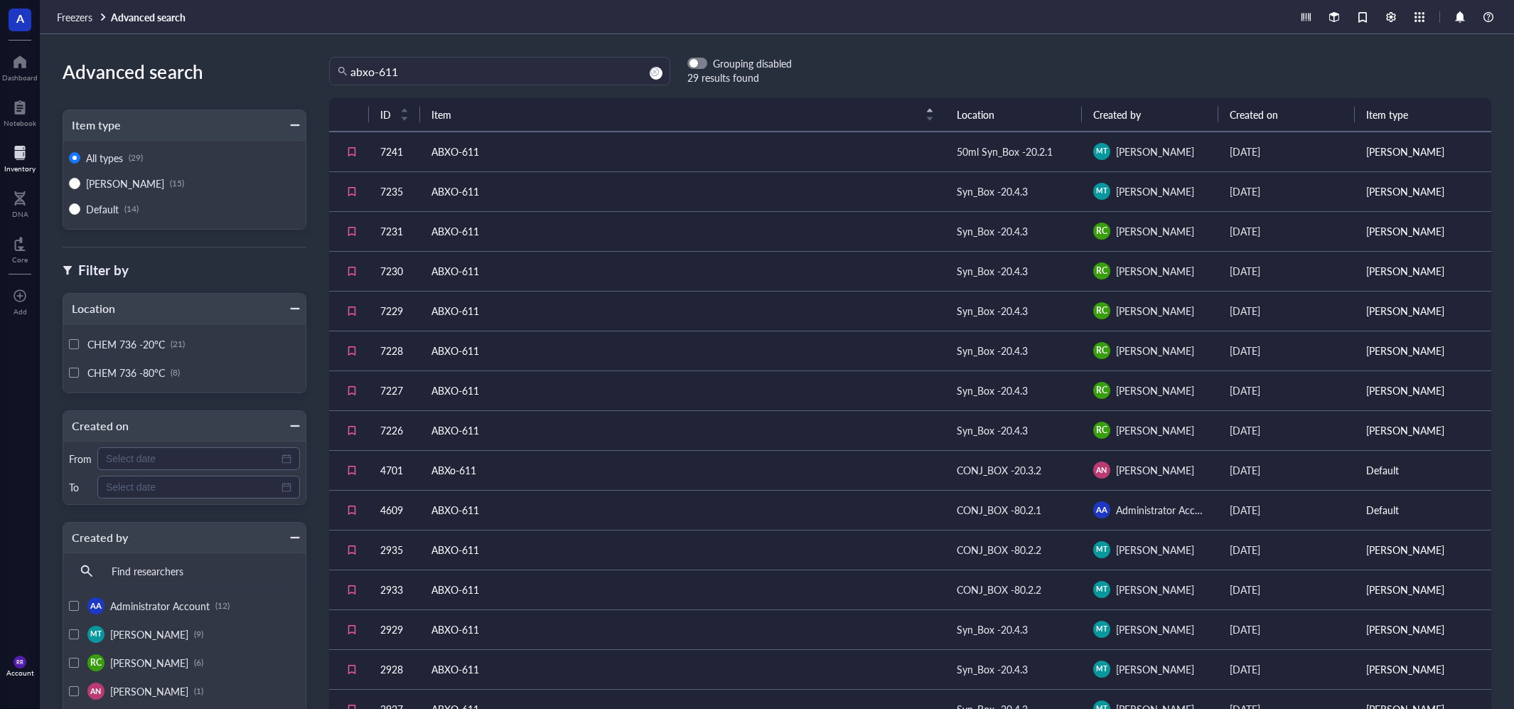
click at [704, 188] on td "ABXO-611" at bounding box center [682, 191] width 525 height 40
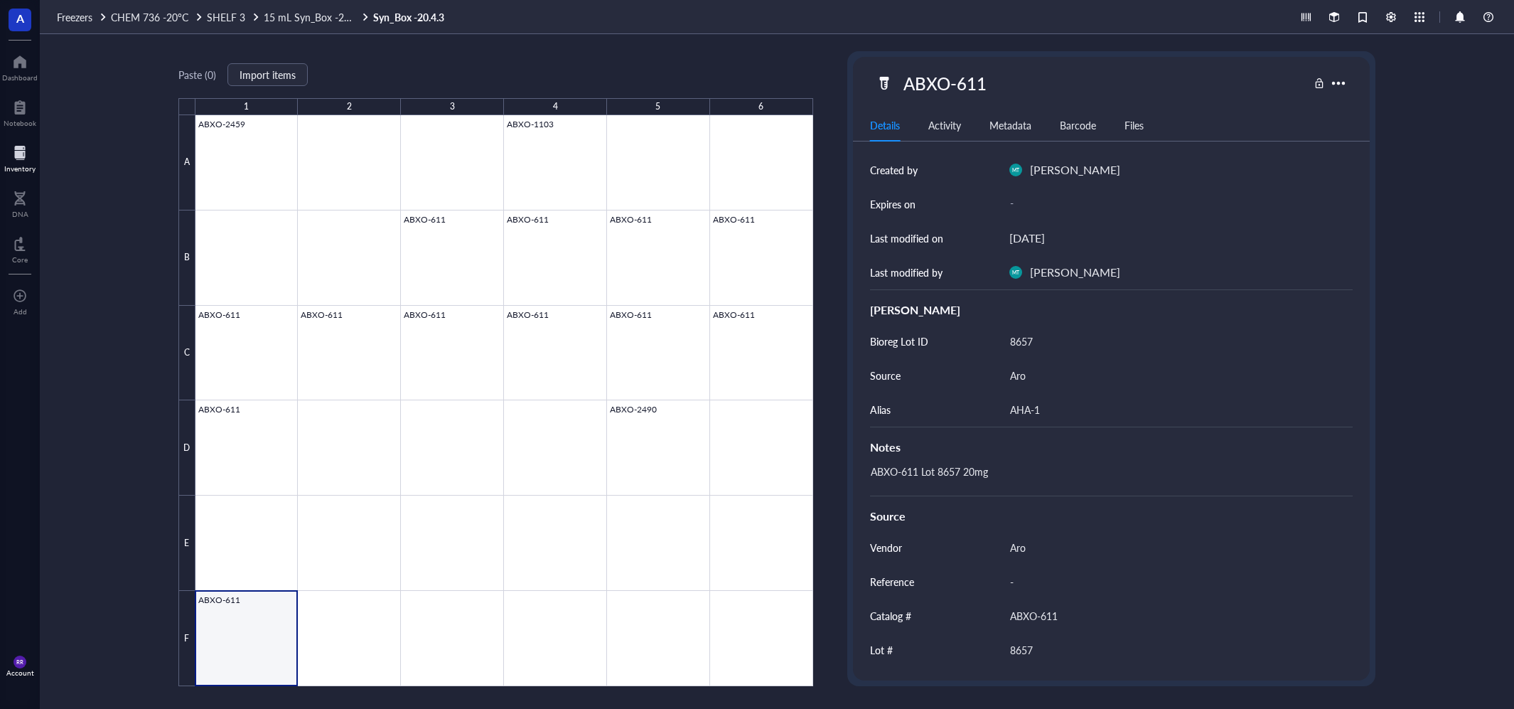
scroll to position [85, 0]
